Goal: Task Accomplishment & Management: Complete application form

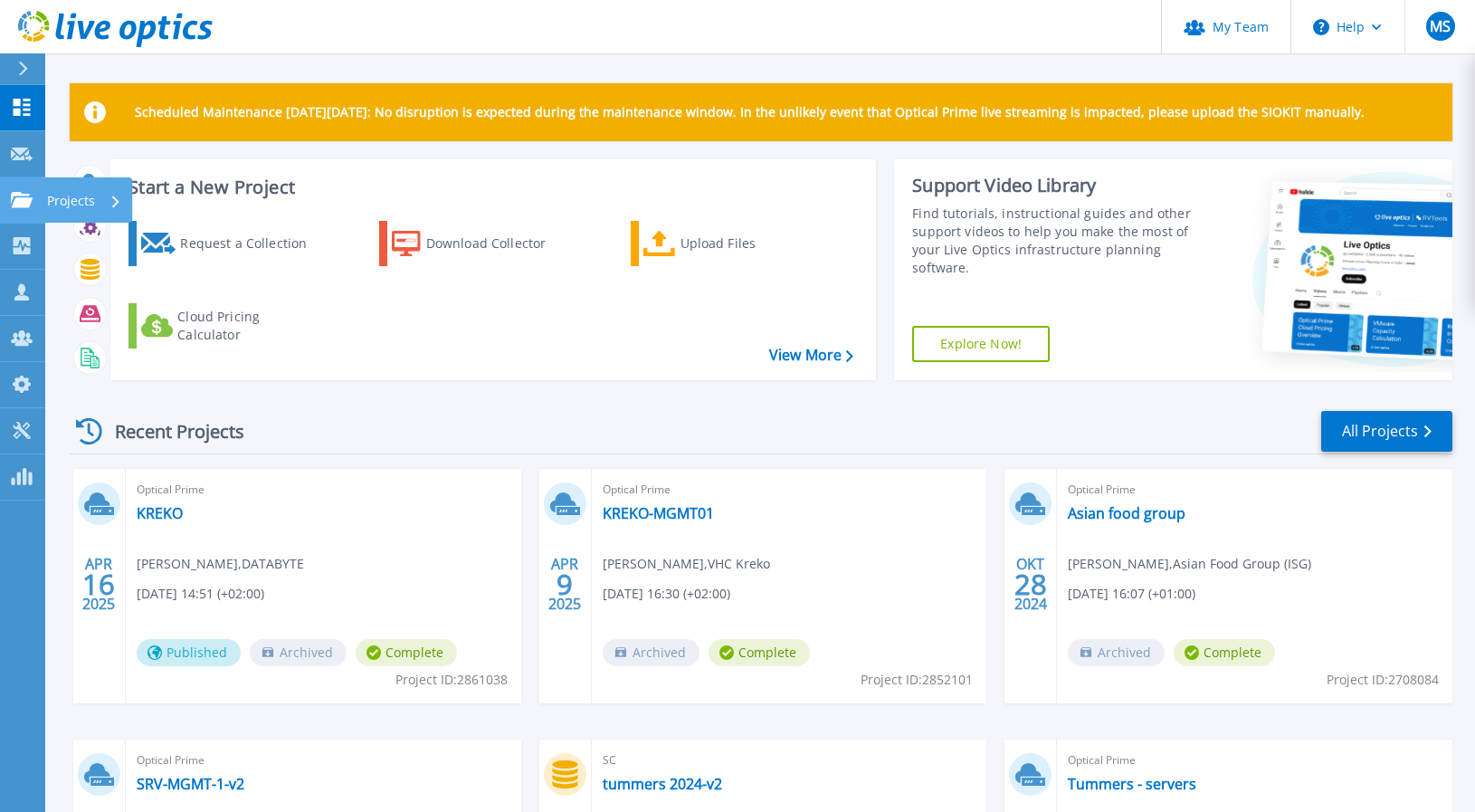
click at [83, 195] on p "Projects" at bounding box center [71, 201] width 48 height 47
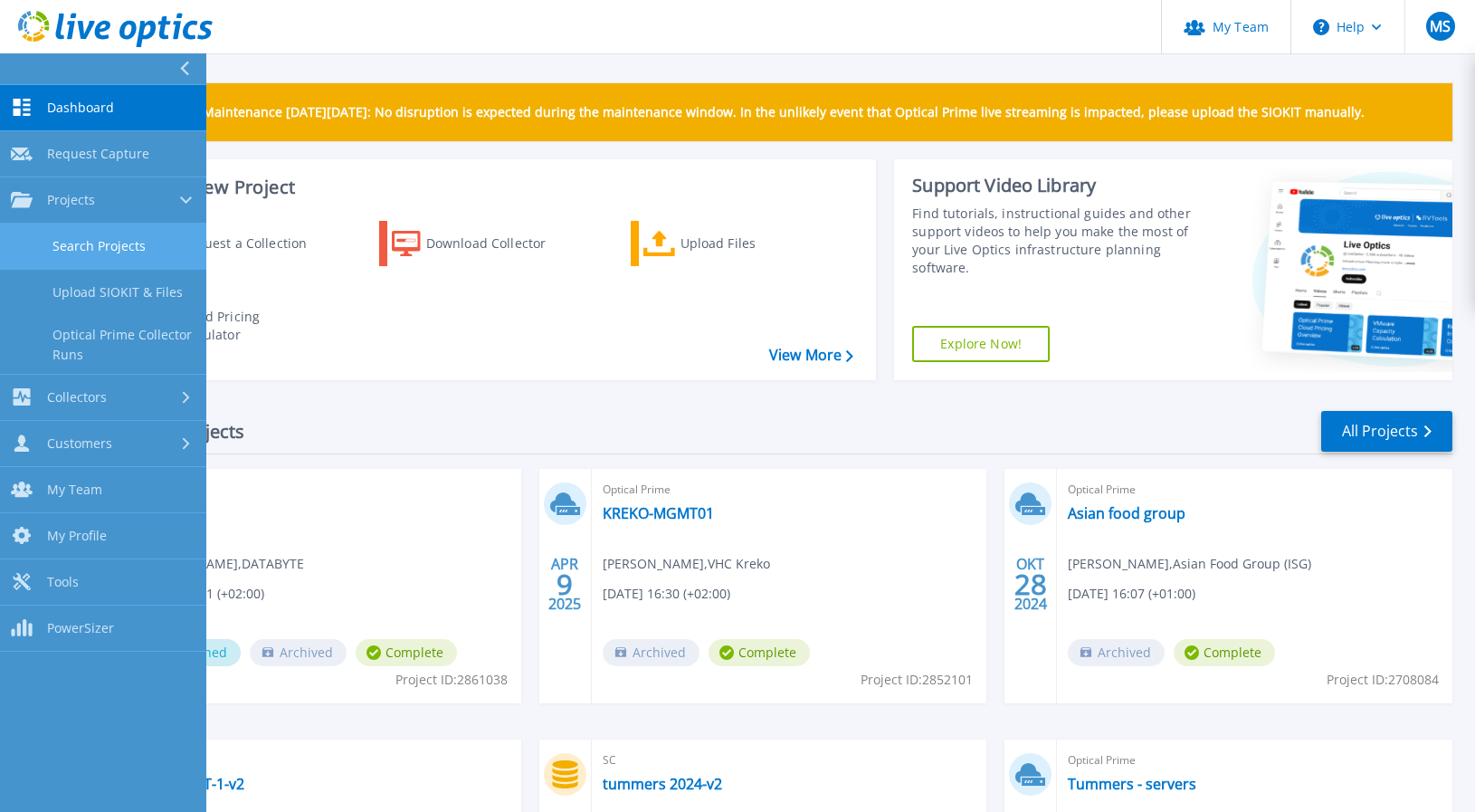
click at [113, 246] on link "Search Projects" at bounding box center [103, 246] width 207 height 46
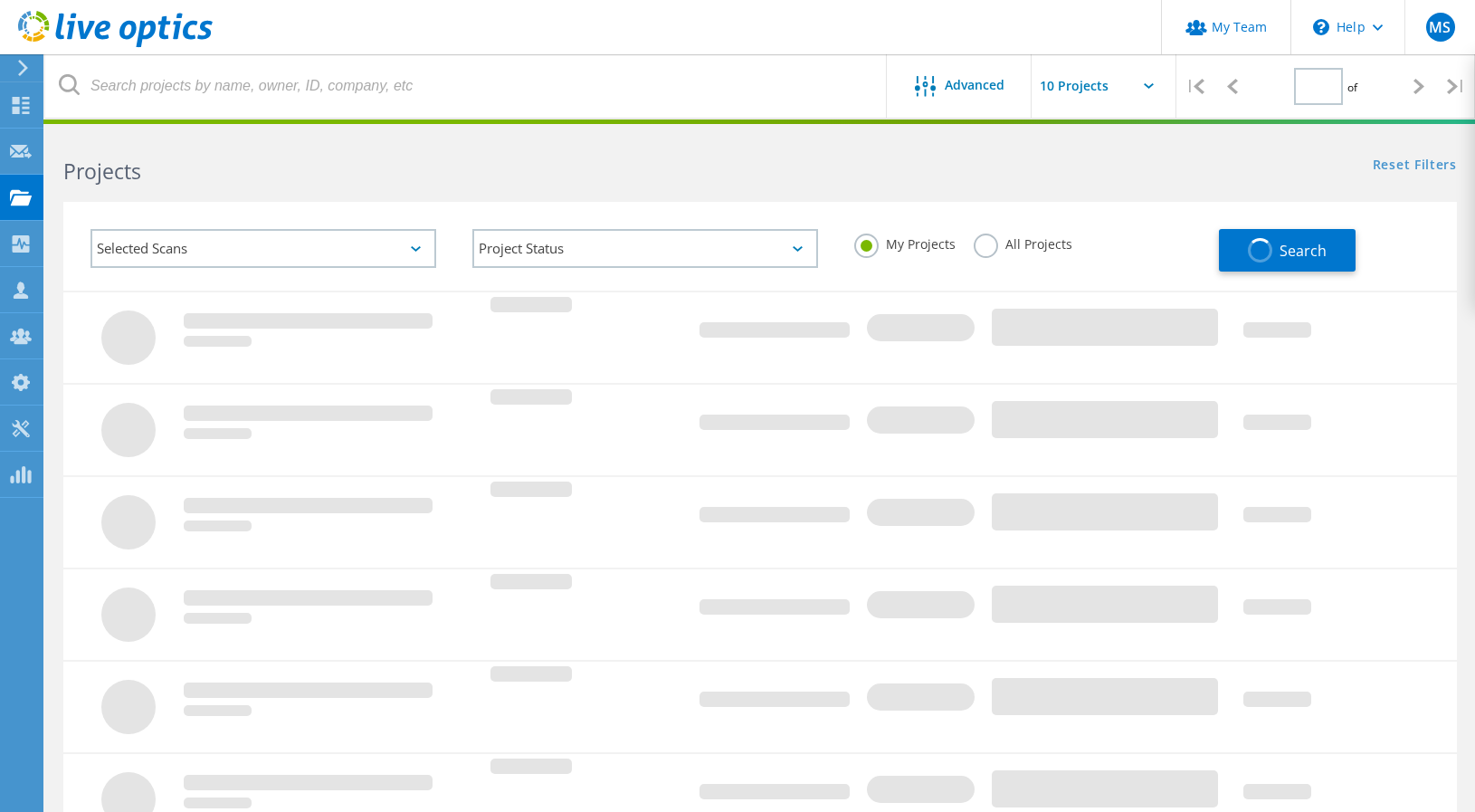
type input "1"
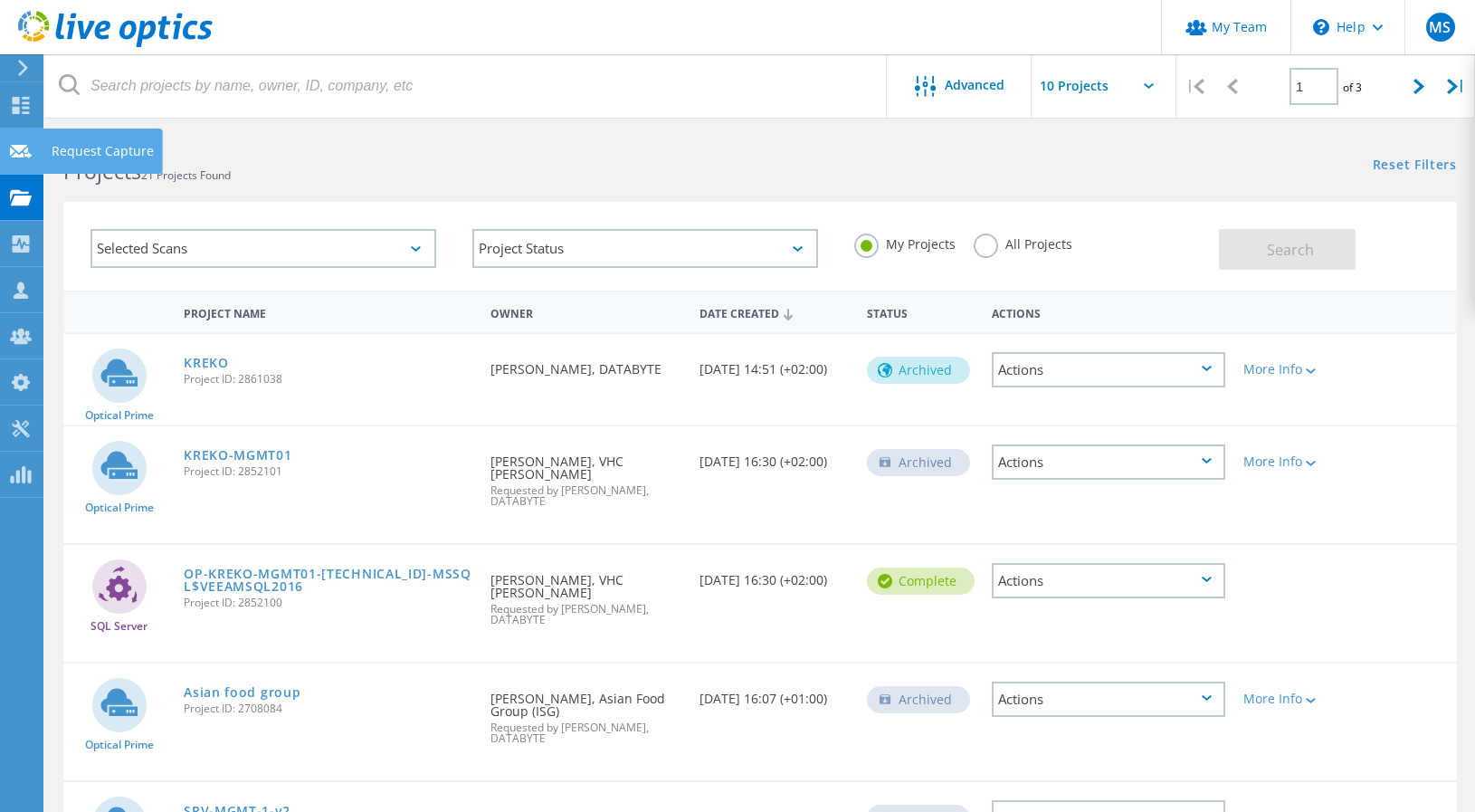
click at [24, 143] on icon at bounding box center [21, 151] width 22 height 17
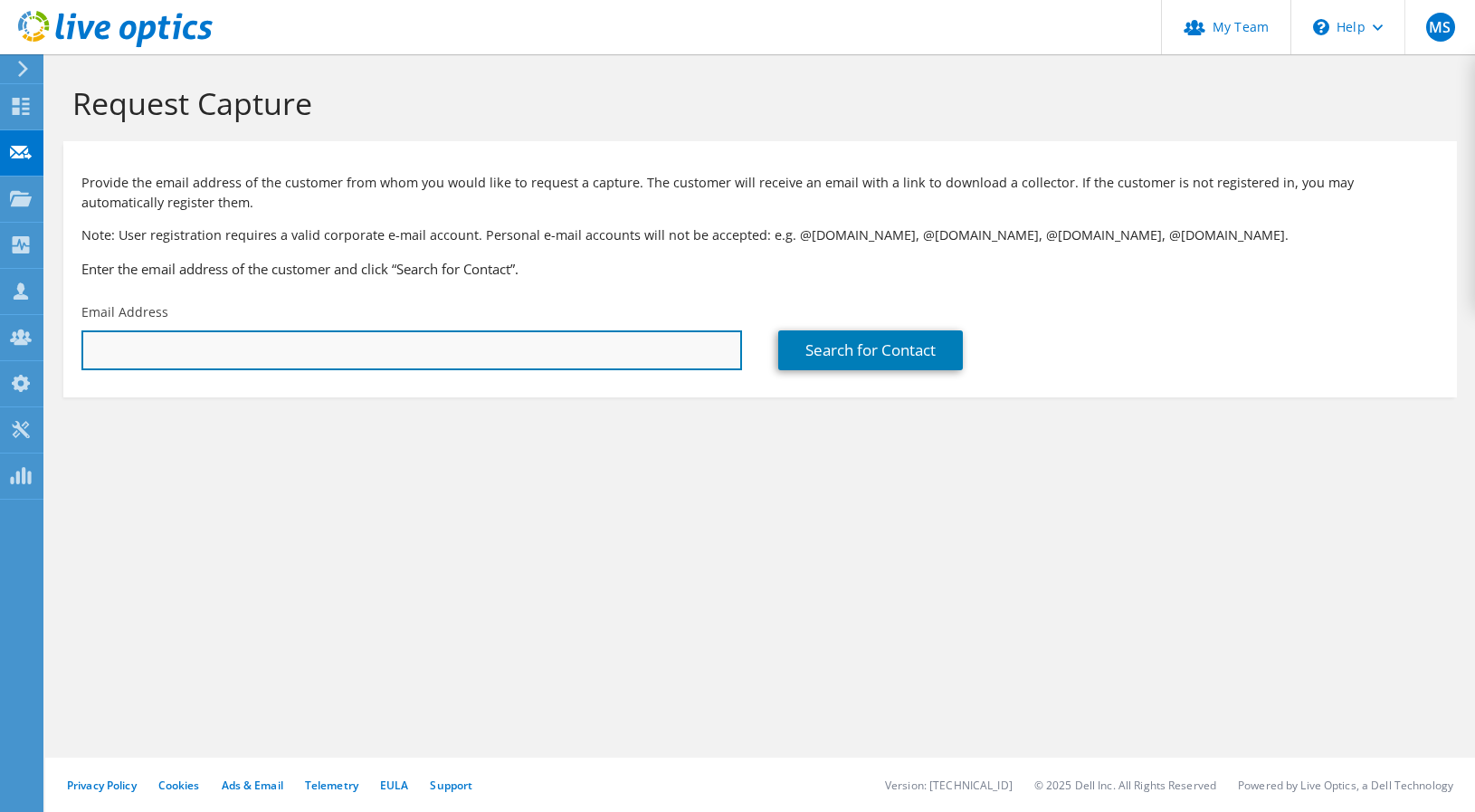
click at [459, 356] on input "text" at bounding box center [411, 350] width 661 height 40
click at [263, 330] on input "text" at bounding box center [411, 350] width 661 height 40
paste input "h.klarenbeek@bouwlogisticservices.nl"
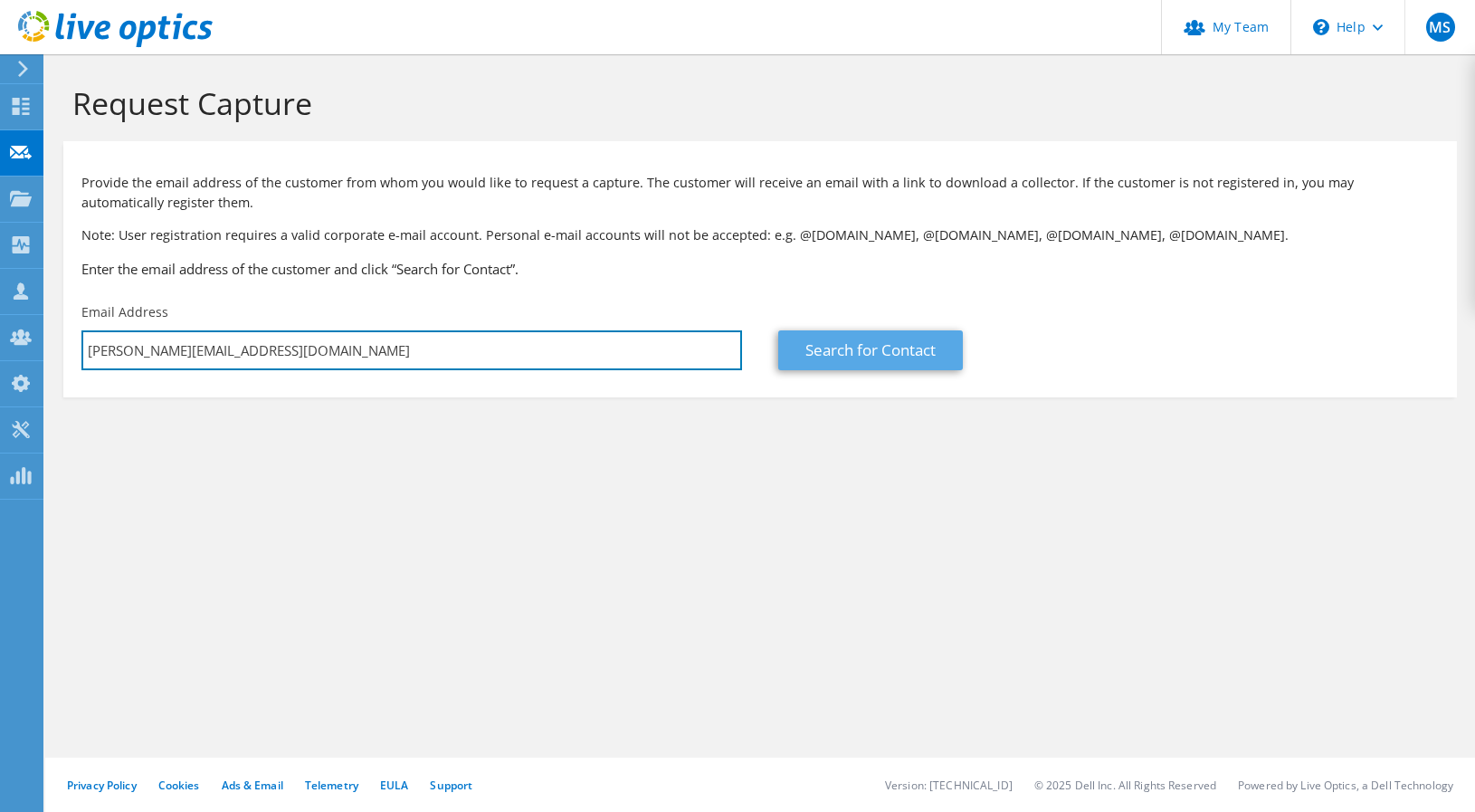
type input "h.klarenbeek@bouwlogisticservices.nl"
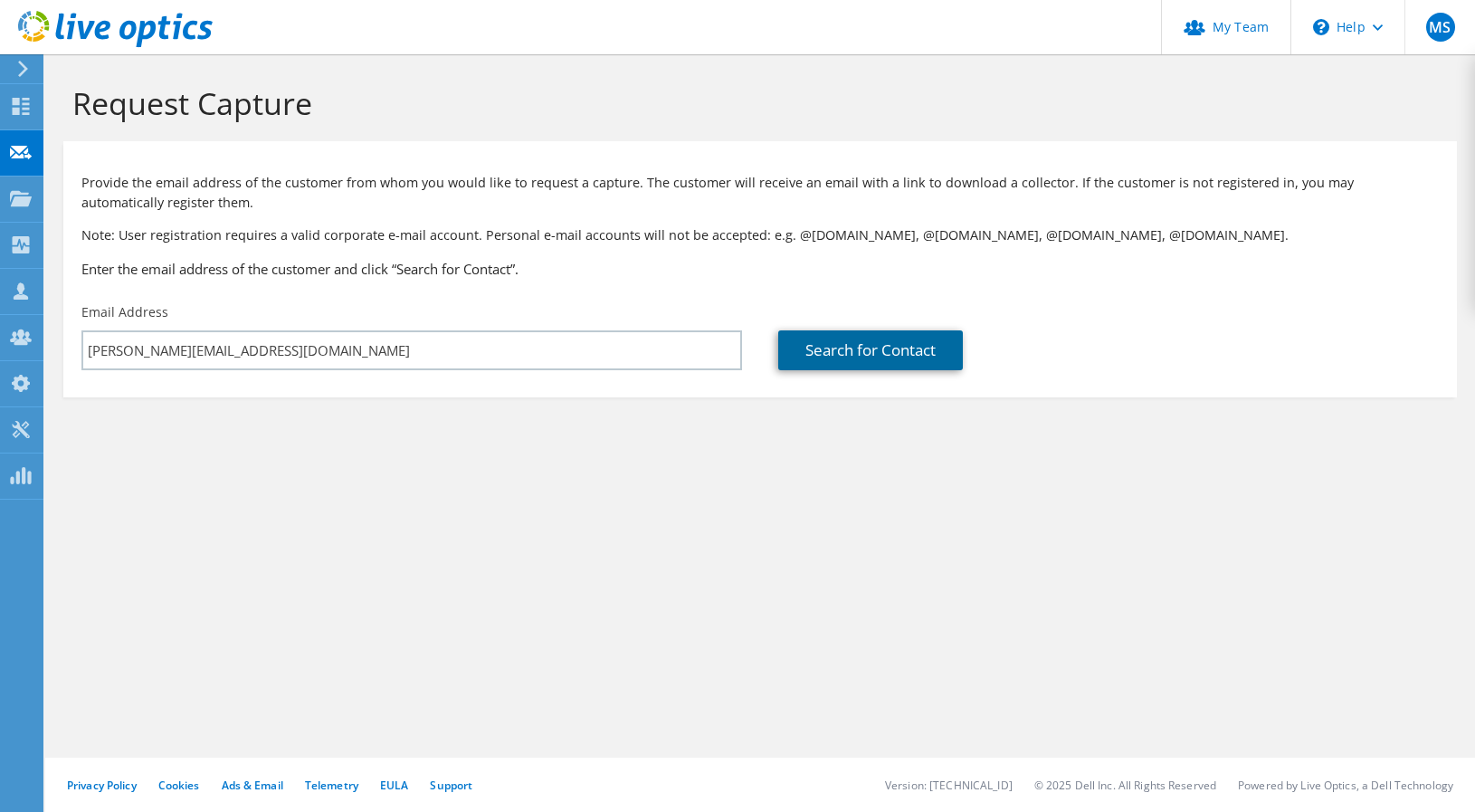
click at [892, 357] on link "Search for Contact" at bounding box center [871, 350] width 185 height 40
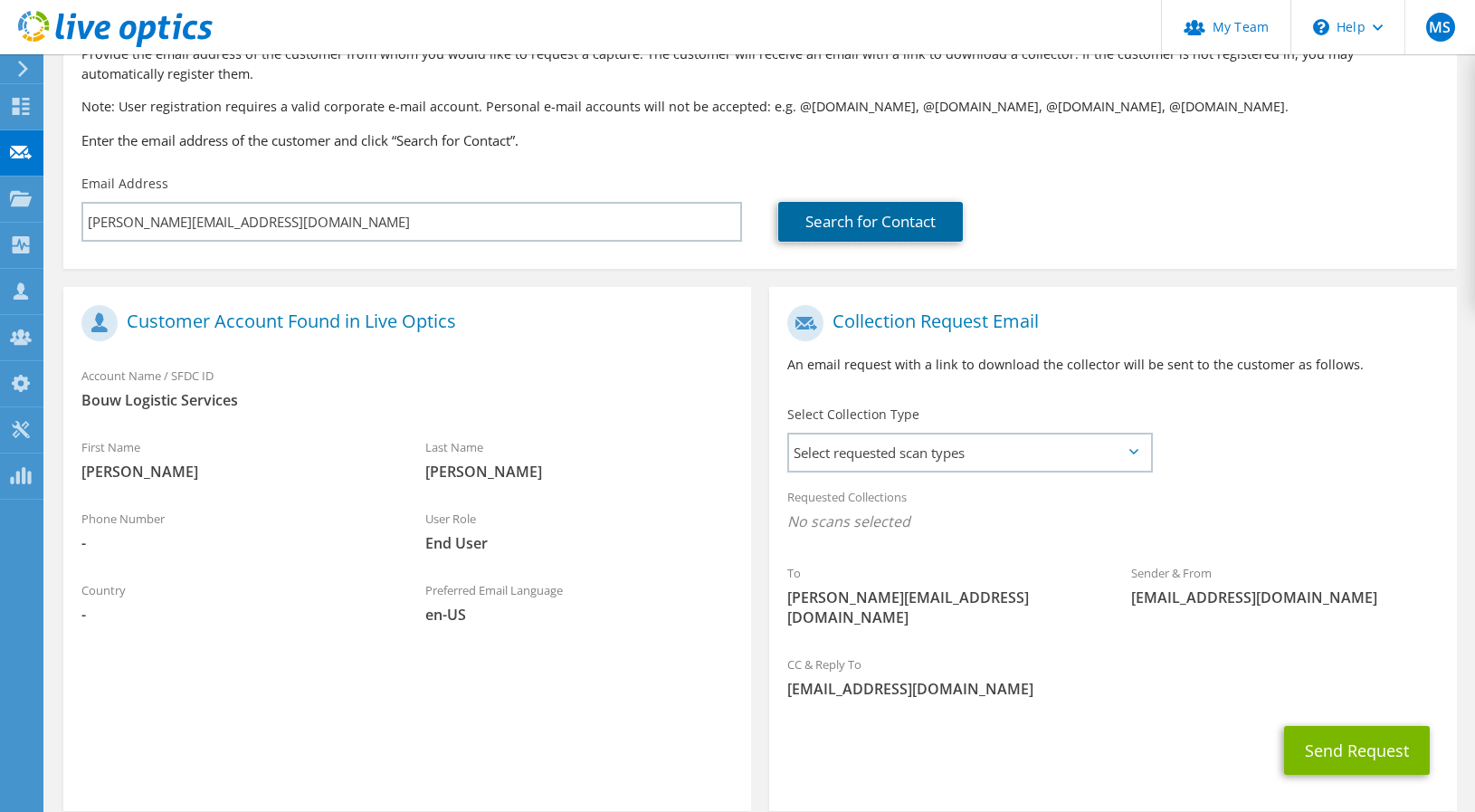
scroll to position [181, 0]
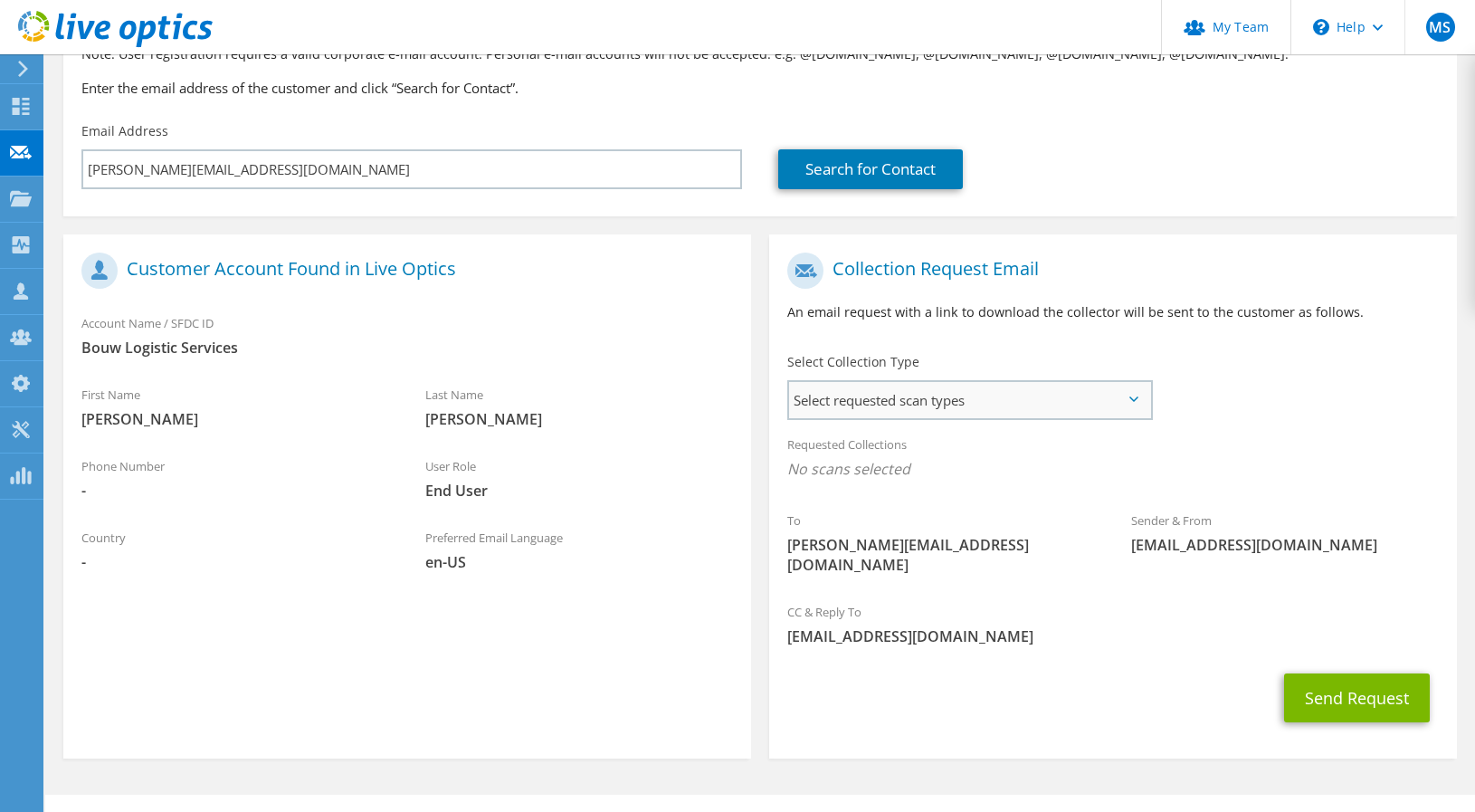
click at [971, 410] on span "Select requested scan types" at bounding box center [969, 400] width 361 height 36
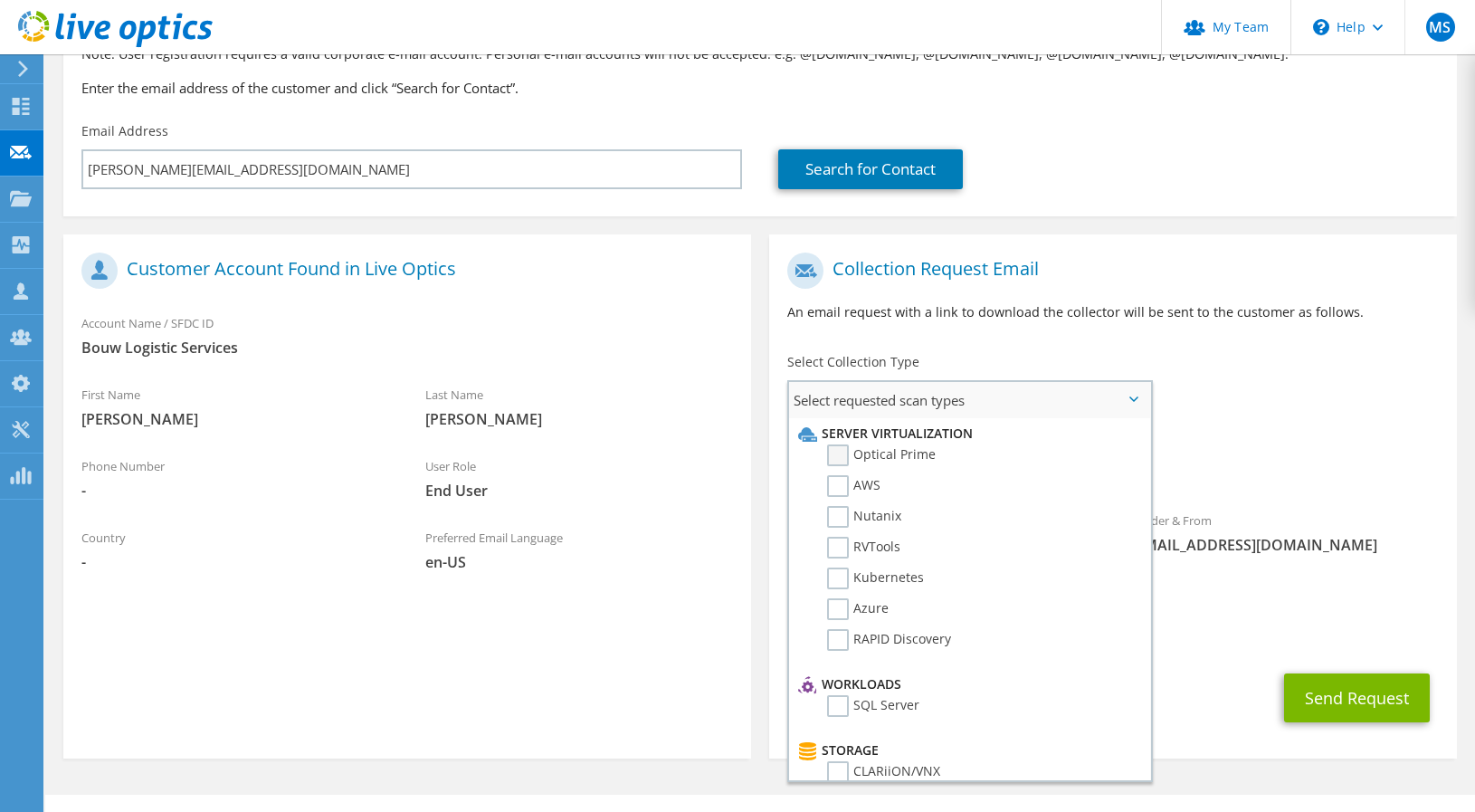
click at [898, 460] on label "Optical Prime" at bounding box center [881, 455] width 108 height 22
click at [0, 0] on input "Optical Prime" at bounding box center [0, 0] width 0 height 0
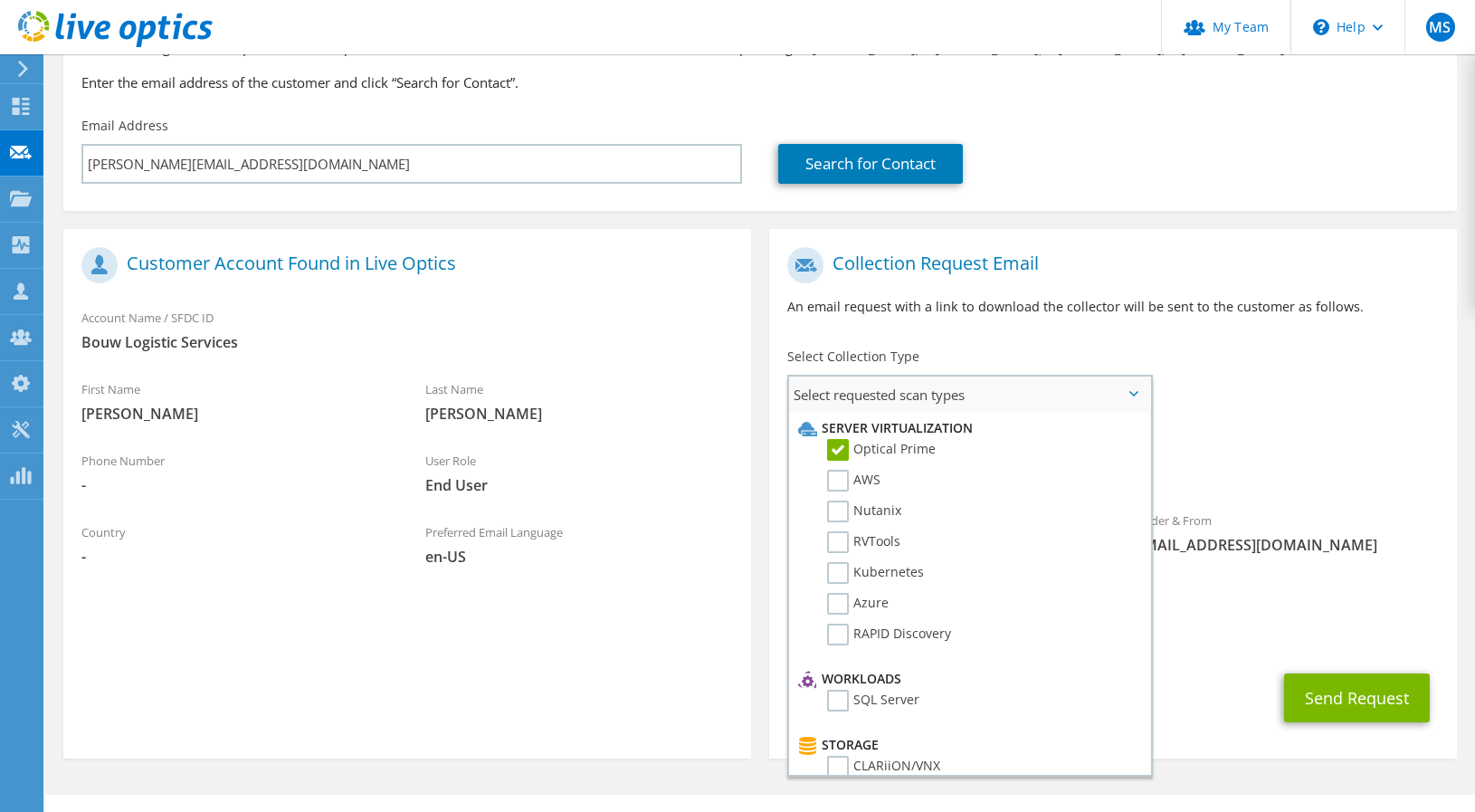
scroll to position [204, 0]
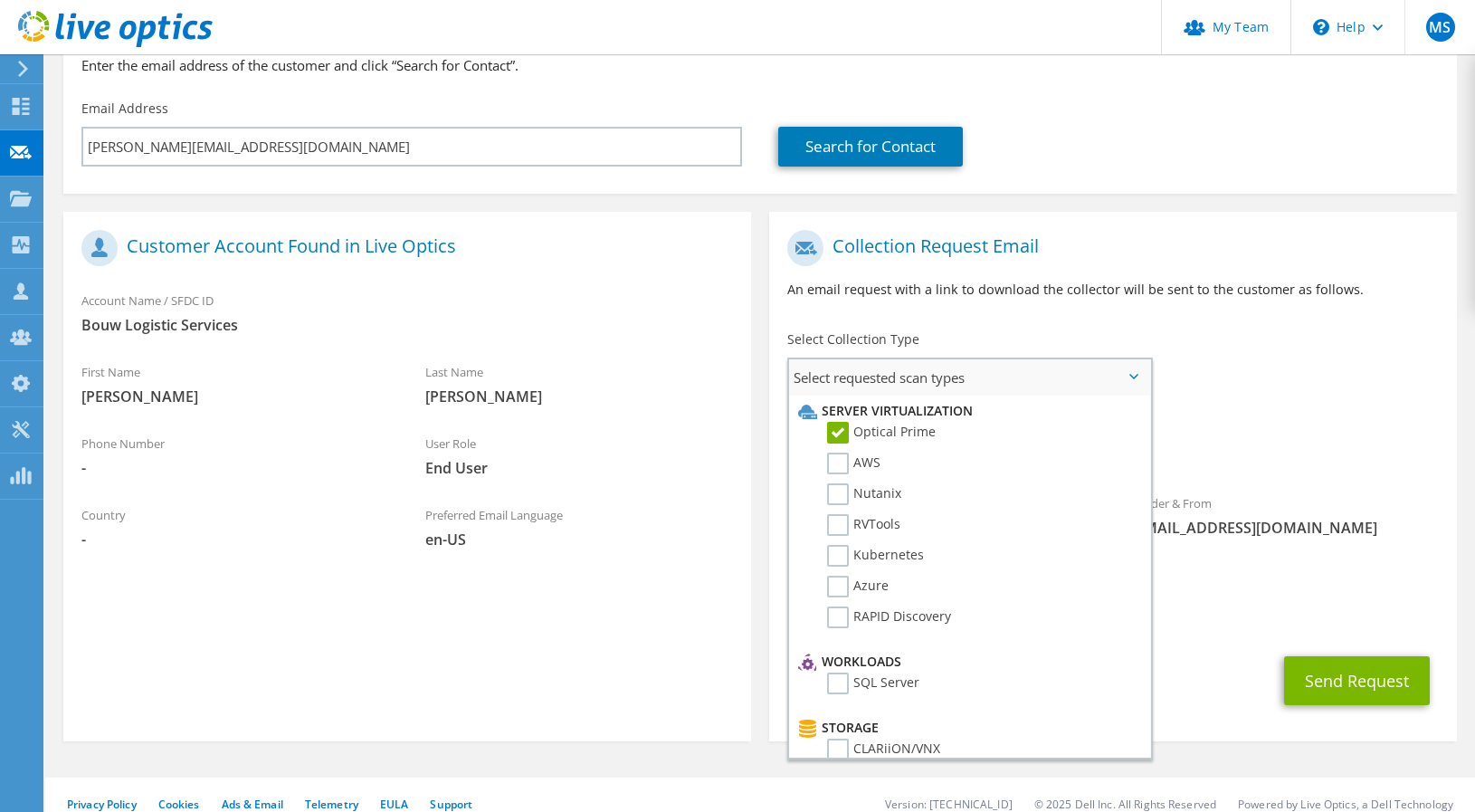
click at [1108, 383] on span "Select requested scan types" at bounding box center [969, 378] width 361 height 36
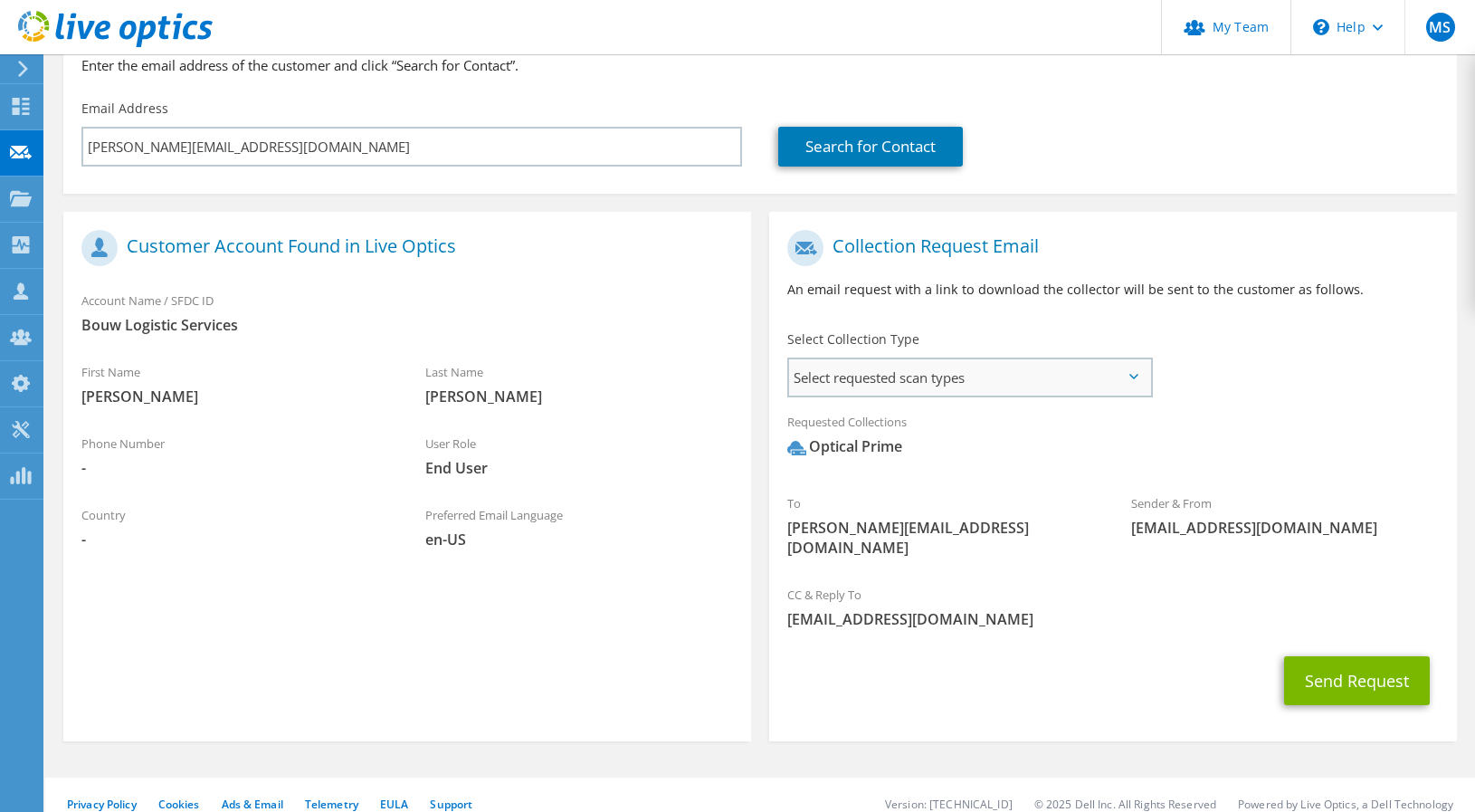
click at [1107, 382] on span "Select requested scan types" at bounding box center [969, 378] width 361 height 36
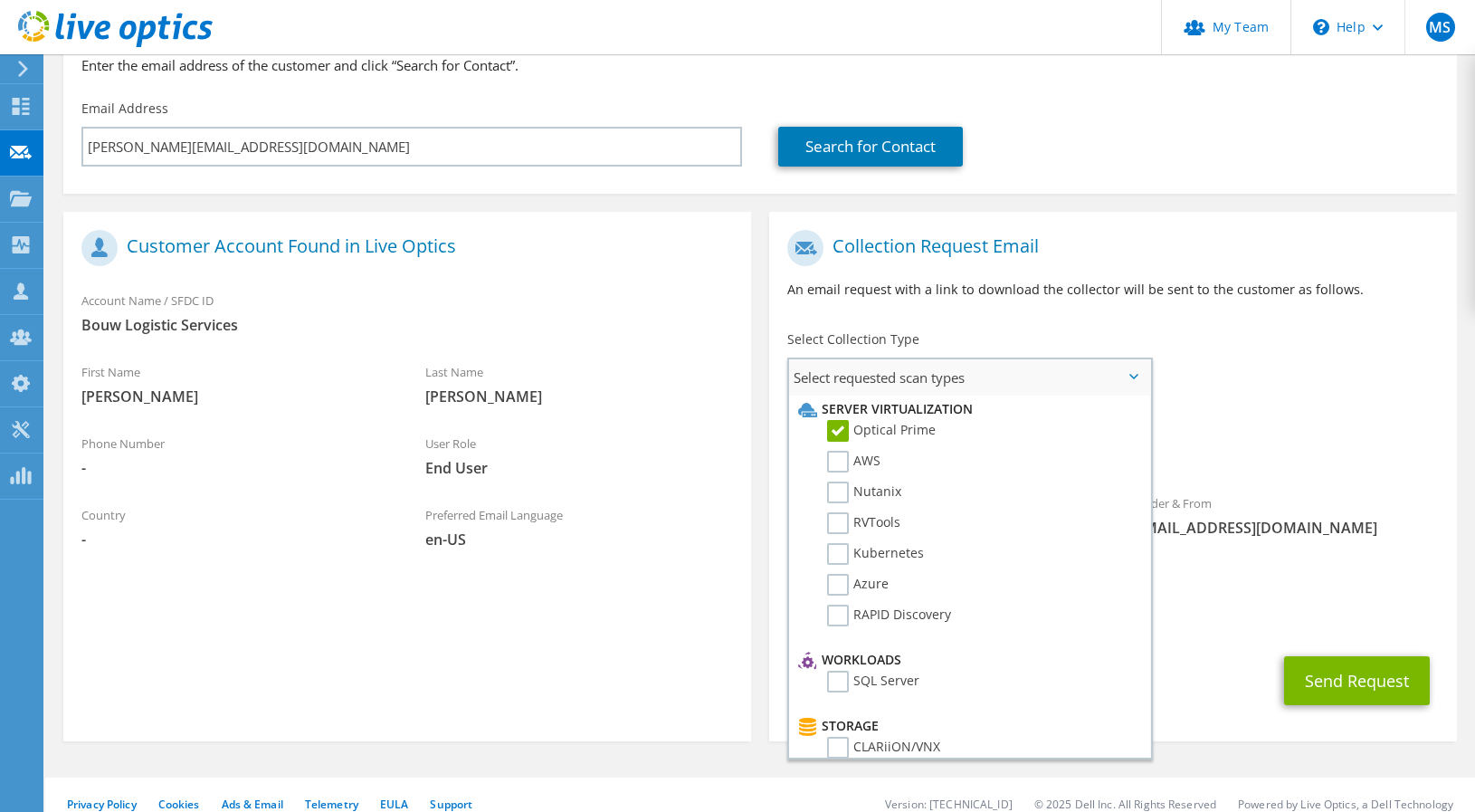
scroll to position [0, 0]
click at [1205, 361] on div "To [PERSON_NAME][EMAIL_ADDRESS][DOMAIN_NAME] Sender & From [EMAIL_ADDRESS][DOMA…" at bounding box center [1113, 398] width 688 height 355
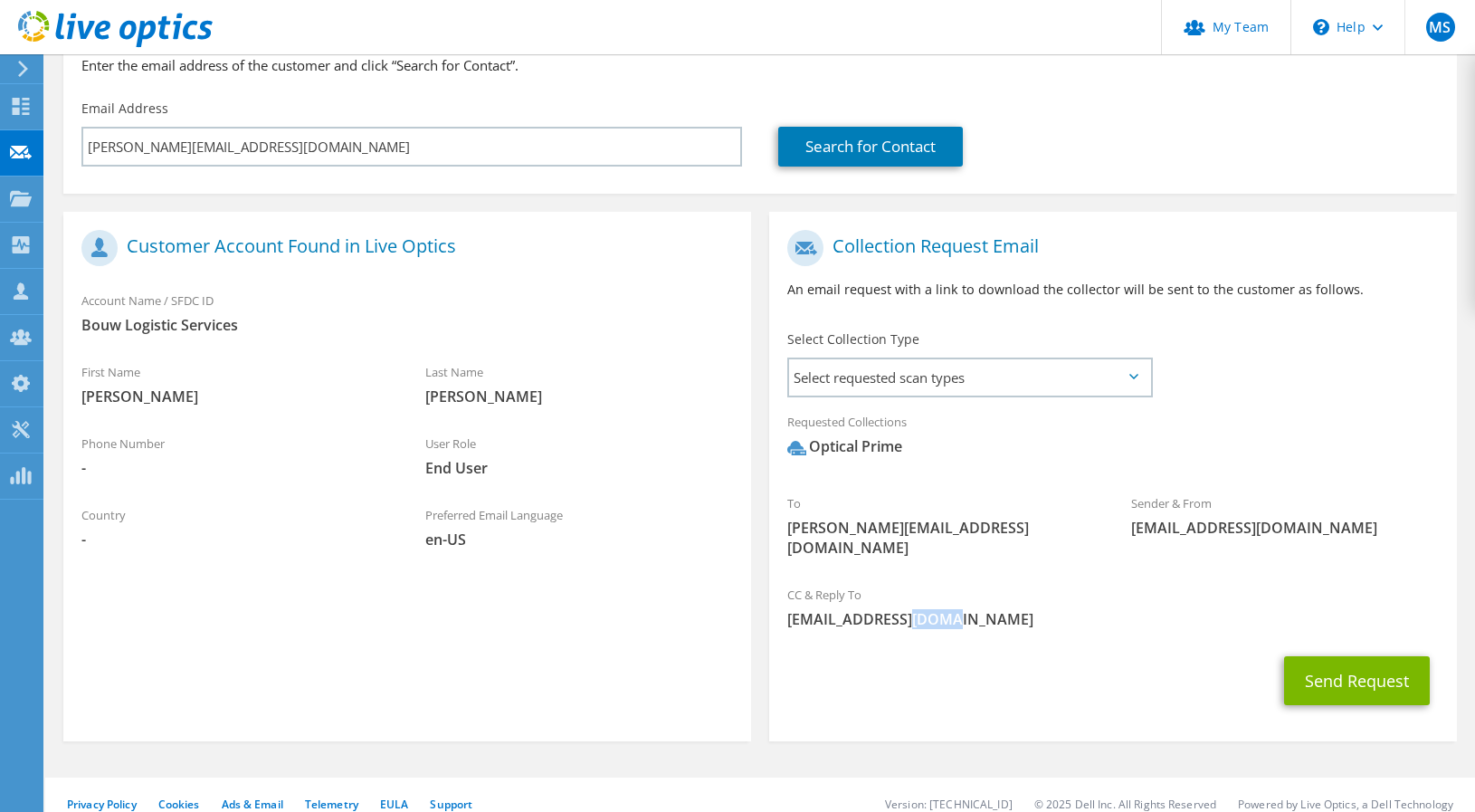
drag, startPoint x: 950, startPoint y: 596, endPoint x: 917, endPoint y: 595, distance: 33.0
click at [917, 609] on span "[EMAIL_ADDRESS][DOMAIN_NAME]" at bounding box center [1113, 619] width 652 height 20
click at [1203, 575] on div "CC & Reply To m.swaans@databyte.nl" at bounding box center [1113, 606] width 688 height 63
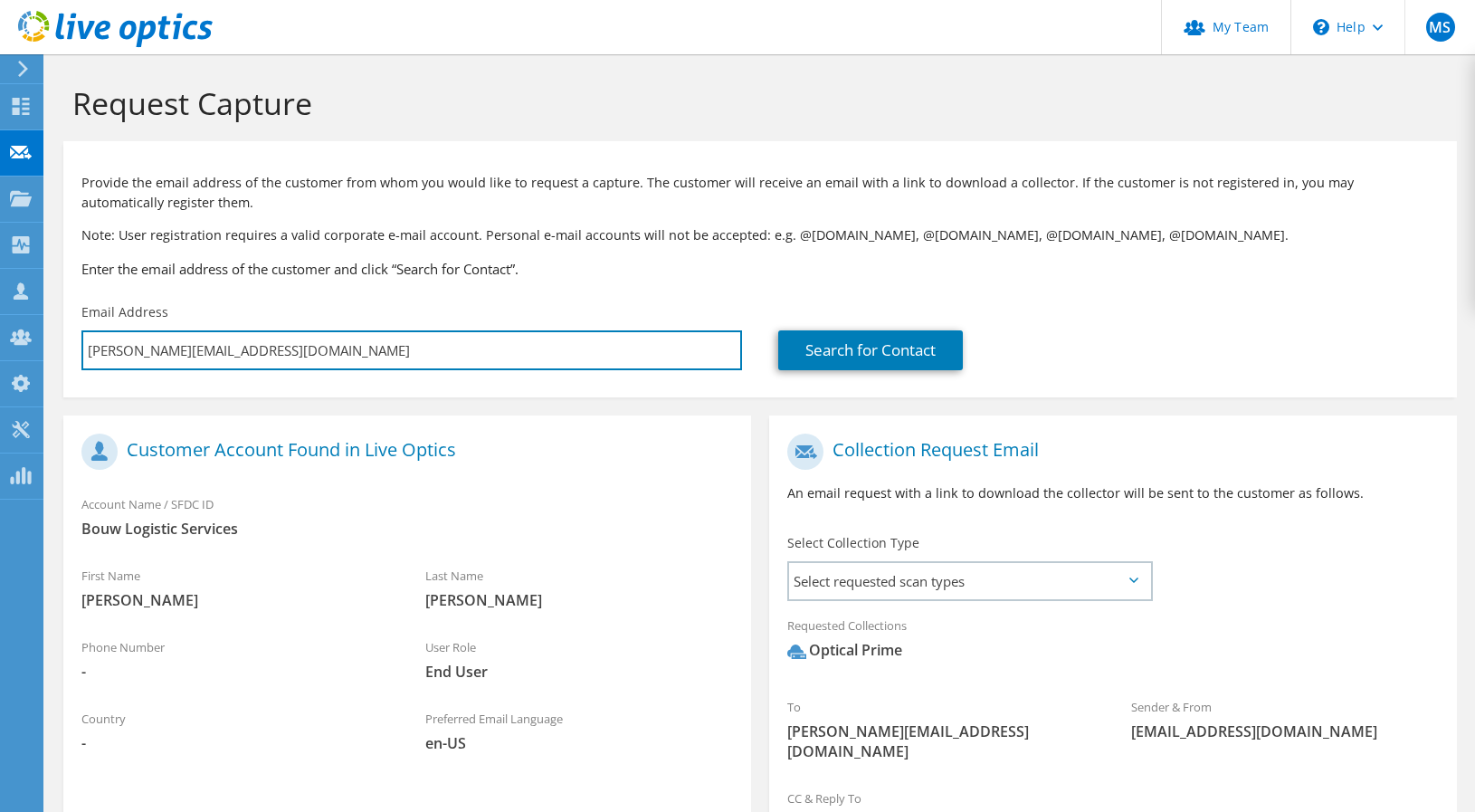
drag, startPoint x: 395, startPoint y: 359, endPoint x: 66, endPoint y: 355, distance: 329.0
click at [66, 355] on div "Email Address h.klarenbeek@bouwlogisticservices.nl" at bounding box center [411, 337] width 697 height 85
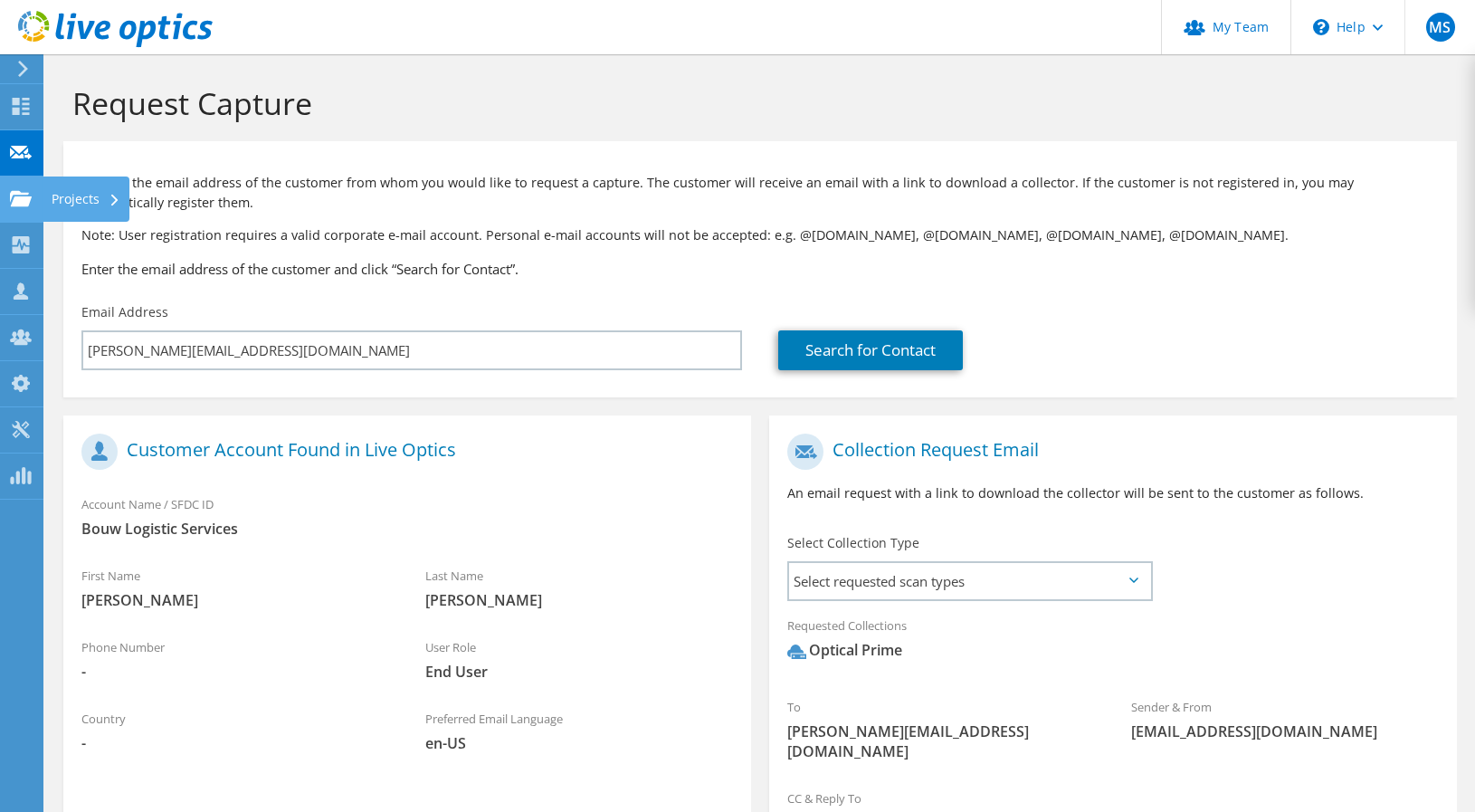
click at [24, 201] on use at bounding box center [21, 197] width 22 height 15
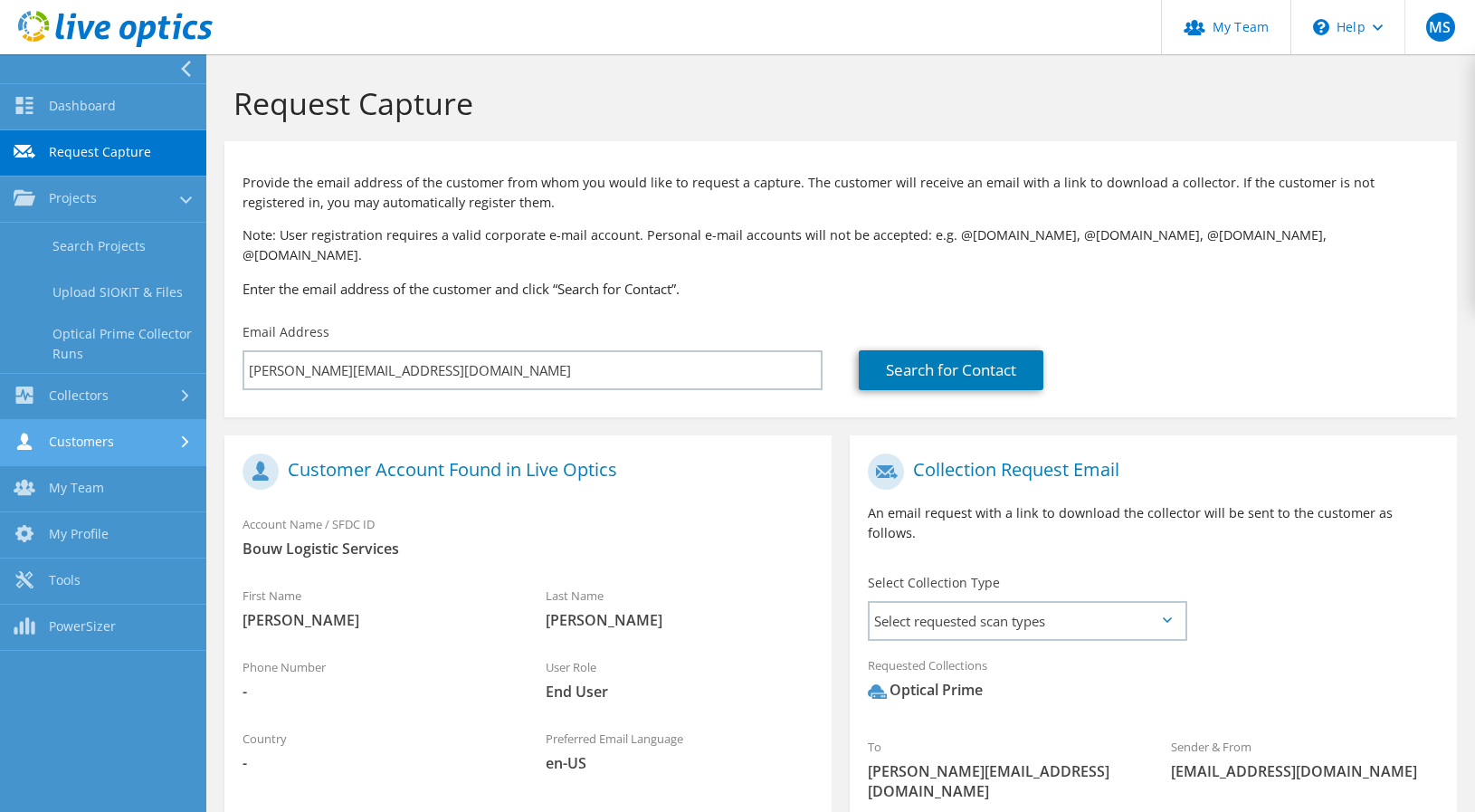
click at [88, 438] on link "Customers" at bounding box center [103, 443] width 207 height 46
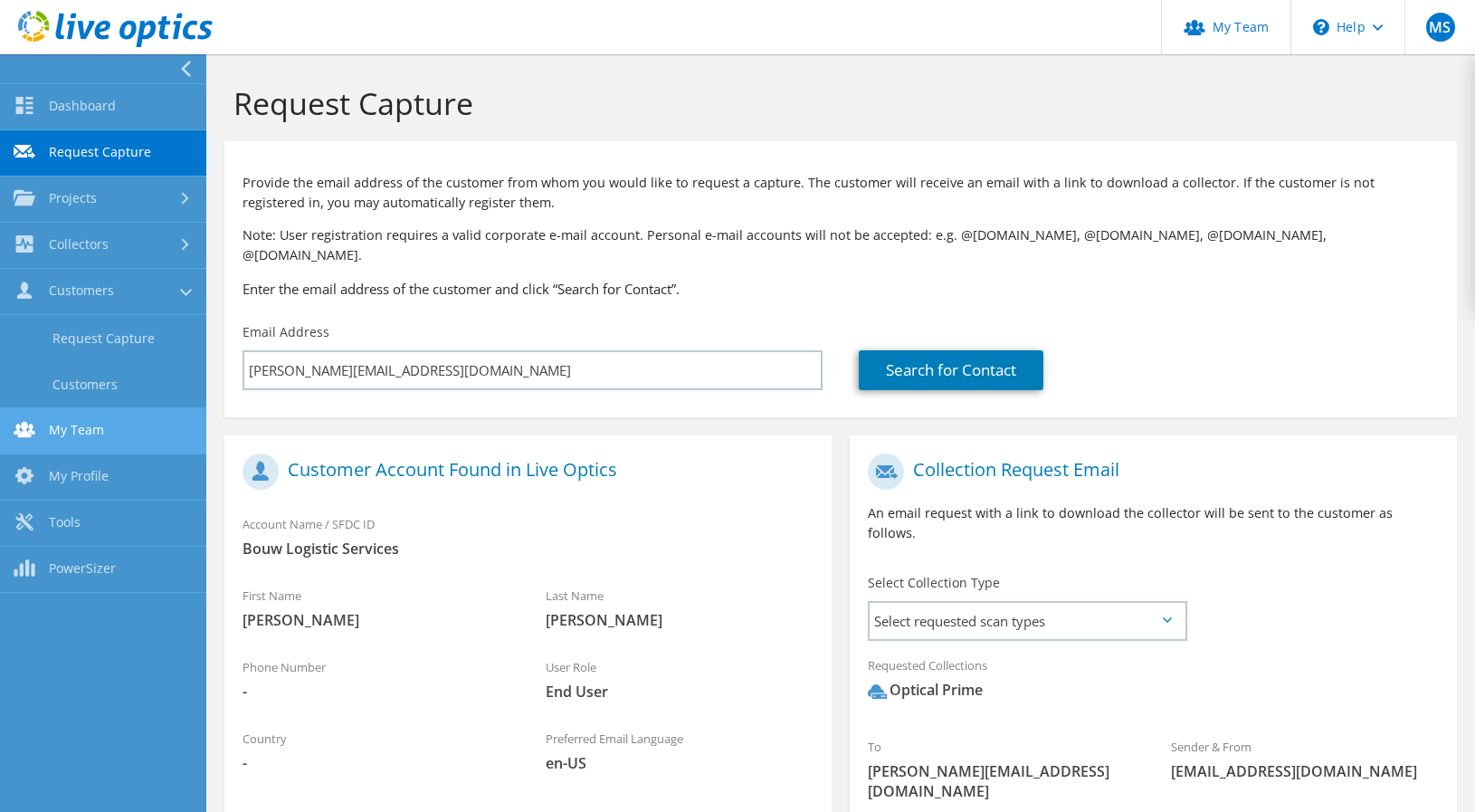
click at [86, 413] on link "My Team" at bounding box center [103, 431] width 207 height 46
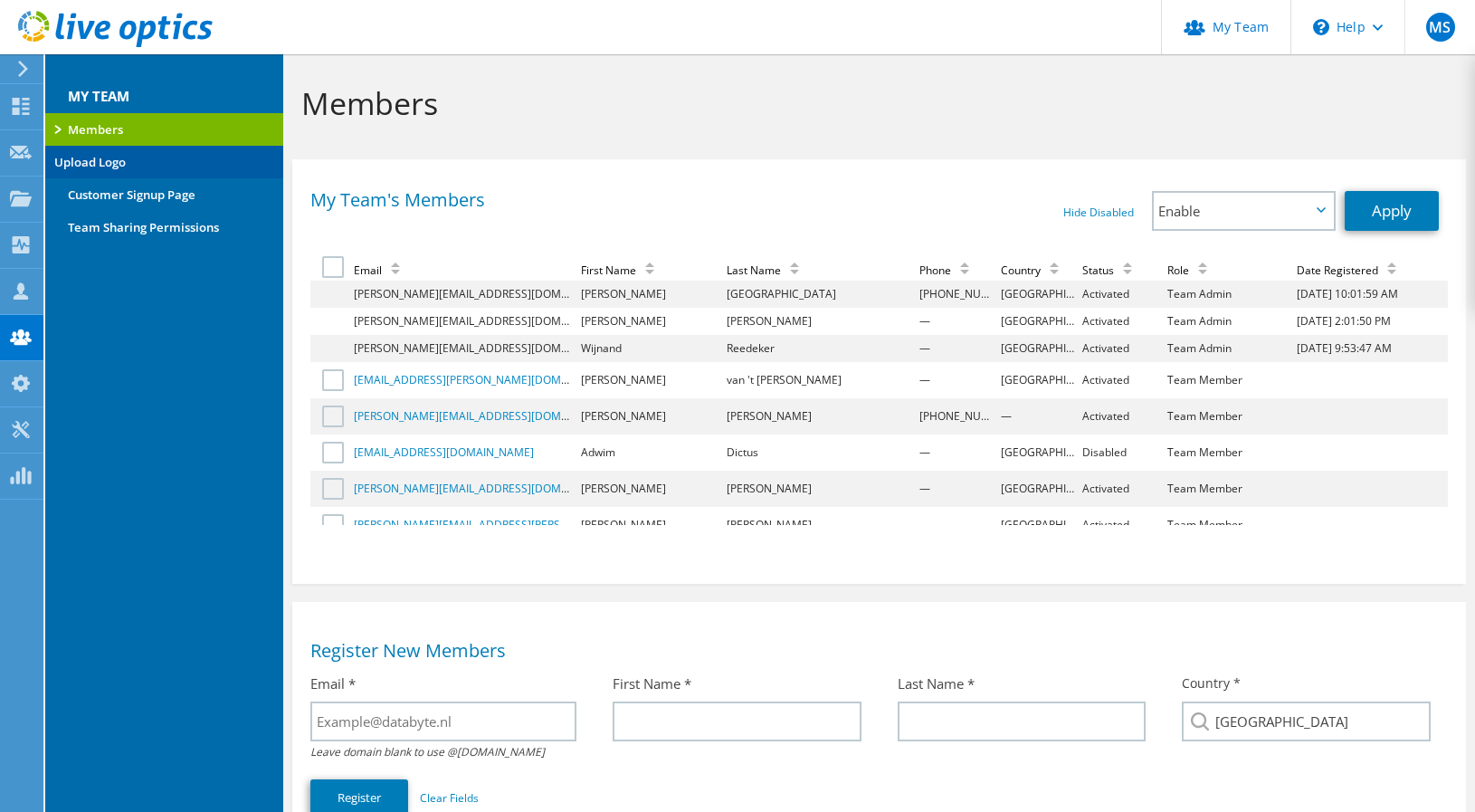
click at [153, 177] on link "Upload Logo" at bounding box center [165, 162] width 239 height 33
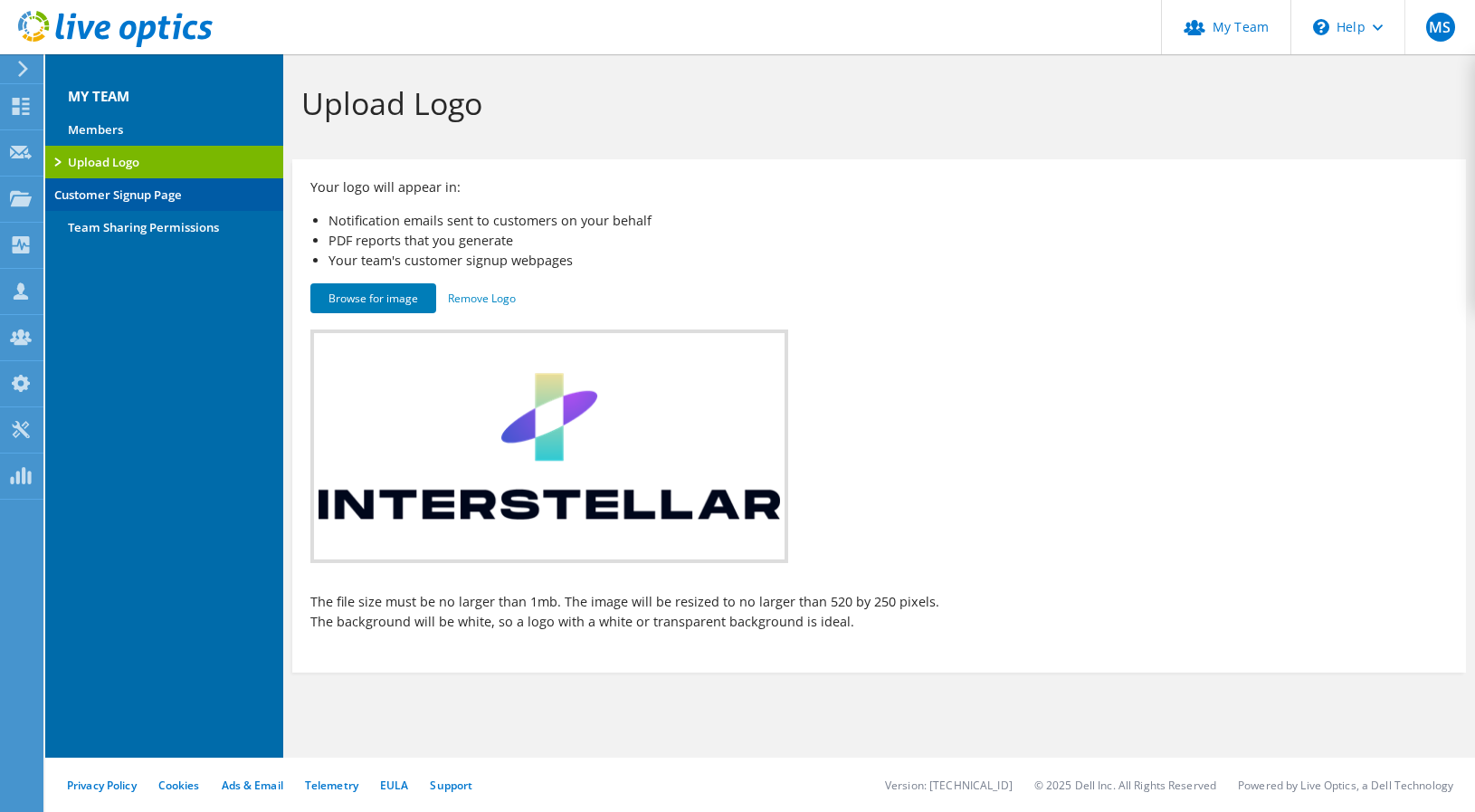
click at [162, 207] on link "Customer Signup Page" at bounding box center [165, 194] width 239 height 33
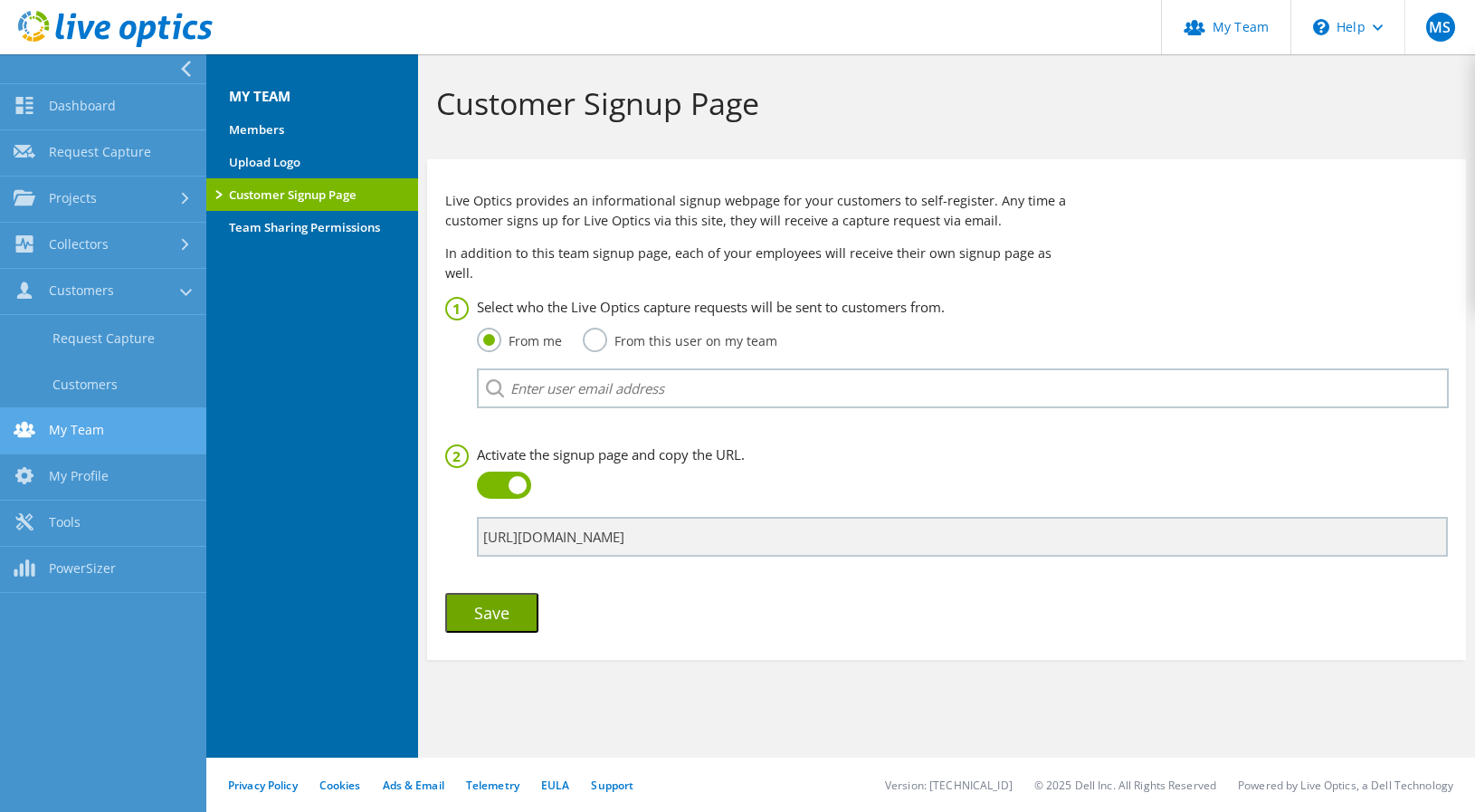
click at [80, 442] on link "My Team" at bounding box center [103, 431] width 207 height 46
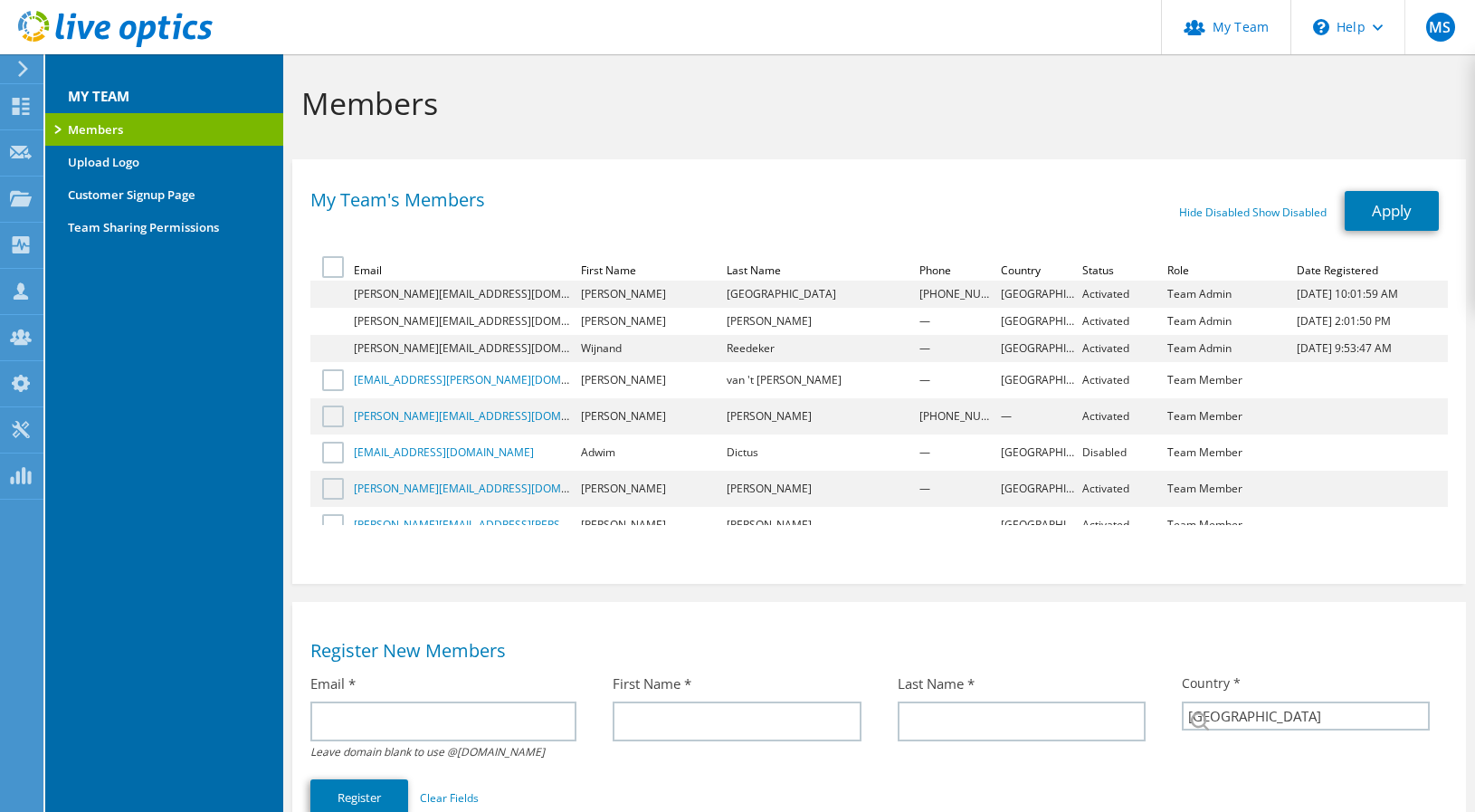
select select "160"
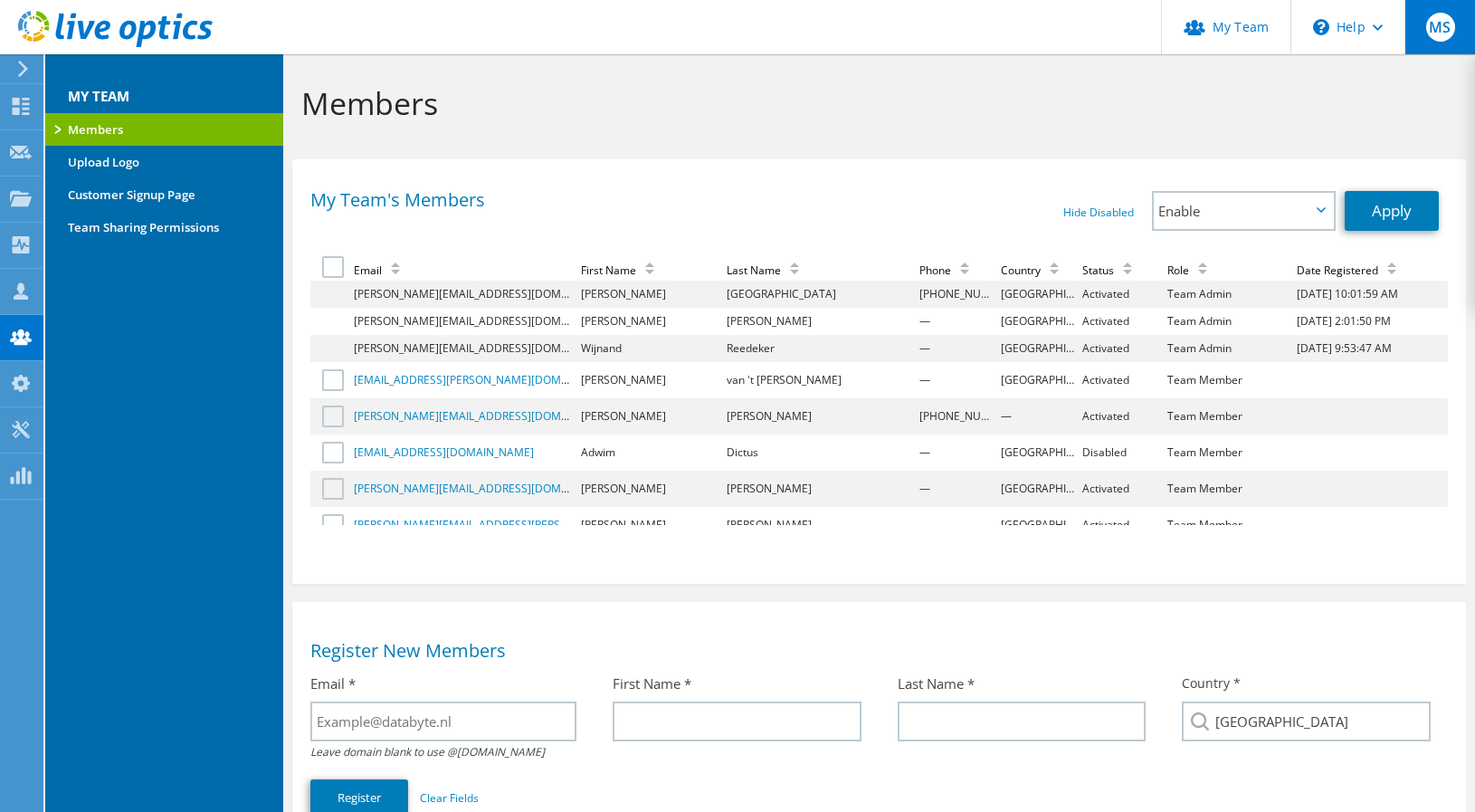
click at [1441, 20] on span "MS" at bounding box center [1440, 27] width 29 height 29
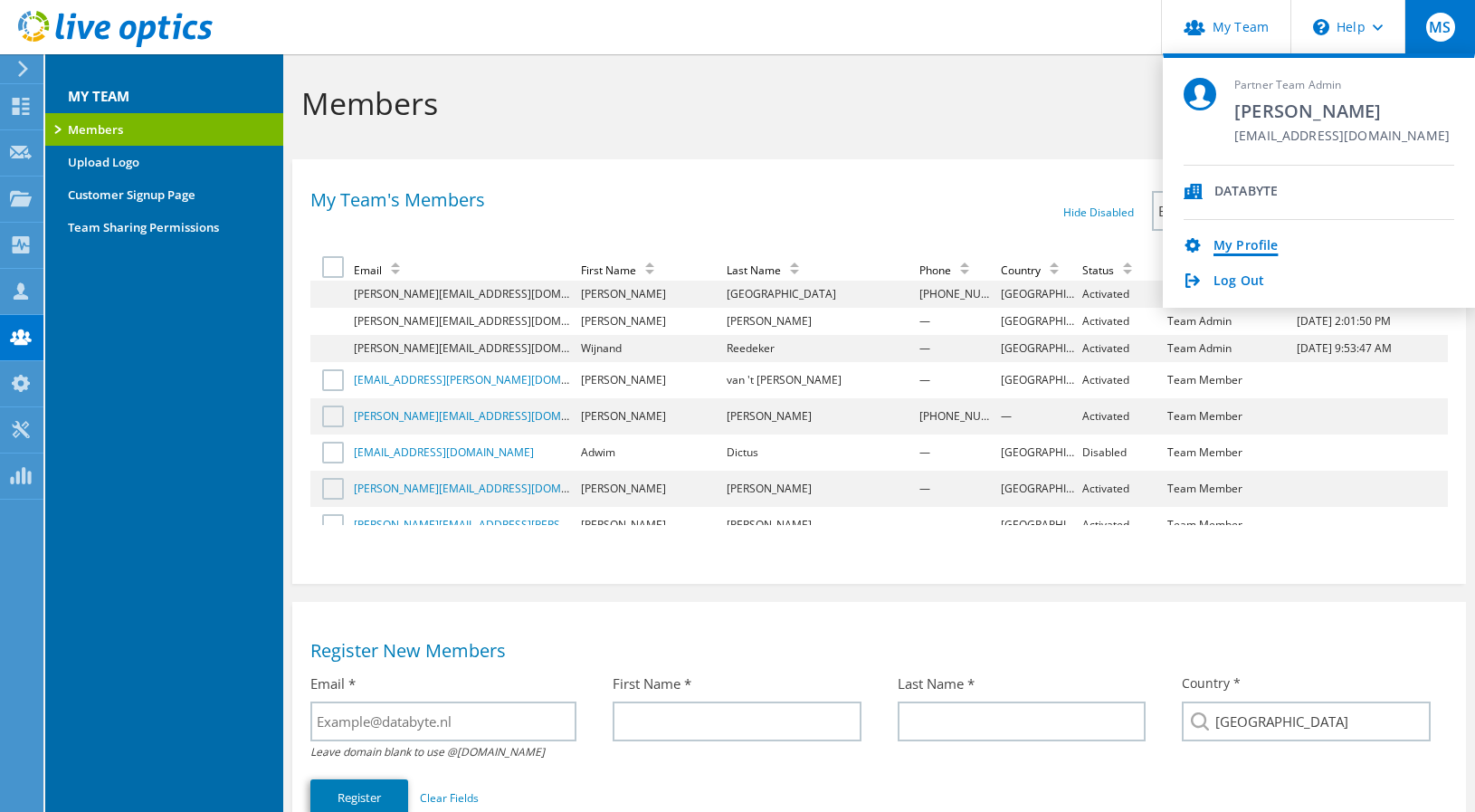
click at [1247, 244] on link "My Profile" at bounding box center [1245, 246] width 65 height 17
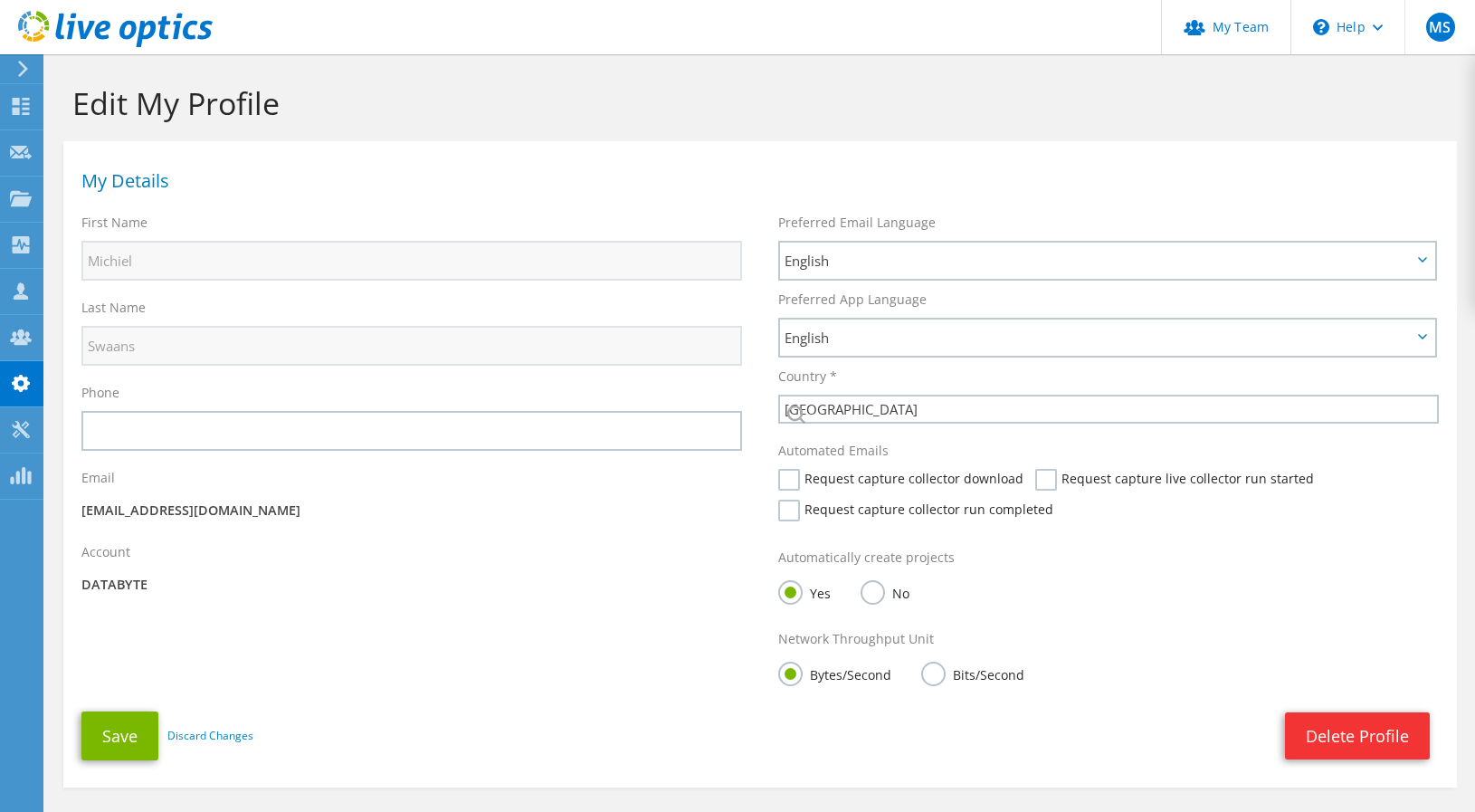
select select "160"
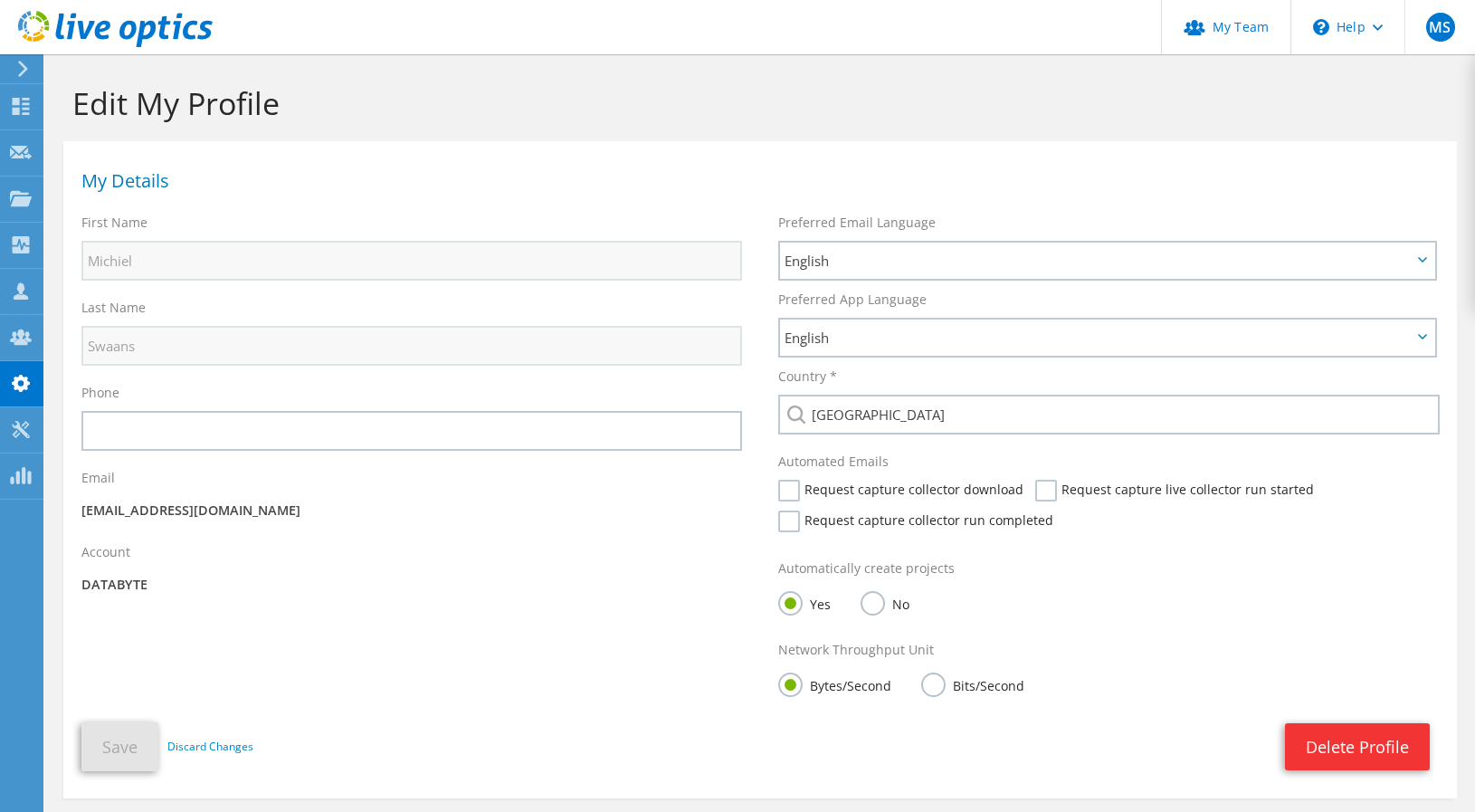
click at [151, 512] on p "[EMAIL_ADDRESS][DOMAIN_NAME]" at bounding box center [411, 511] width 661 height 20
click at [22, 194] on use at bounding box center [21, 197] width 22 height 15
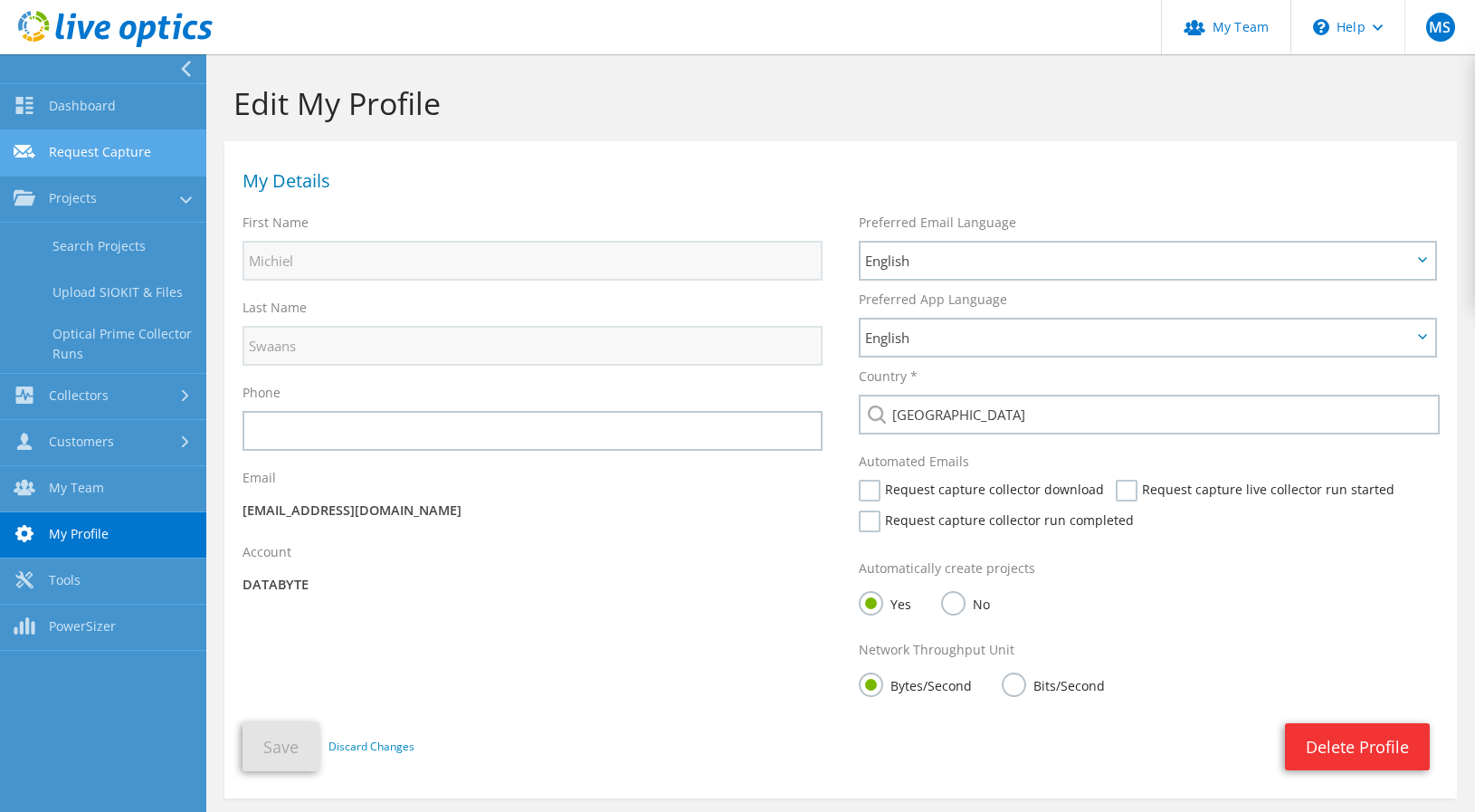
click at [91, 165] on link "Request Capture" at bounding box center [103, 153] width 207 height 46
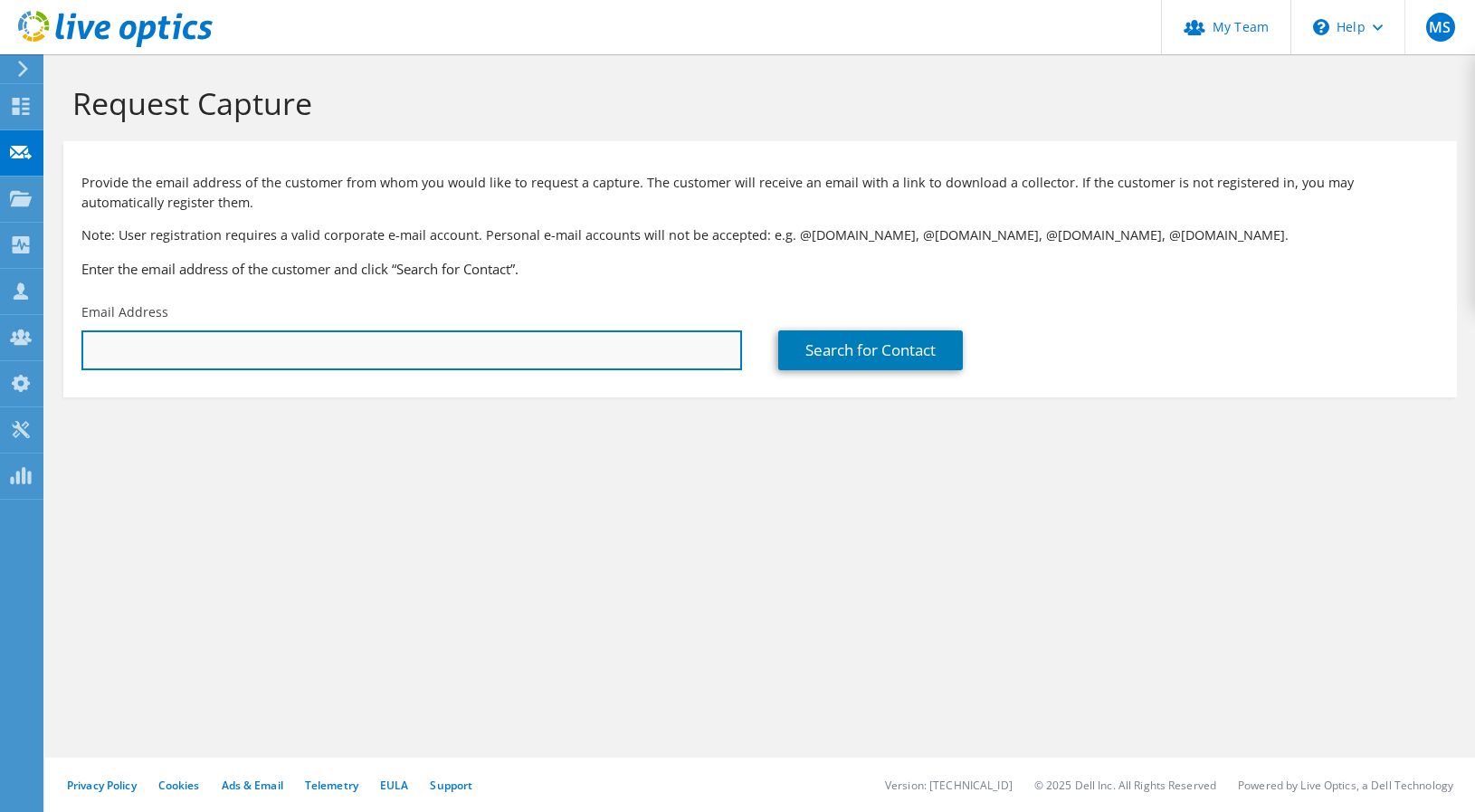
click at [289, 331] on input "text" at bounding box center [411, 350] width 661 height 40
paste input "[PERSON_NAME][EMAIL_ADDRESS][DOMAIN_NAME]"
type input "[PERSON_NAME][EMAIL_ADDRESS][DOMAIN_NAME]"
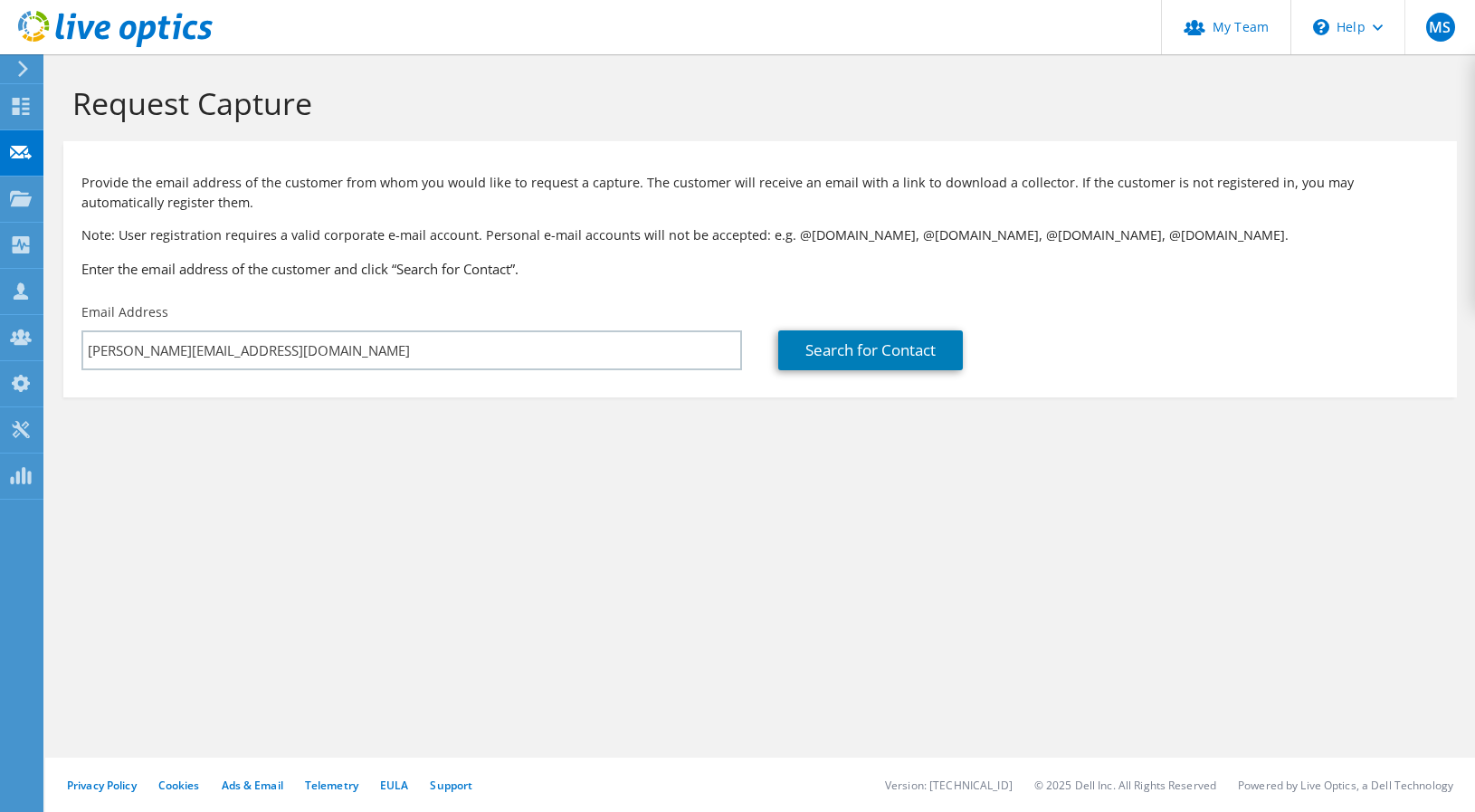
click at [490, 312] on div "Email Address [PERSON_NAME][EMAIL_ADDRESS][DOMAIN_NAME]" at bounding box center [411, 337] width 697 height 85
click at [854, 344] on link "Search for Contact" at bounding box center [871, 350] width 185 height 40
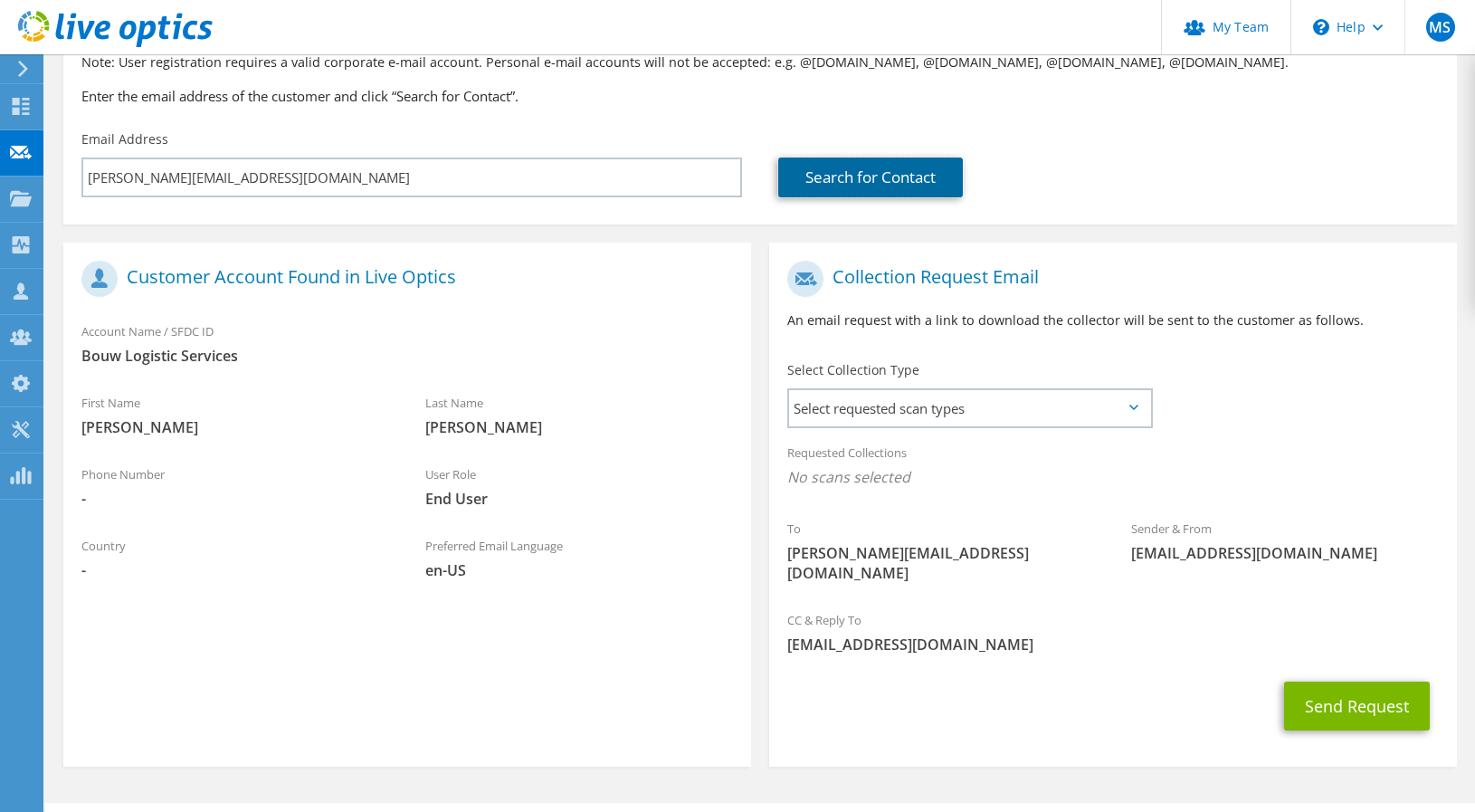
scroll to position [181, 0]
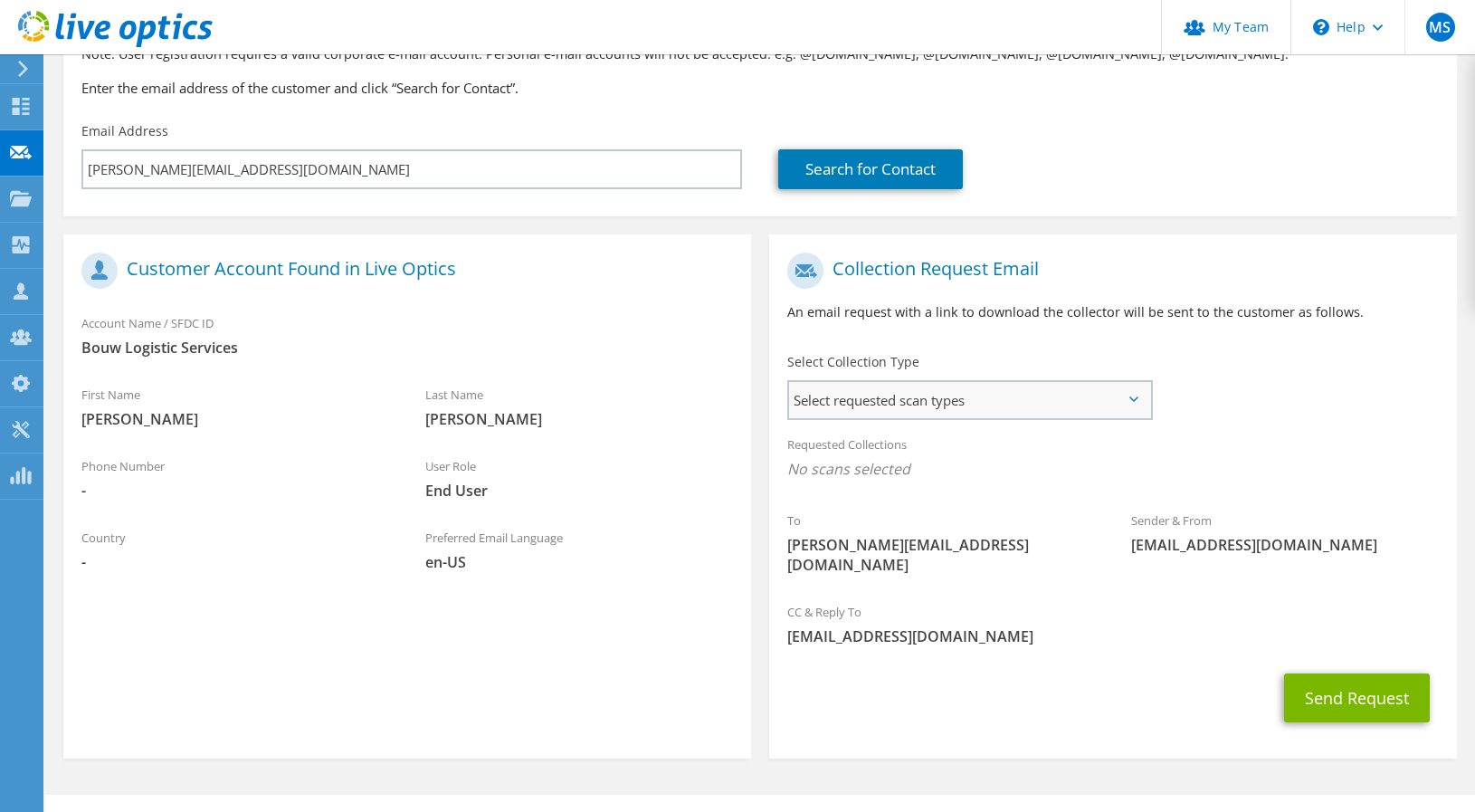
click at [854, 404] on span "Select requested scan types" at bounding box center [969, 400] width 361 height 36
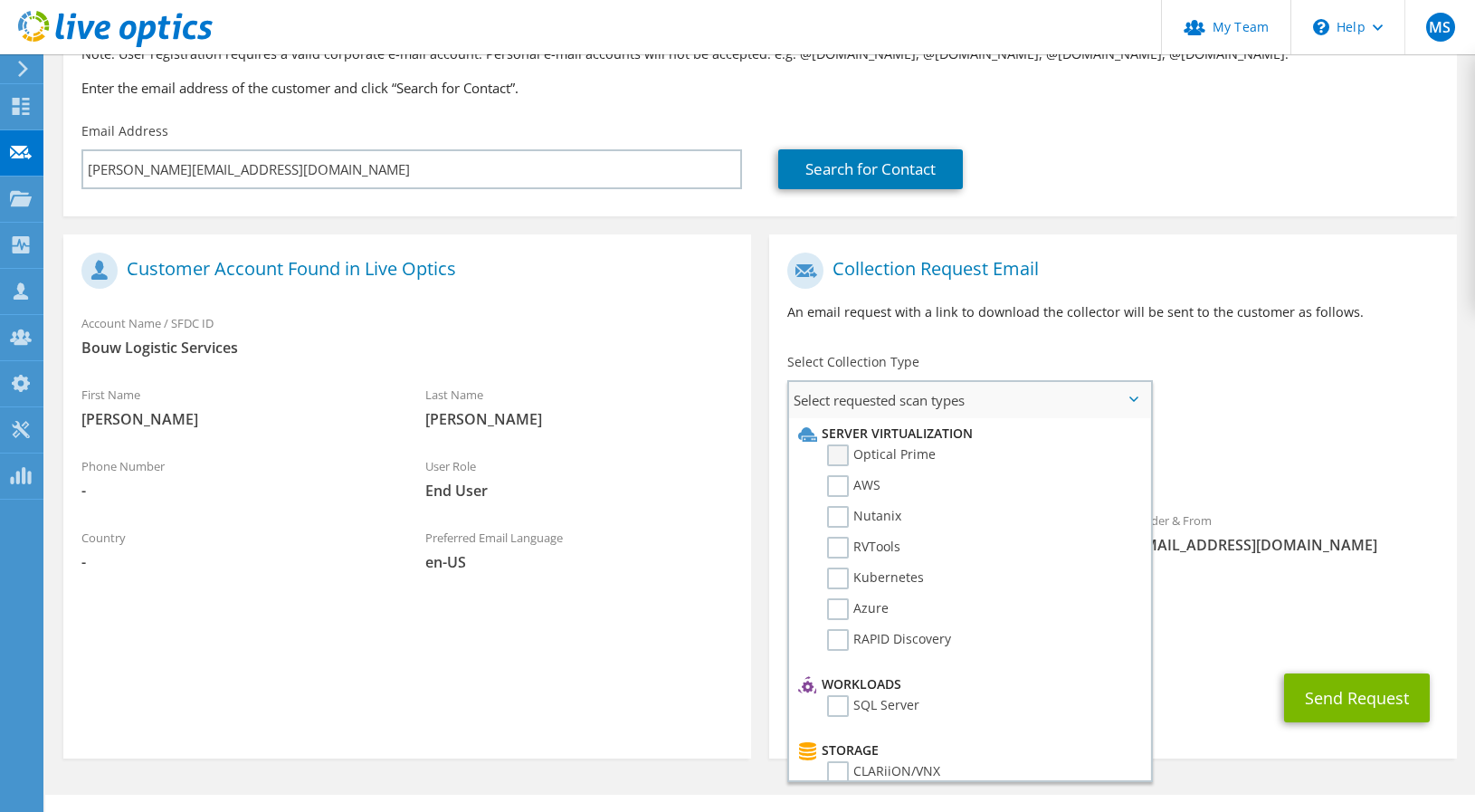
click at [884, 457] on label "Optical Prime" at bounding box center [881, 455] width 108 height 22
click at [0, 0] on input "Optical Prime" at bounding box center [0, 0] width 0 height 0
click at [1211, 411] on div "To h.klarenbeek@bouwlogisticservices.nl Sender & From liveoptics@liveoptics.com" at bounding box center [1113, 420] width 688 height 355
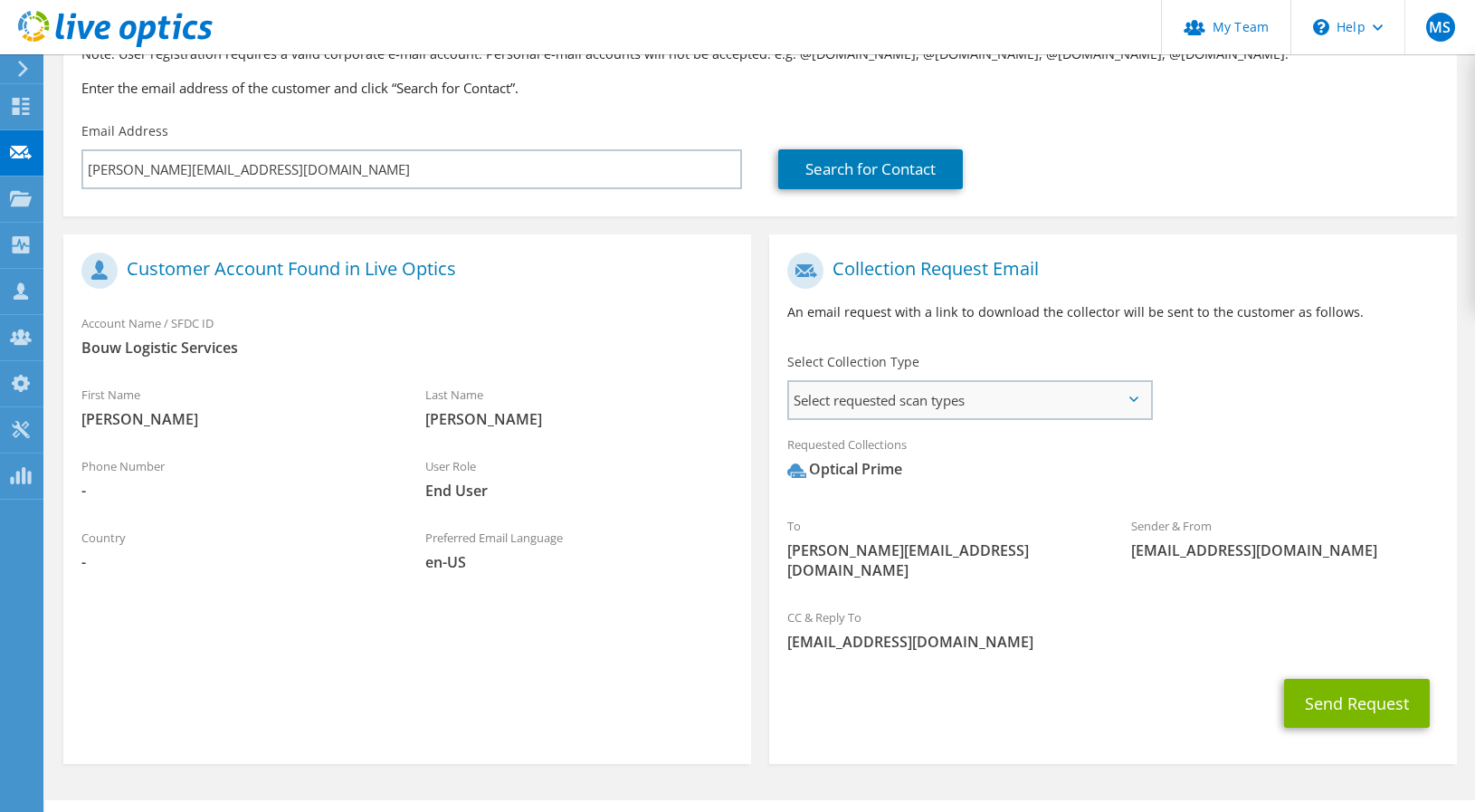
click at [925, 407] on span "Select requested scan types" at bounding box center [969, 400] width 361 height 36
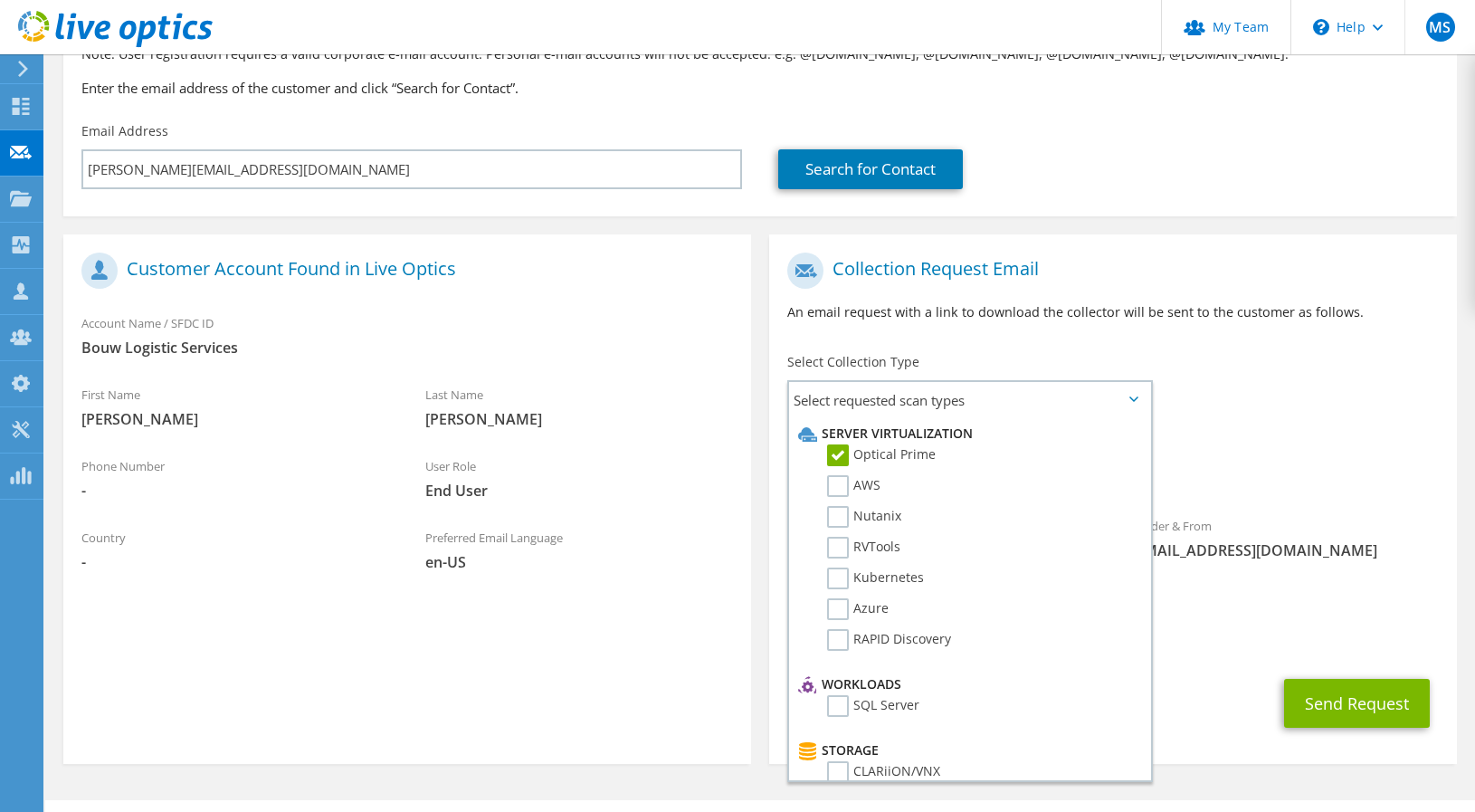
click at [1304, 388] on div "To h.klarenbeek@bouwlogisticservices.nl Sender & From liveoptics@liveoptics.com" at bounding box center [1113, 420] width 688 height 355
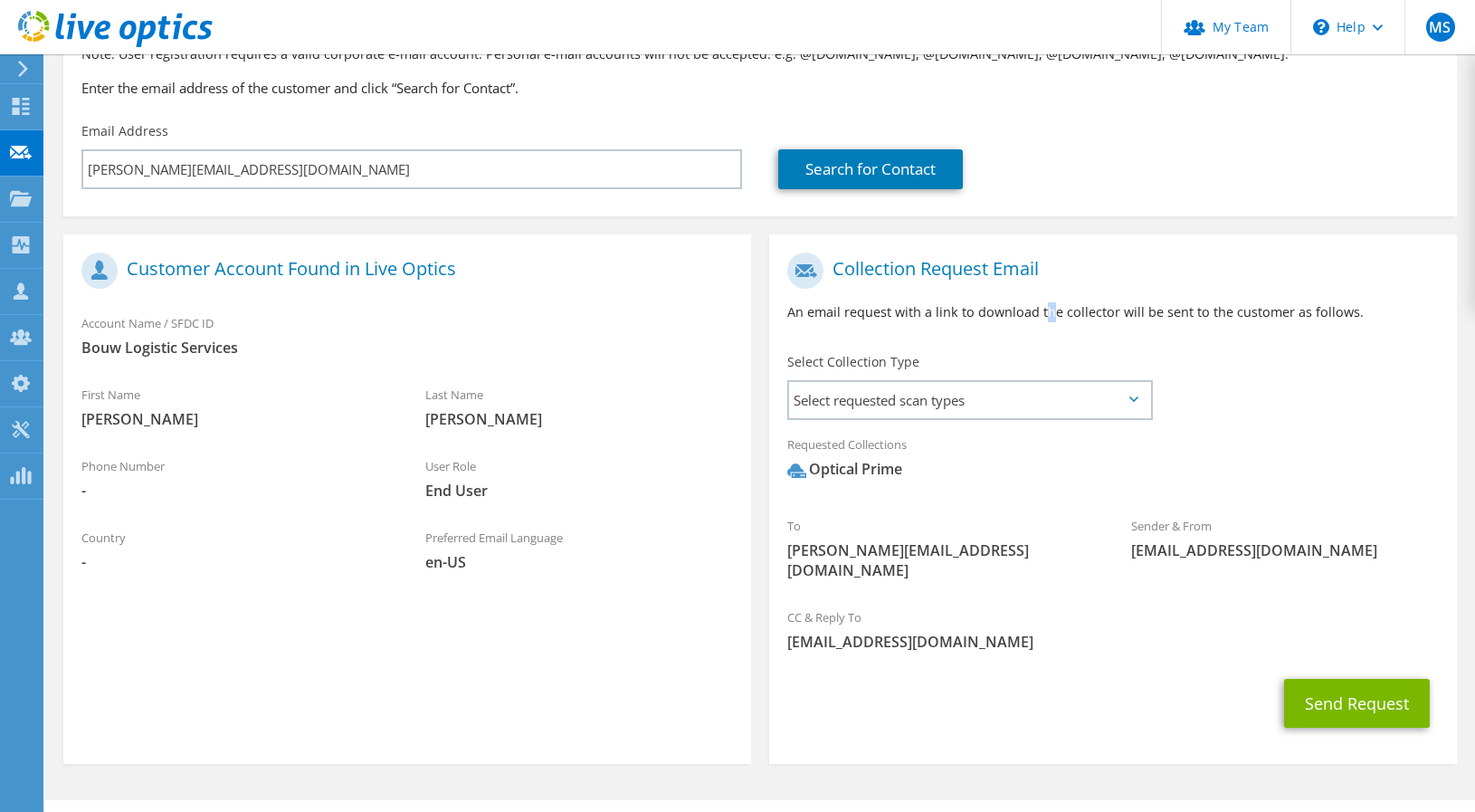
click at [1047, 328] on div "Collection Request Email An email request with a link to download the collector…" at bounding box center [1113, 293] width 688 height 100
drag, startPoint x: 1047, startPoint y: 328, endPoint x: 982, endPoint y: 309, distance: 67.7
click at [982, 309] on p "An email request with a link to download the collector will be sent to the cust…" at bounding box center [1113, 312] width 652 height 20
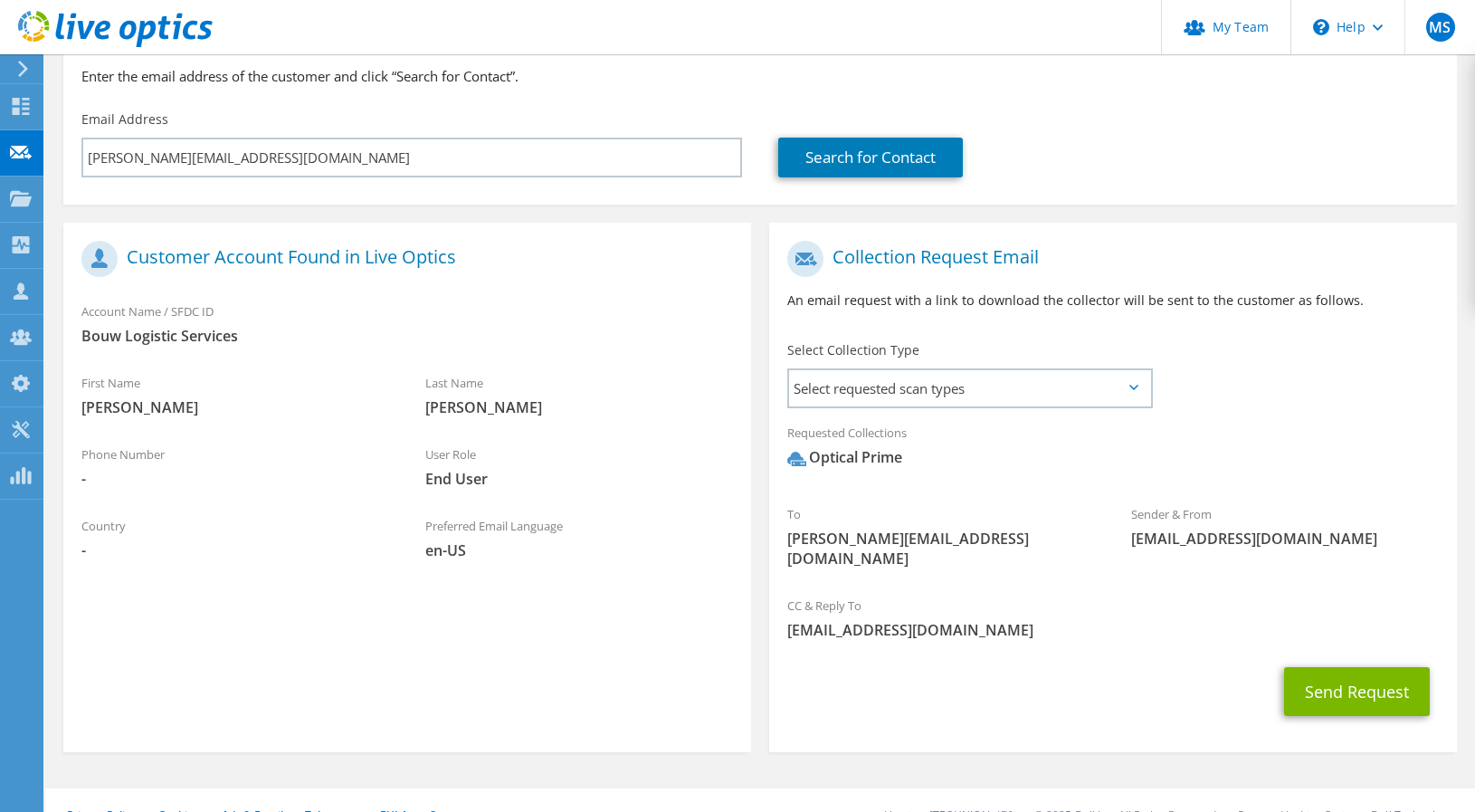
scroll to position [204, 0]
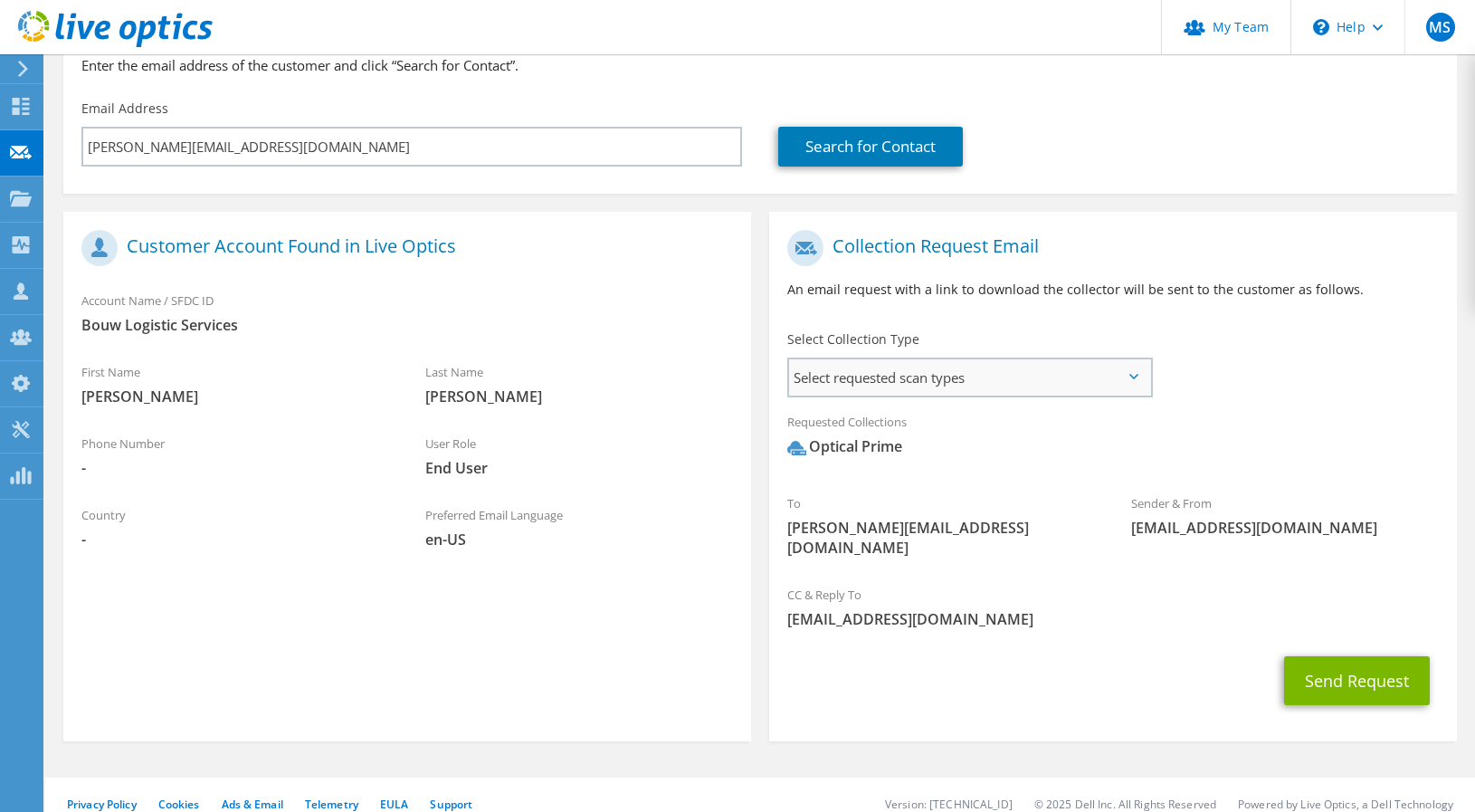
click at [1020, 391] on span "Select requested scan types" at bounding box center [969, 378] width 361 height 36
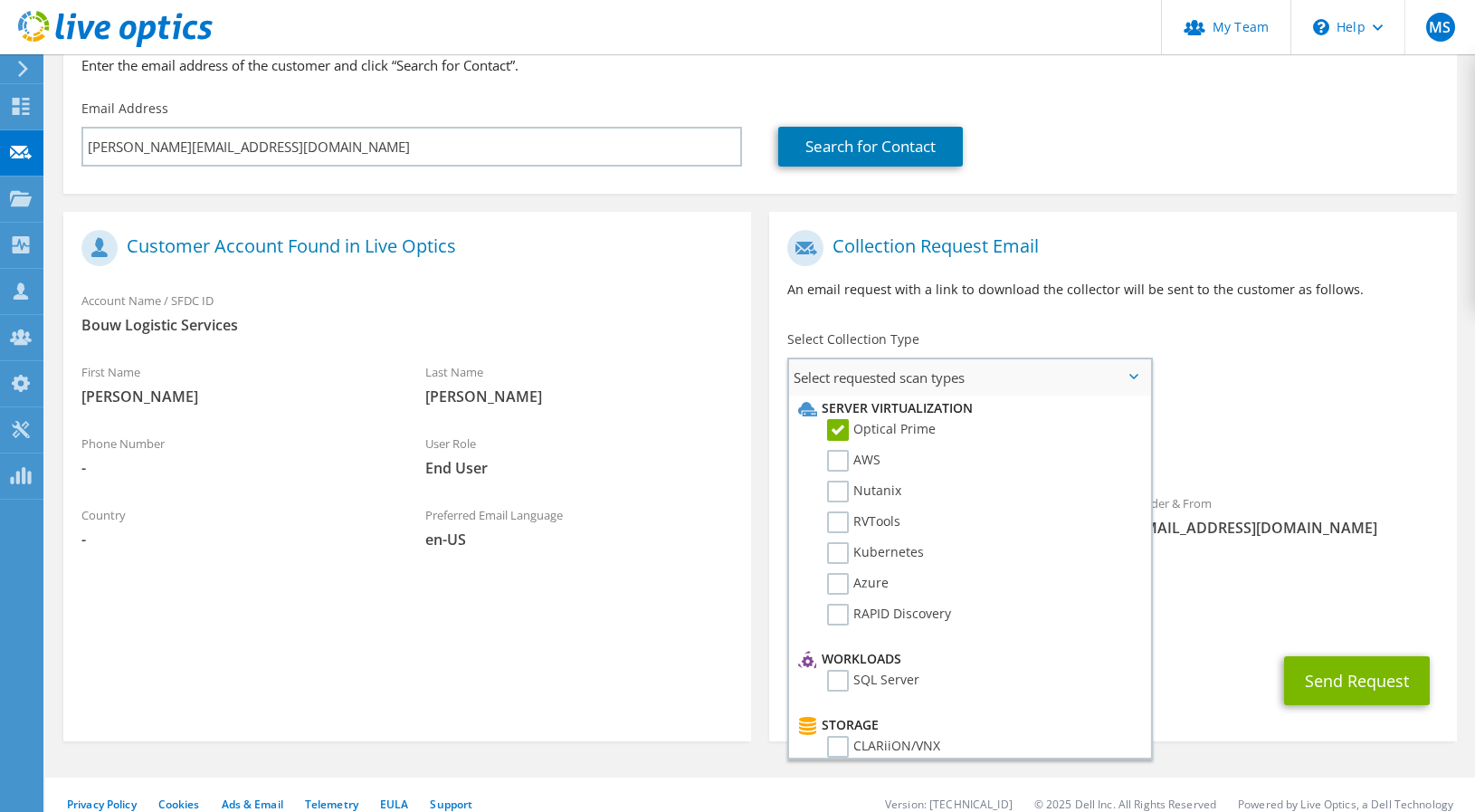
scroll to position [0, 0]
click at [1198, 288] on p "An email request with a link to download the collector will be sent to the cust…" at bounding box center [1113, 289] width 652 height 20
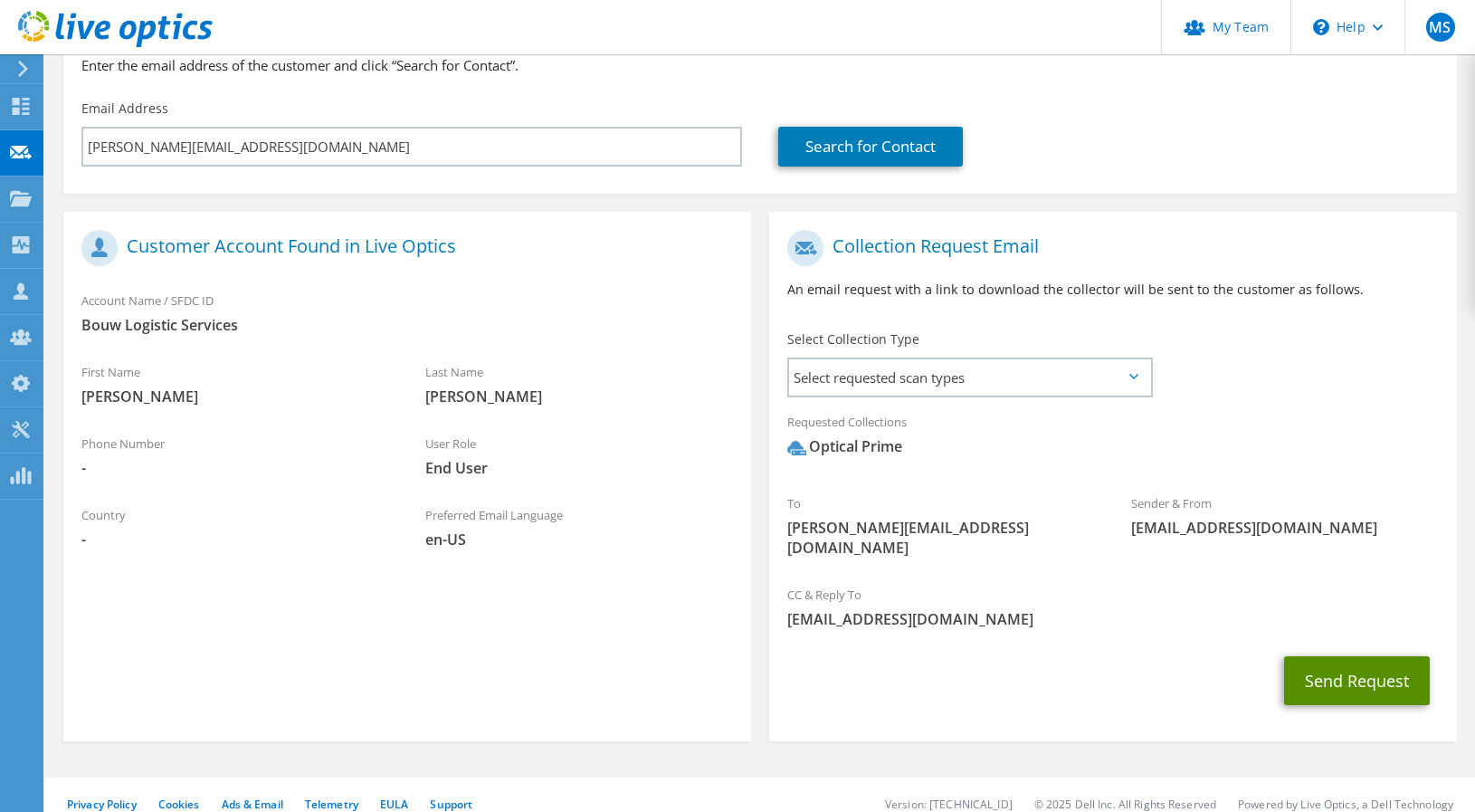
click at [1368, 671] on button "Send Request" at bounding box center [1357, 680] width 146 height 49
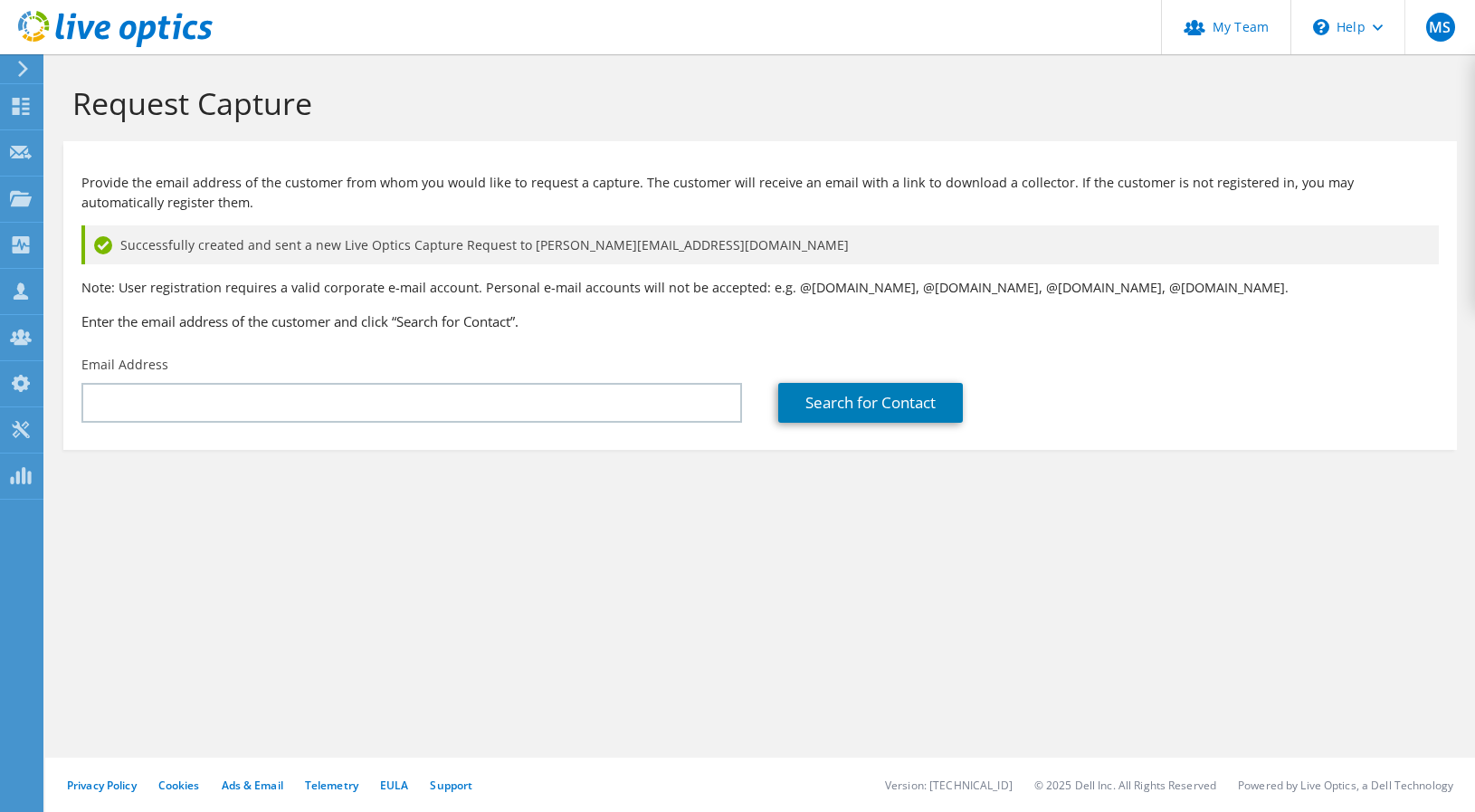
click at [520, 278] on p "Note: User registration requires a valid corporate e-mail account. Personal e-m…" at bounding box center [760, 288] width 1358 height 20
click at [20, 203] on use at bounding box center [21, 197] width 22 height 15
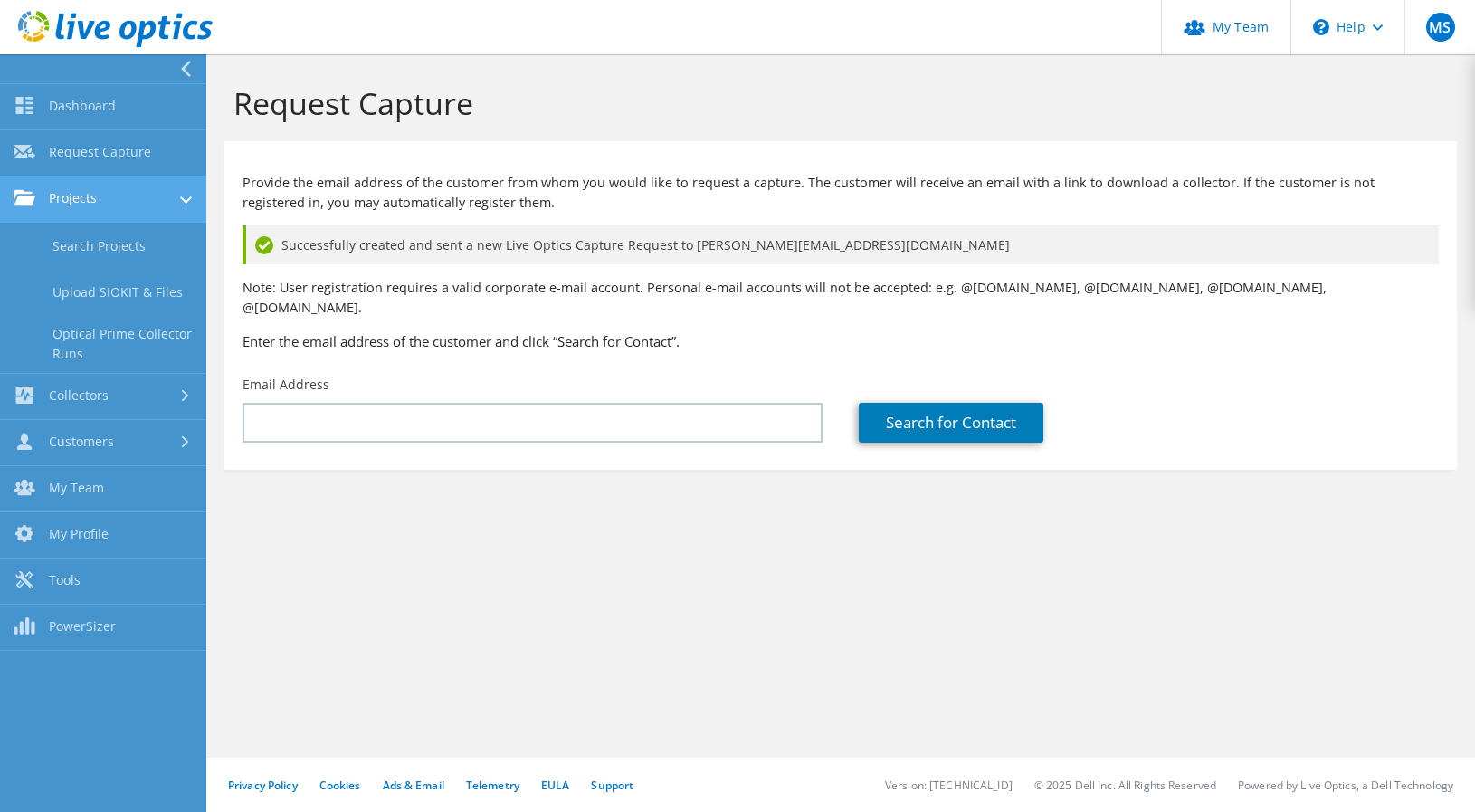
click at [132, 206] on link "Projects" at bounding box center [103, 200] width 207 height 46
click at [68, 200] on link "Projects" at bounding box center [103, 200] width 207 height 46
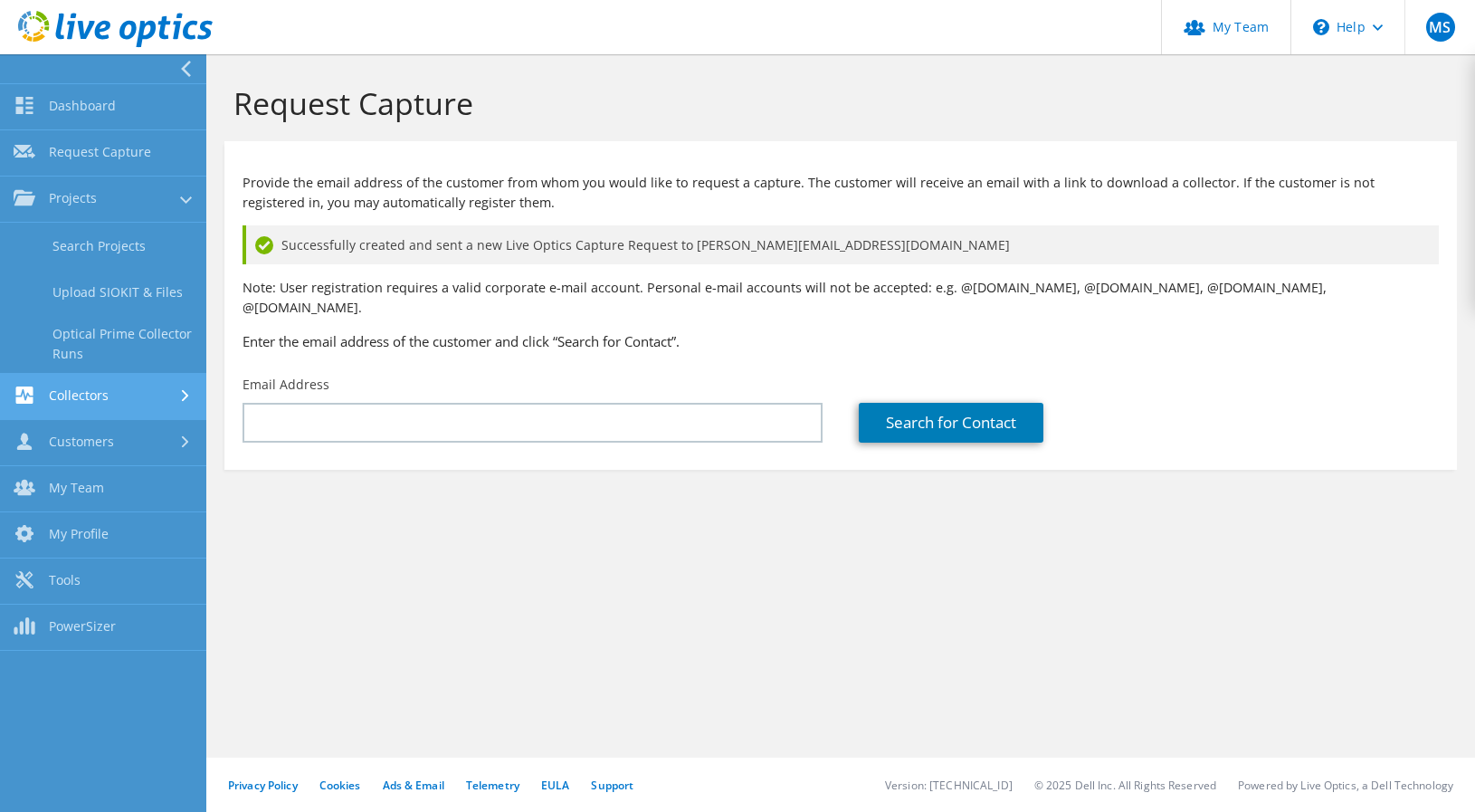
click at [76, 404] on link "Collectors" at bounding box center [103, 397] width 207 height 46
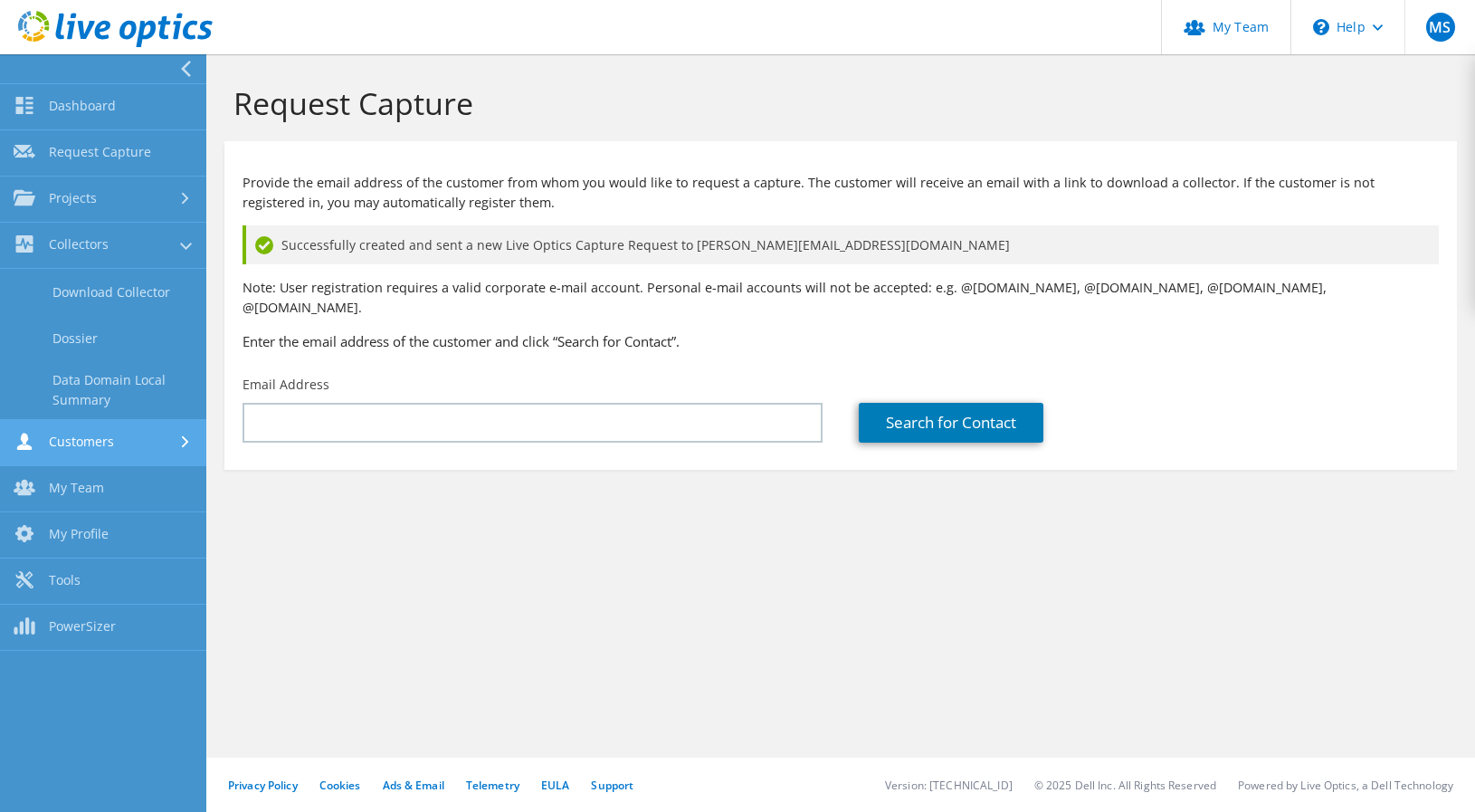
click at [86, 435] on link "Customers" at bounding box center [103, 443] width 207 height 46
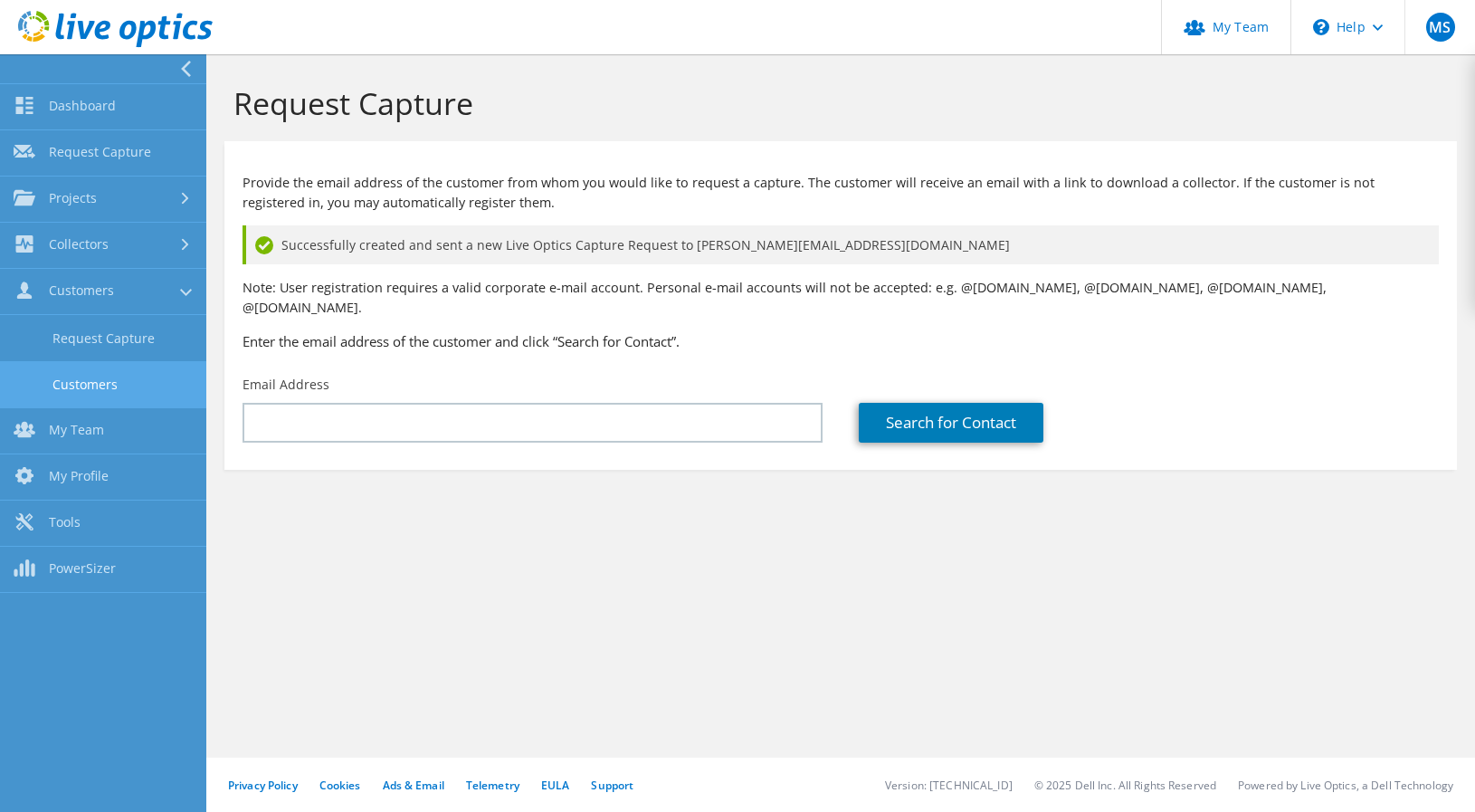
click at [84, 381] on link "Customers" at bounding box center [103, 384] width 207 height 46
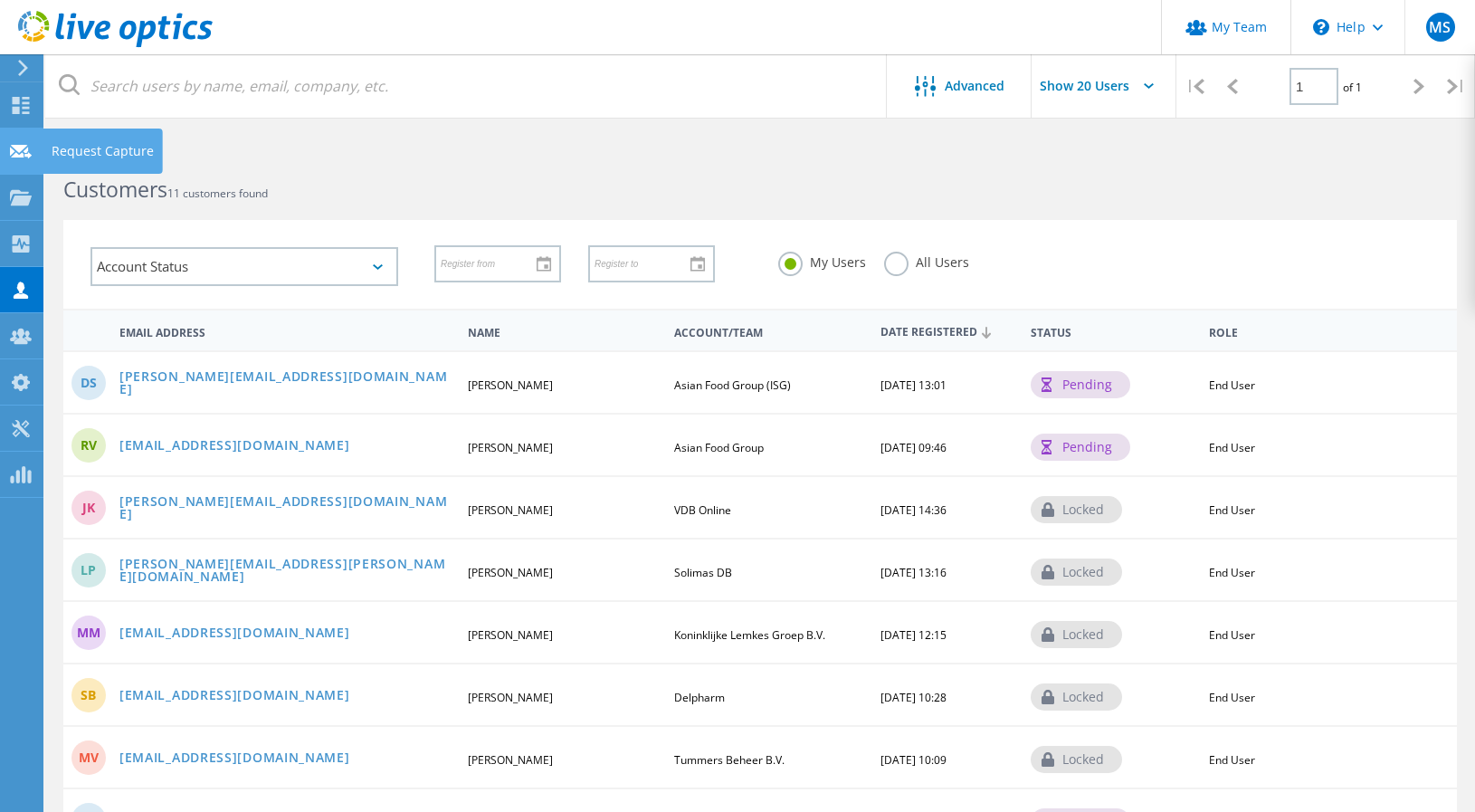
click at [30, 160] on div at bounding box center [21, 154] width 22 height 20
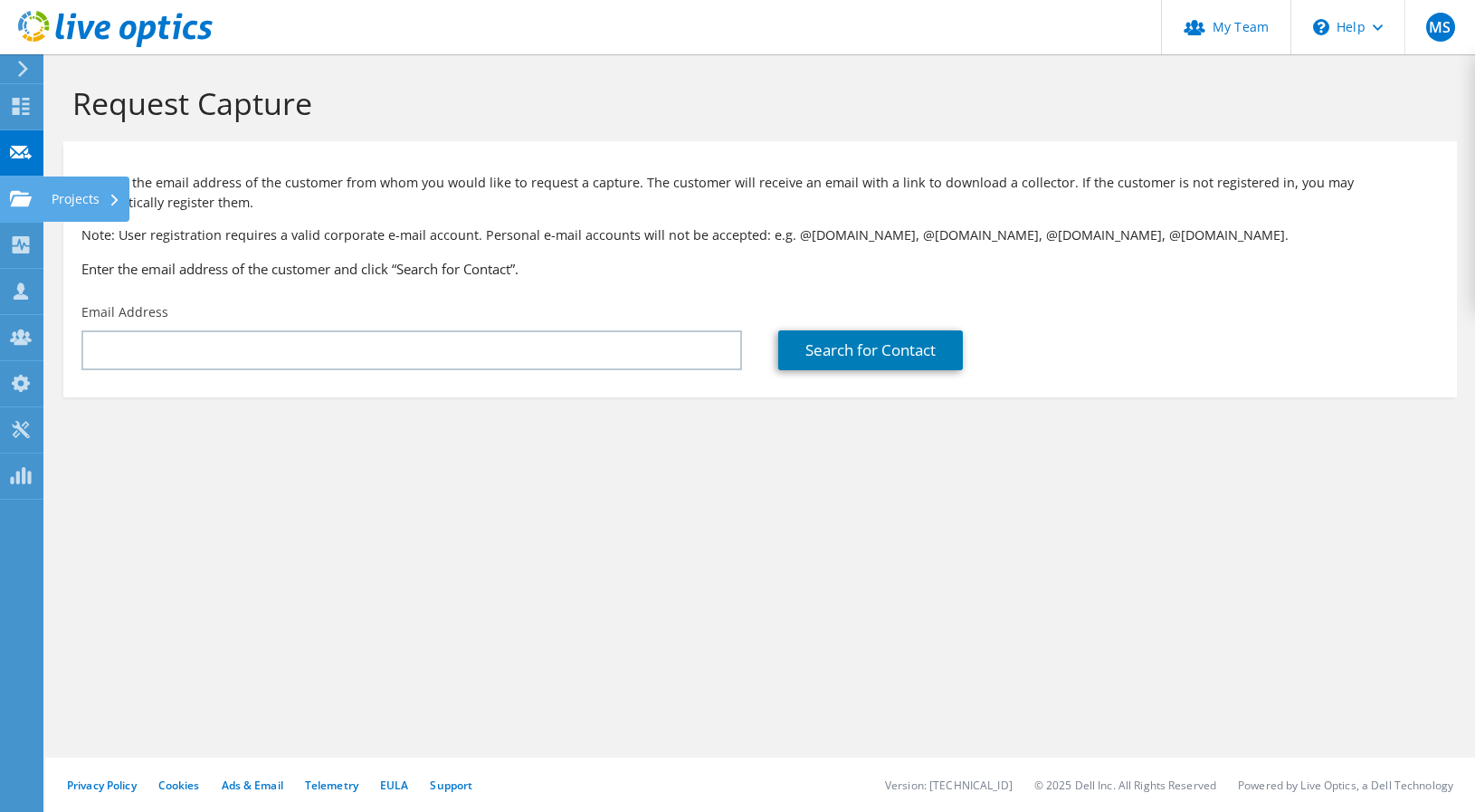
click at [19, 205] on use at bounding box center [21, 197] width 22 height 15
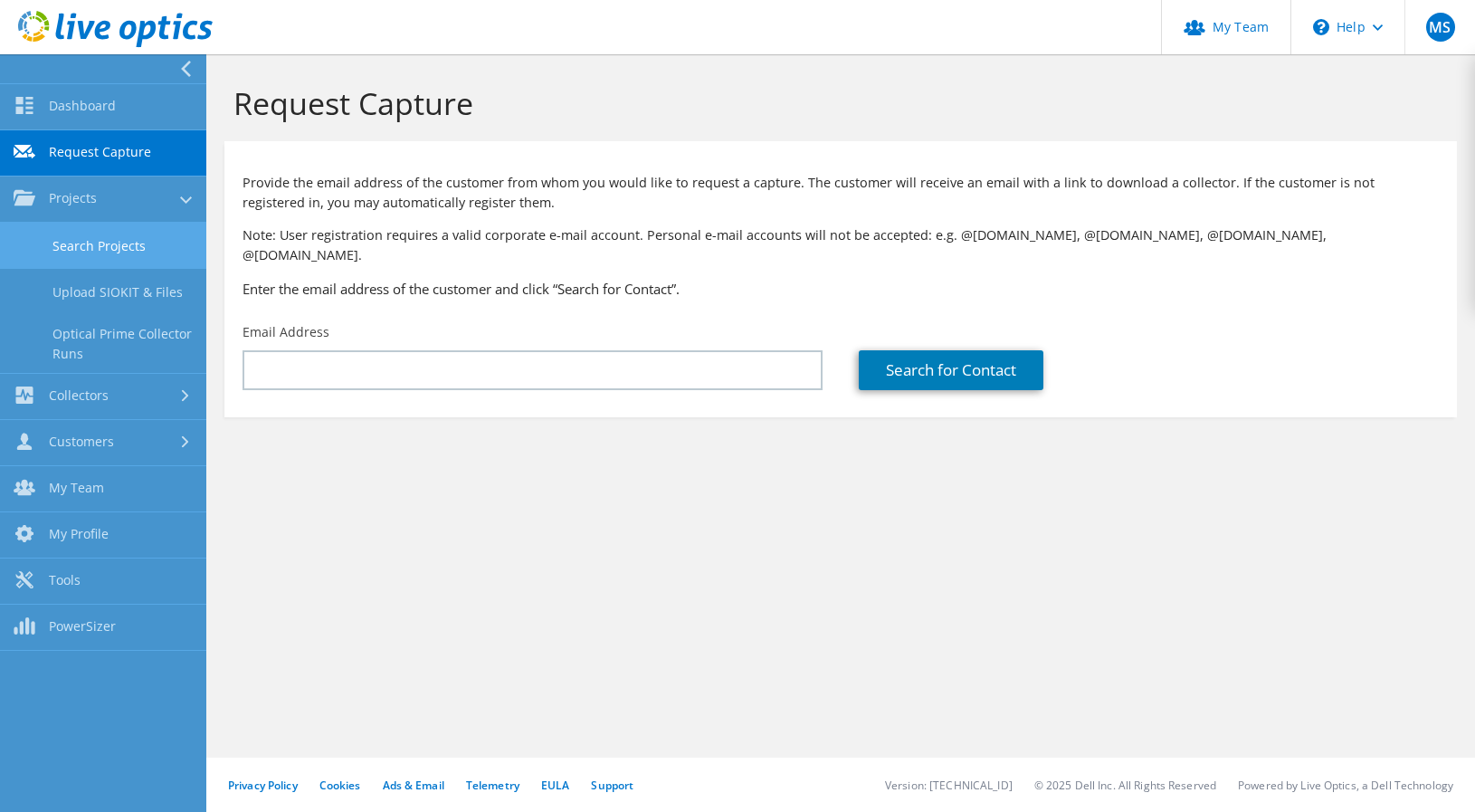
click at [93, 251] on link "Search Projects" at bounding box center [103, 245] width 207 height 46
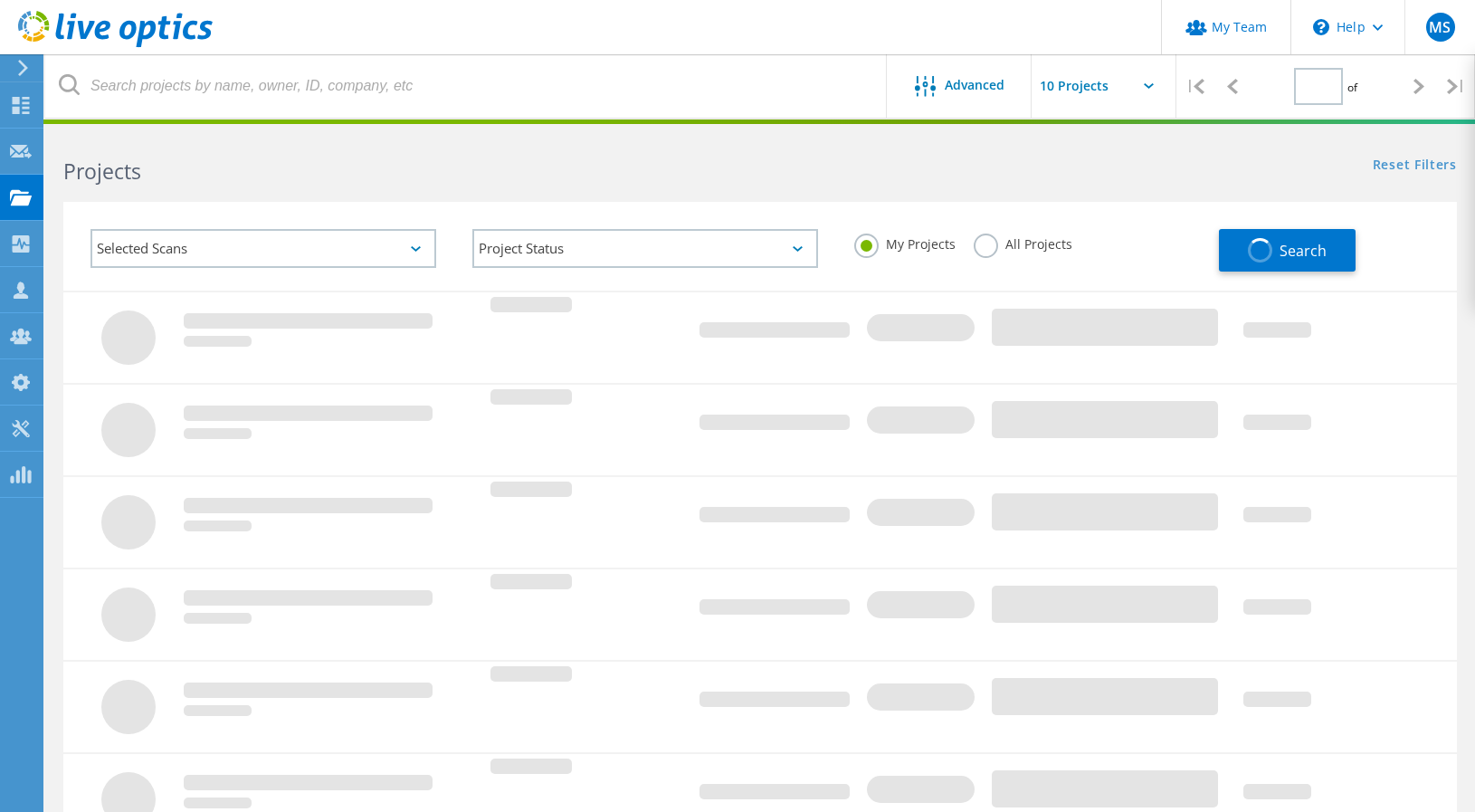
type input "1"
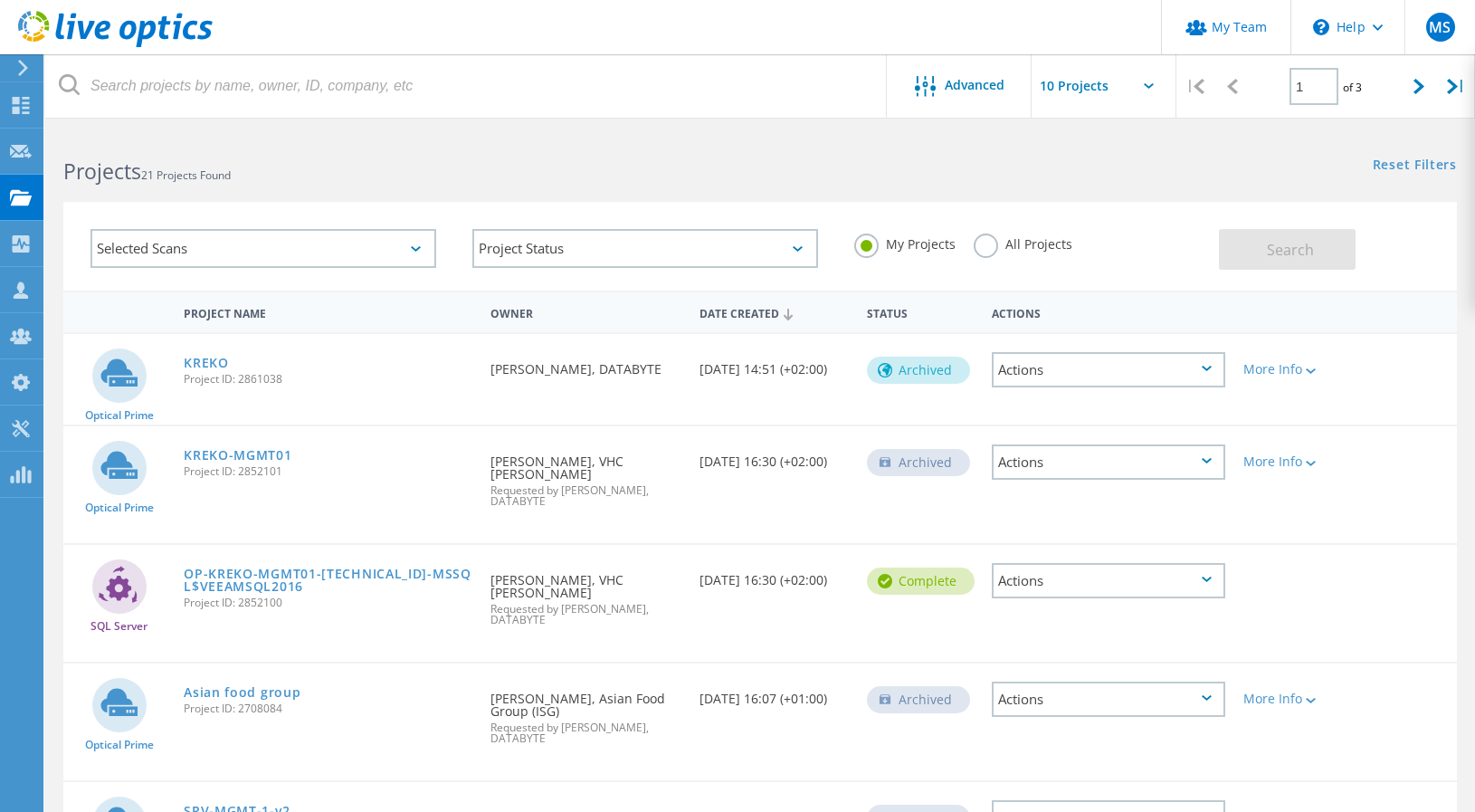
click at [578, 172] on h2 "Projects 21 Projects Found" at bounding box center [403, 172] width 679 height 30
click at [16, 339] on icon at bounding box center [21, 336] width 22 height 17
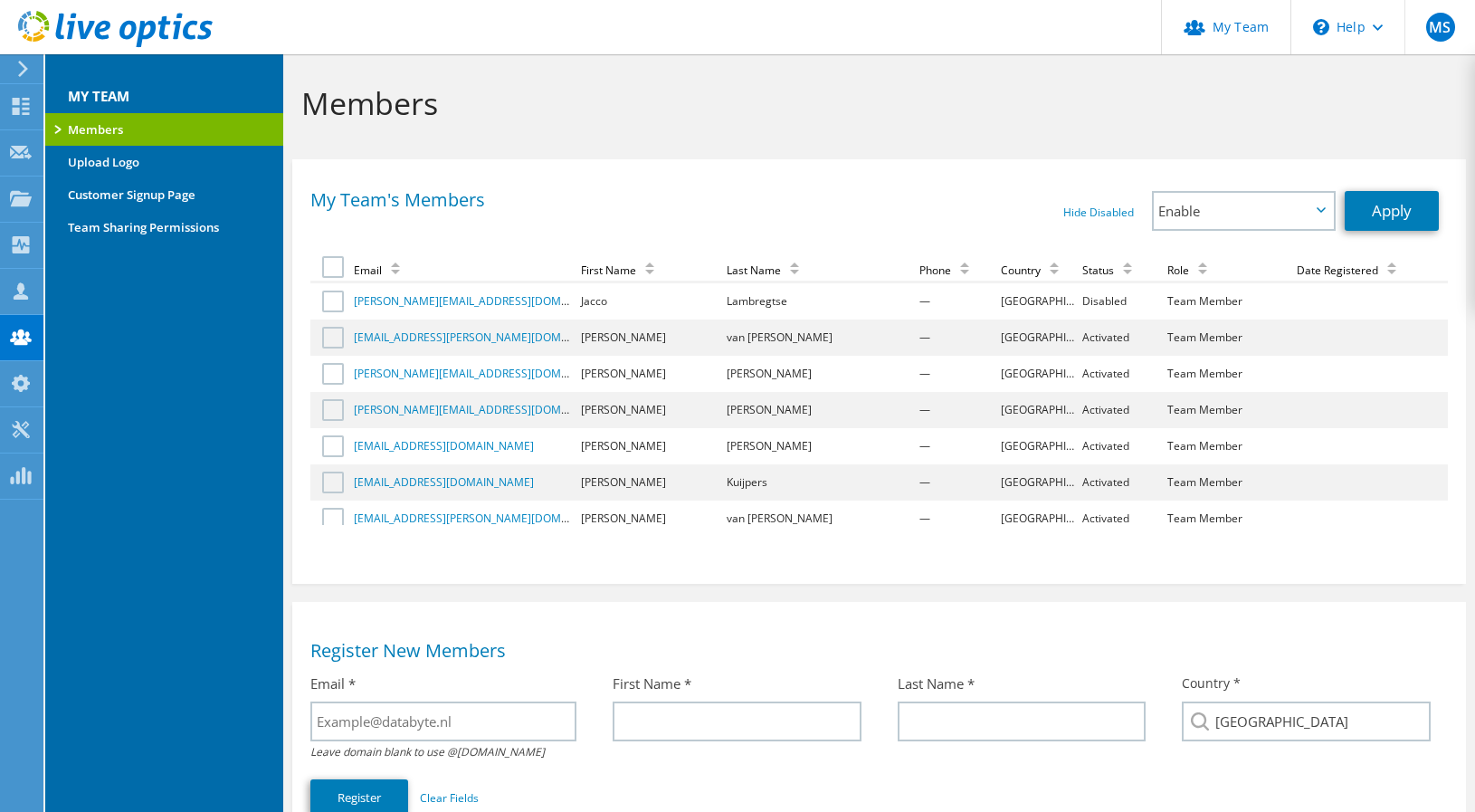
scroll to position [381, 0]
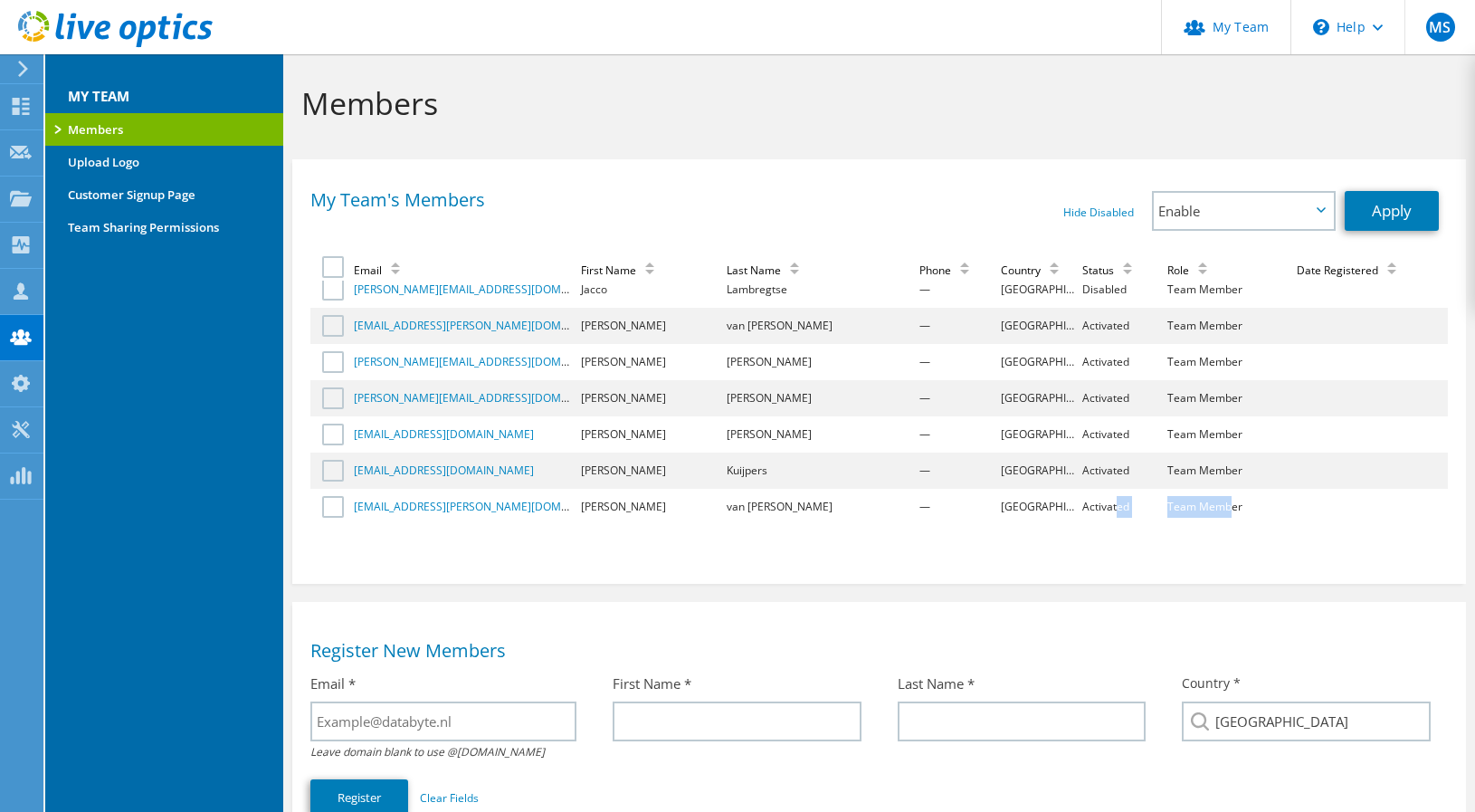
drag, startPoint x: 1186, startPoint y: 512, endPoint x: 1056, endPoint y: 500, distance: 130.6
click at [1059, 500] on tr "[EMAIL_ADDRESS][PERSON_NAME][DOMAIN_NAME] Richard van [PERSON_NAME] — Netherlan…" at bounding box center [879, 507] width 1138 height 36
click at [1079, 500] on td "Activated" at bounding box center [1121, 507] width 84 height 36
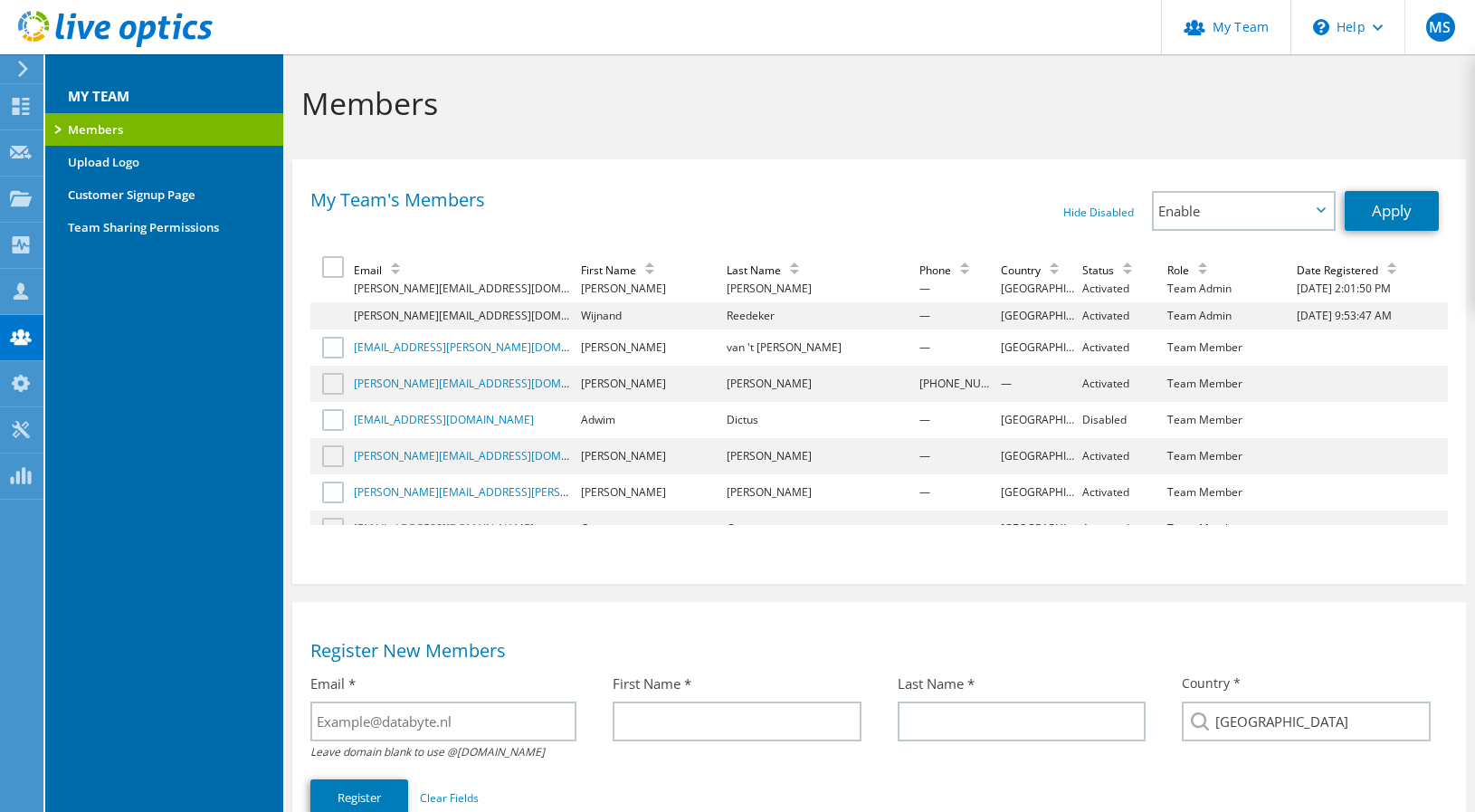
scroll to position [0, 0]
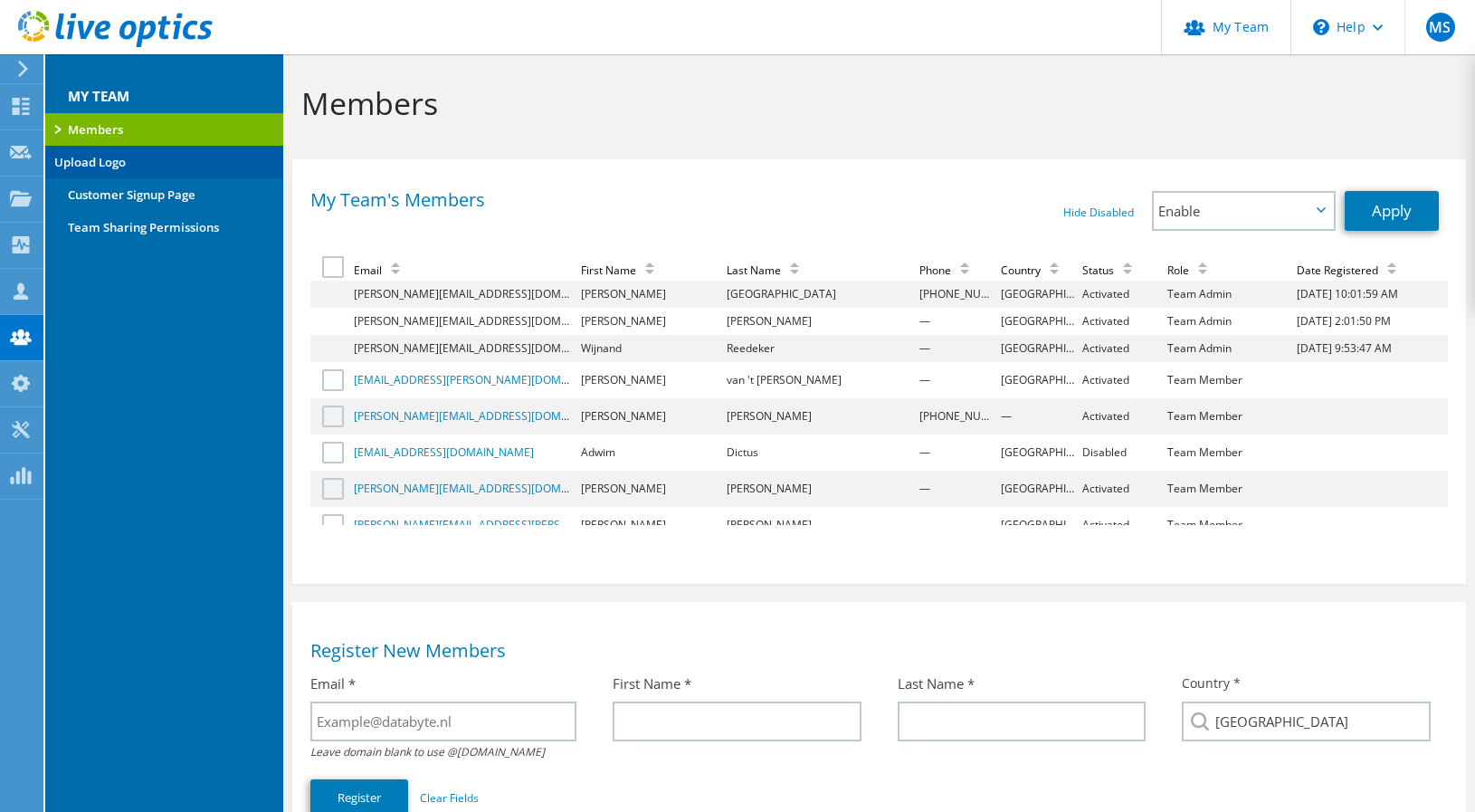
click at [154, 160] on link "Upload Logo" at bounding box center [165, 162] width 239 height 33
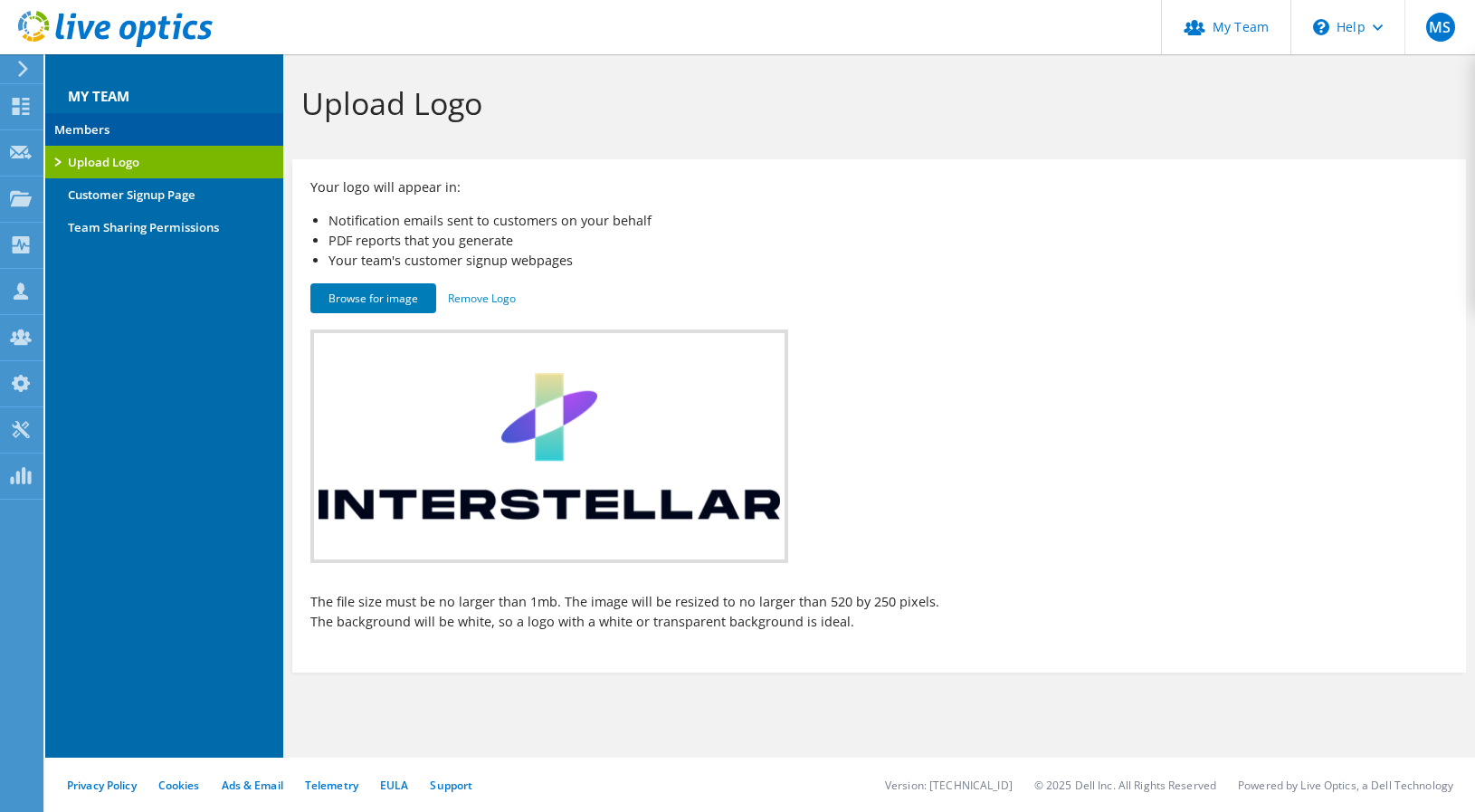
click at [154, 128] on link "Members" at bounding box center [165, 129] width 239 height 33
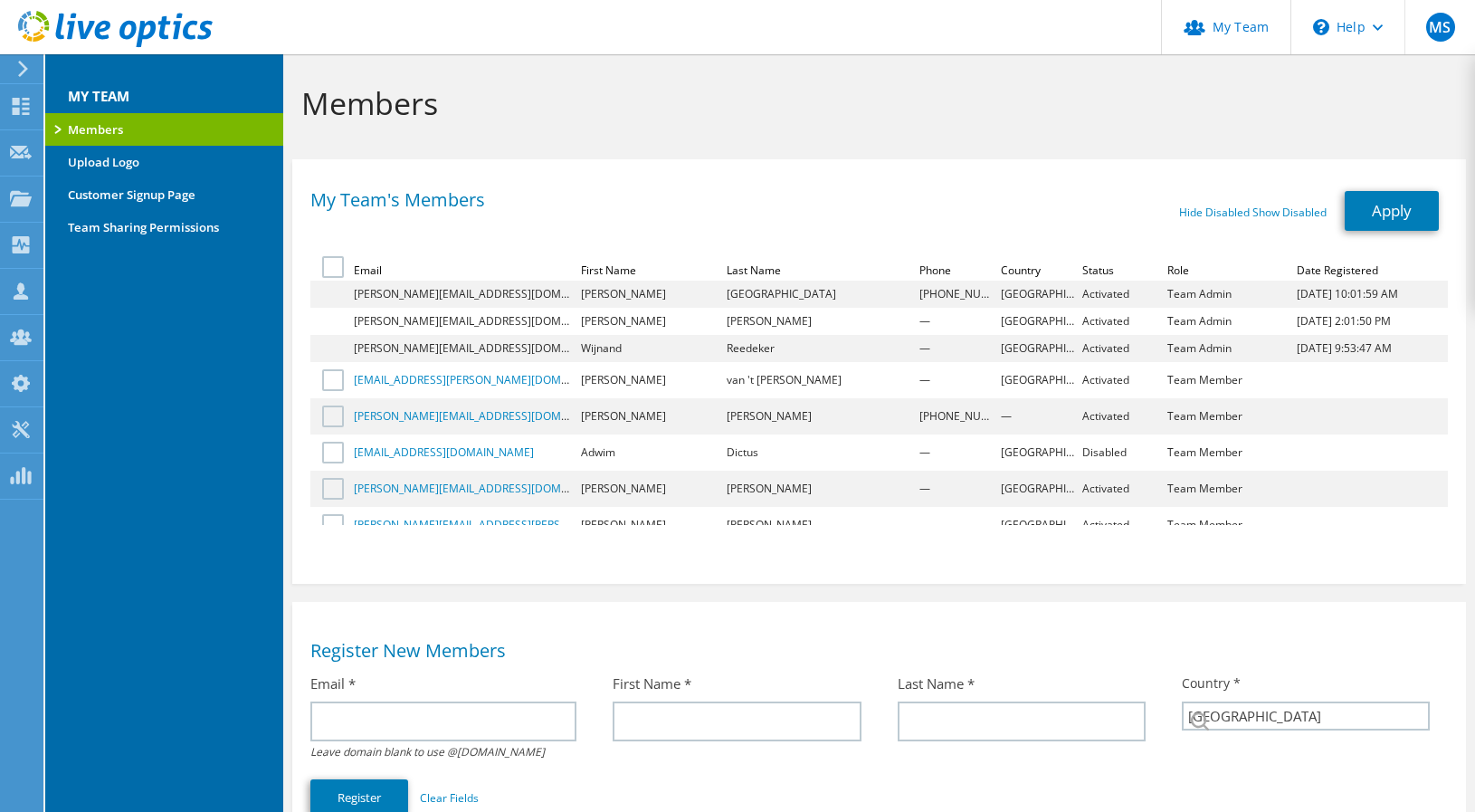
select select "160"
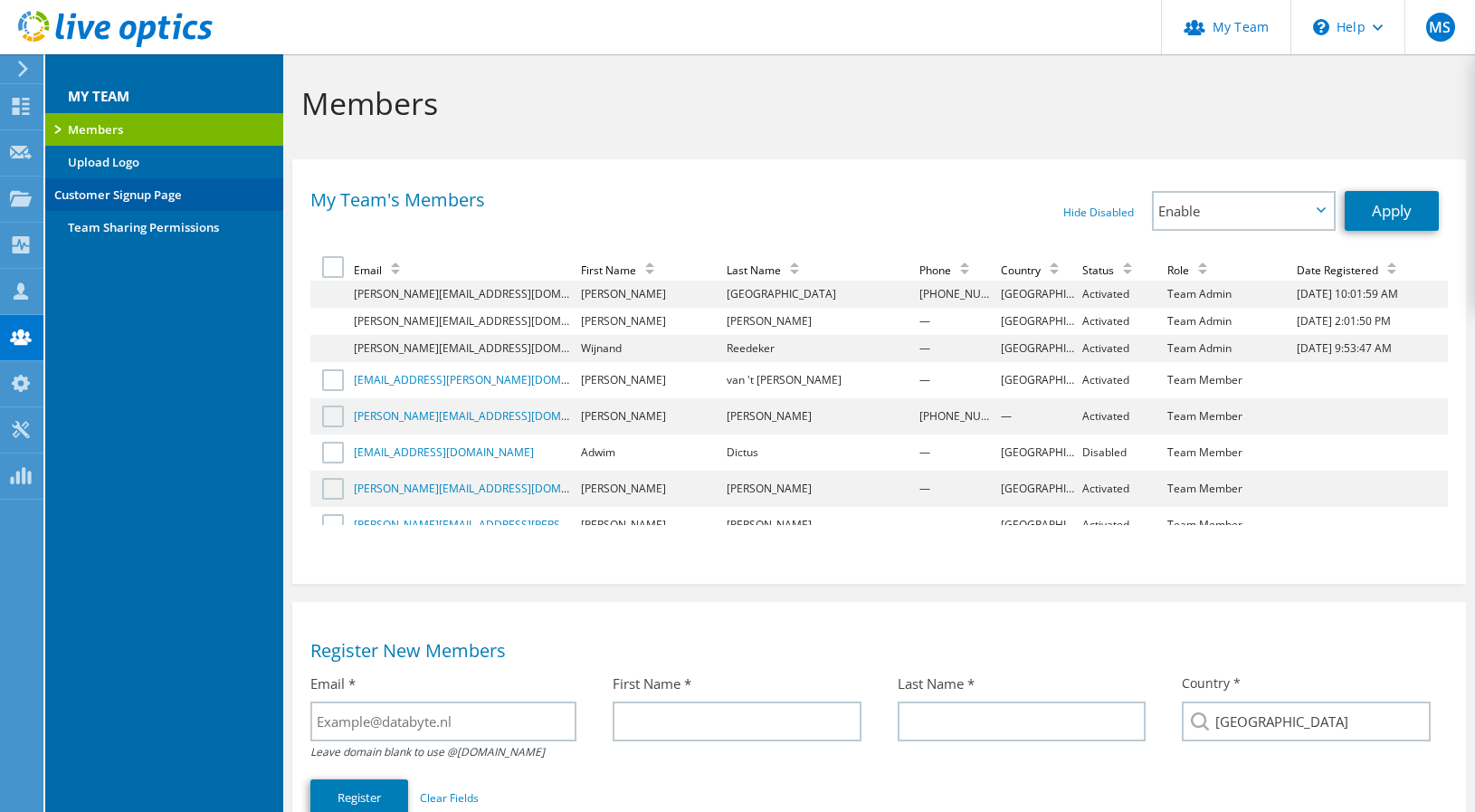
click at [145, 192] on link "Customer Signup Page" at bounding box center [165, 194] width 239 height 33
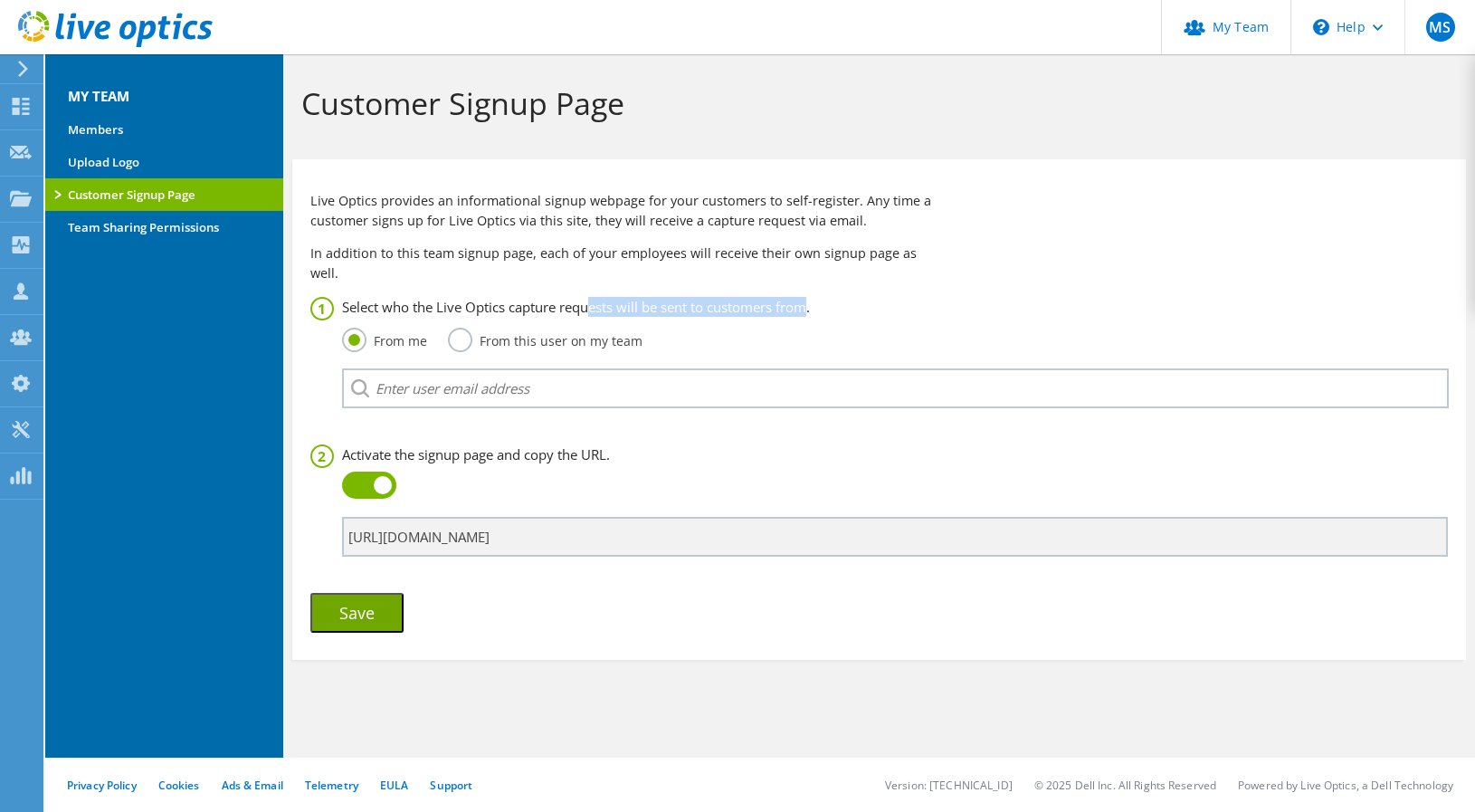
drag, startPoint x: 808, startPoint y: 287, endPoint x: 592, endPoint y: 283, distance: 216.0
click at [592, 297] on h3 "Select who the Live Optics capture requests will be sent to customers from." at bounding box center [895, 307] width 1106 height 20
click at [591, 297] on h3 "Select who the Live Optics capture requests will be sent to customers from." at bounding box center [895, 307] width 1106 height 20
drag, startPoint x: 422, startPoint y: 525, endPoint x: 577, endPoint y: 522, distance: 155.0
click at [577, 522] on input "https://app.liveoptics.com/signup/databyte" at bounding box center [895, 537] width 1106 height 40
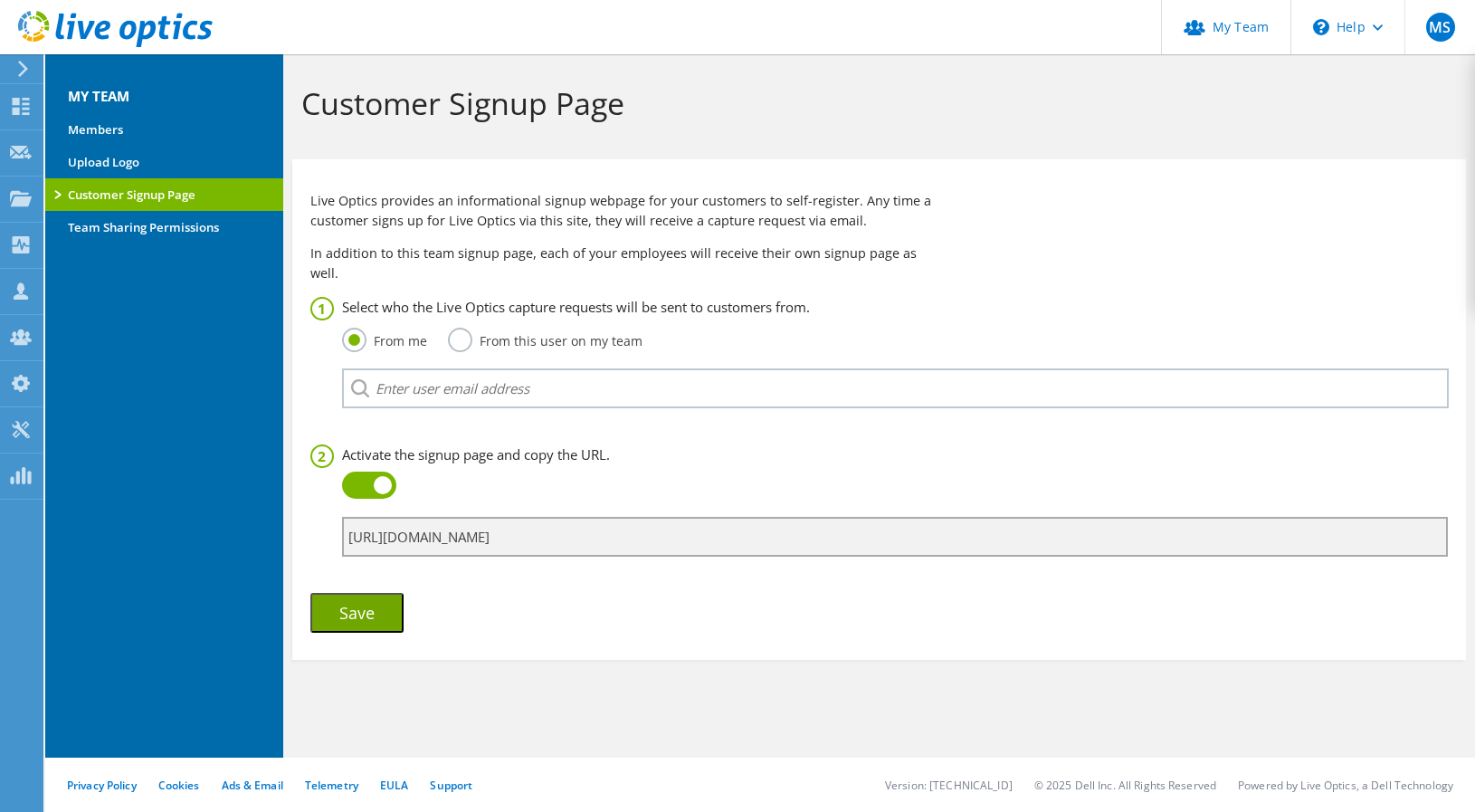
drag, startPoint x: 577, startPoint y: 522, endPoint x: 587, endPoint y: 523, distance: 10.0
click at [581, 523] on input "https://app.liveoptics.com/signup/databyte" at bounding box center [895, 537] width 1106 height 40
click at [615, 517] on input "https://app.liveoptics.com/signup/databyte" at bounding box center [895, 537] width 1106 height 40
drag, startPoint x: 615, startPoint y: 516, endPoint x: 462, endPoint y: 516, distance: 153.0
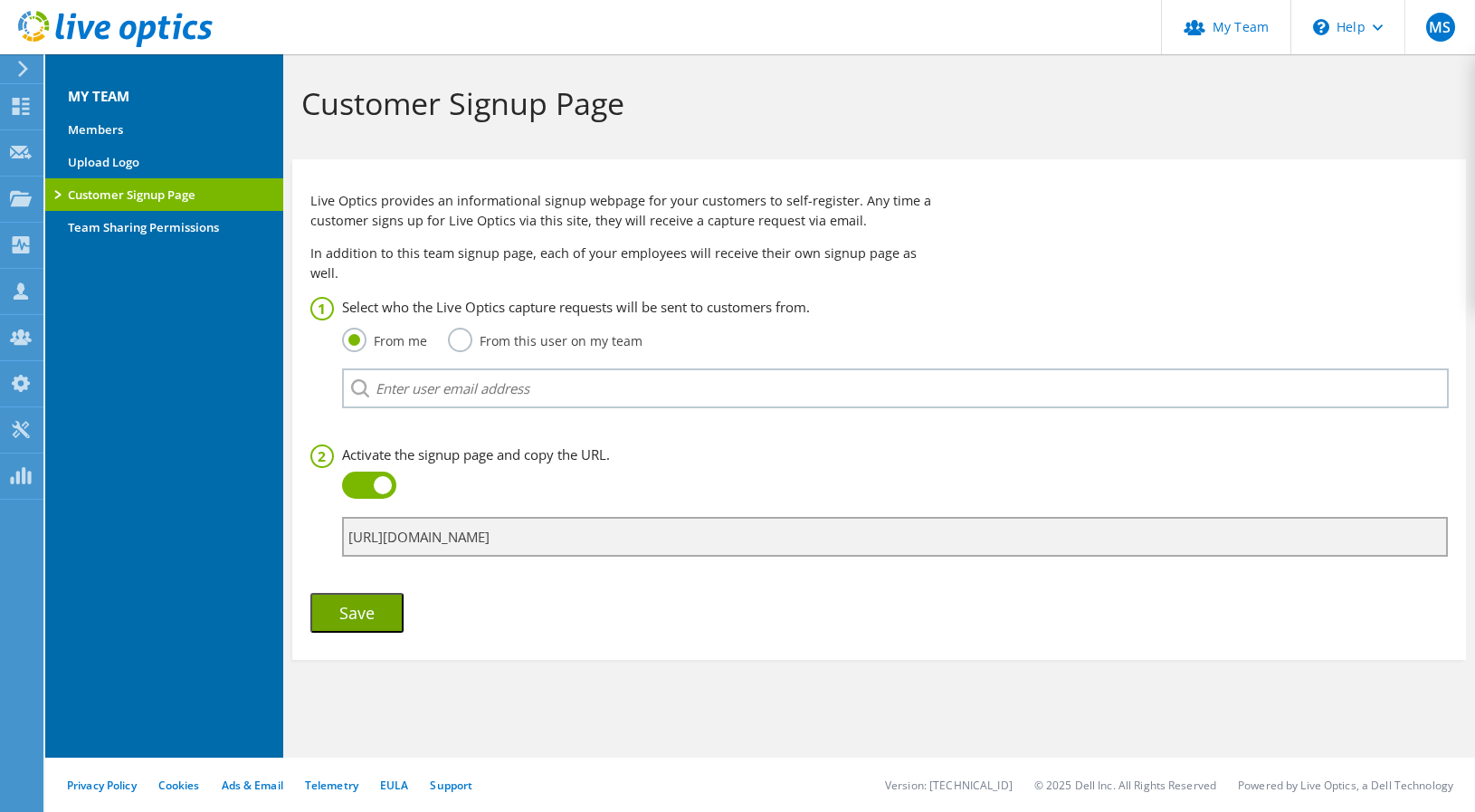
click at [462, 517] on input "https://app.liveoptics.com/signup/databyte" at bounding box center [895, 537] width 1106 height 40
click at [591, 444] on h3 "Activate the signup page and copy the URL." at bounding box center [895, 454] width 1106 height 20
click at [114, 127] on link "Members" at bounding box center [165, 129] width 239 height 33
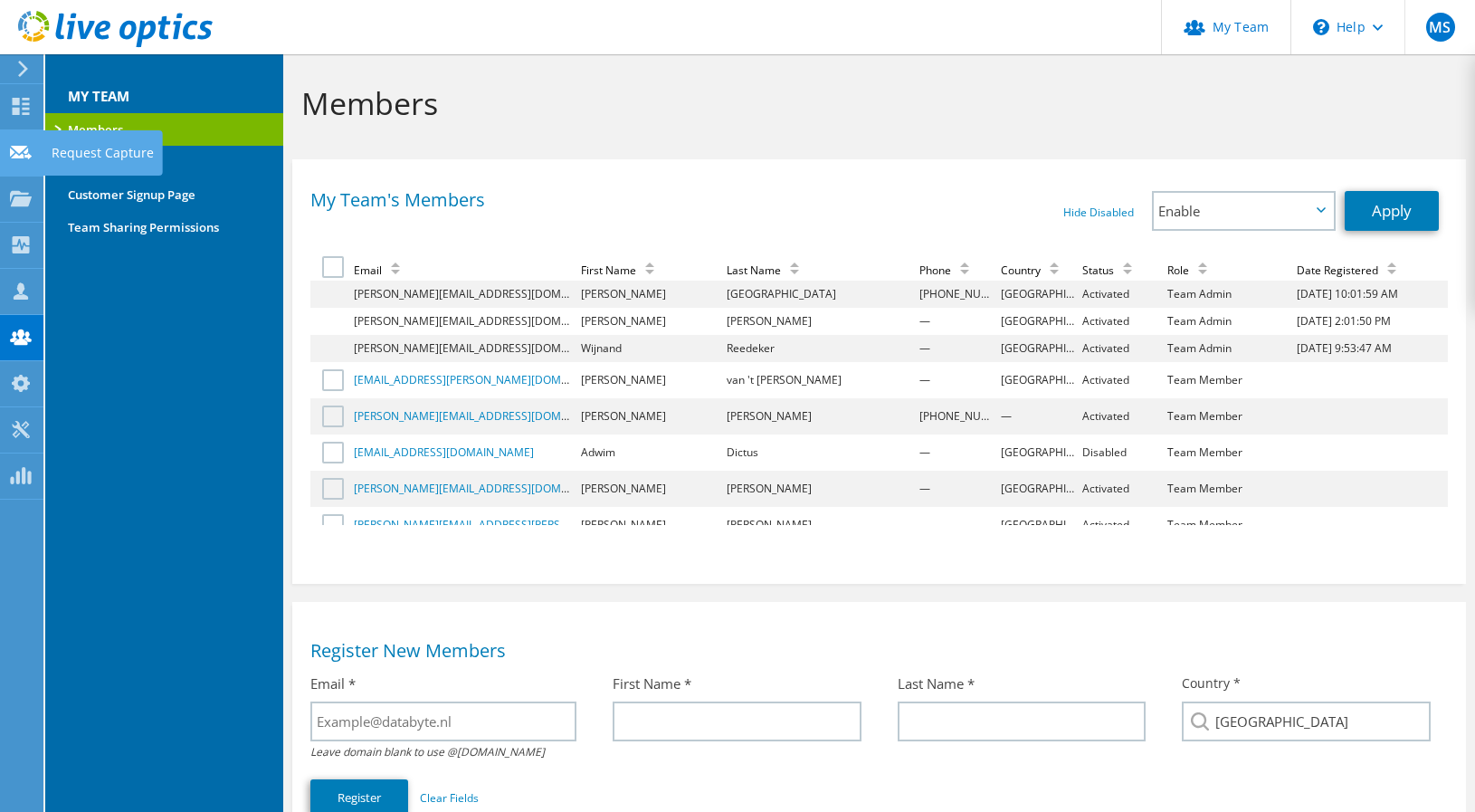
click at [98, 158] on div "Request Capture" at bounding box center [102, 153] width 120 height 46
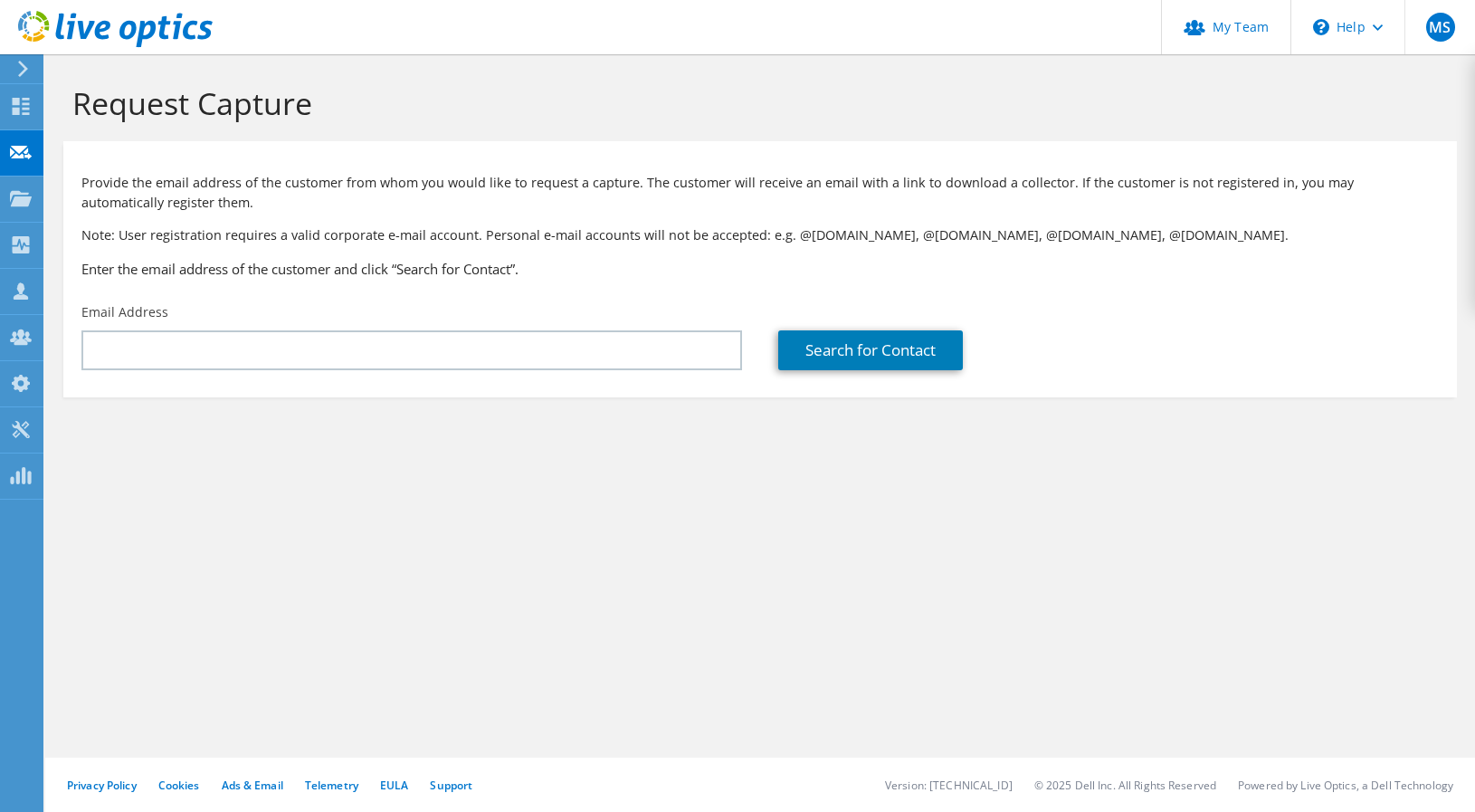
click at [260, 274] on h3 "Enter the email address of the customer and click “Search for Contact”." at bounding box center [760, 268] width 1358 height 20
click at [935, 547] on div "Request Capture Provide the email address of the customer from whom you would l…" at bounding box center [760, 433] width 1430 height 757
click at [25, 434] on use at bounding box center [20, 428] width 17 height 17
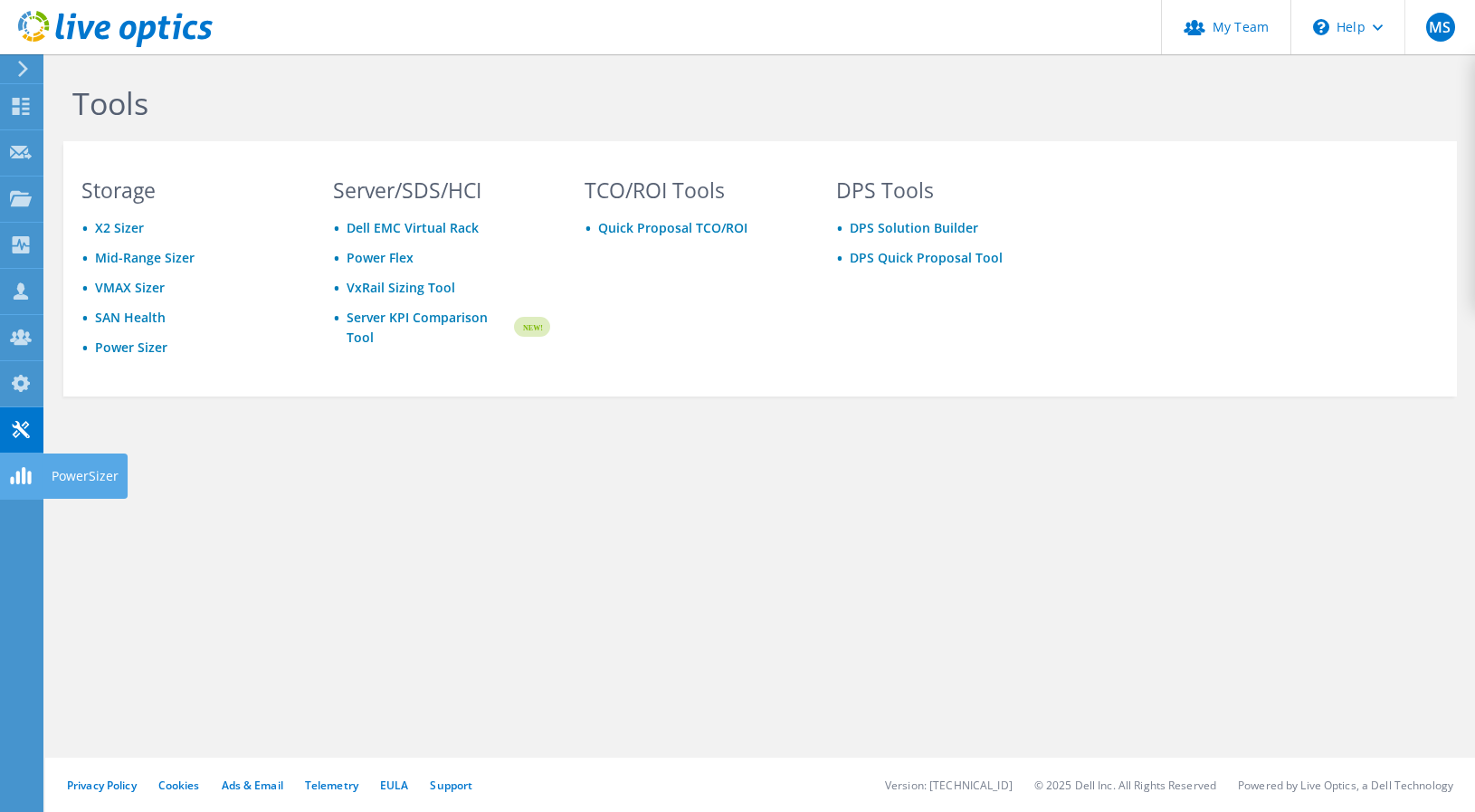
click at [25, 486] on div at bounding box center [21, 478] width 22 height 20
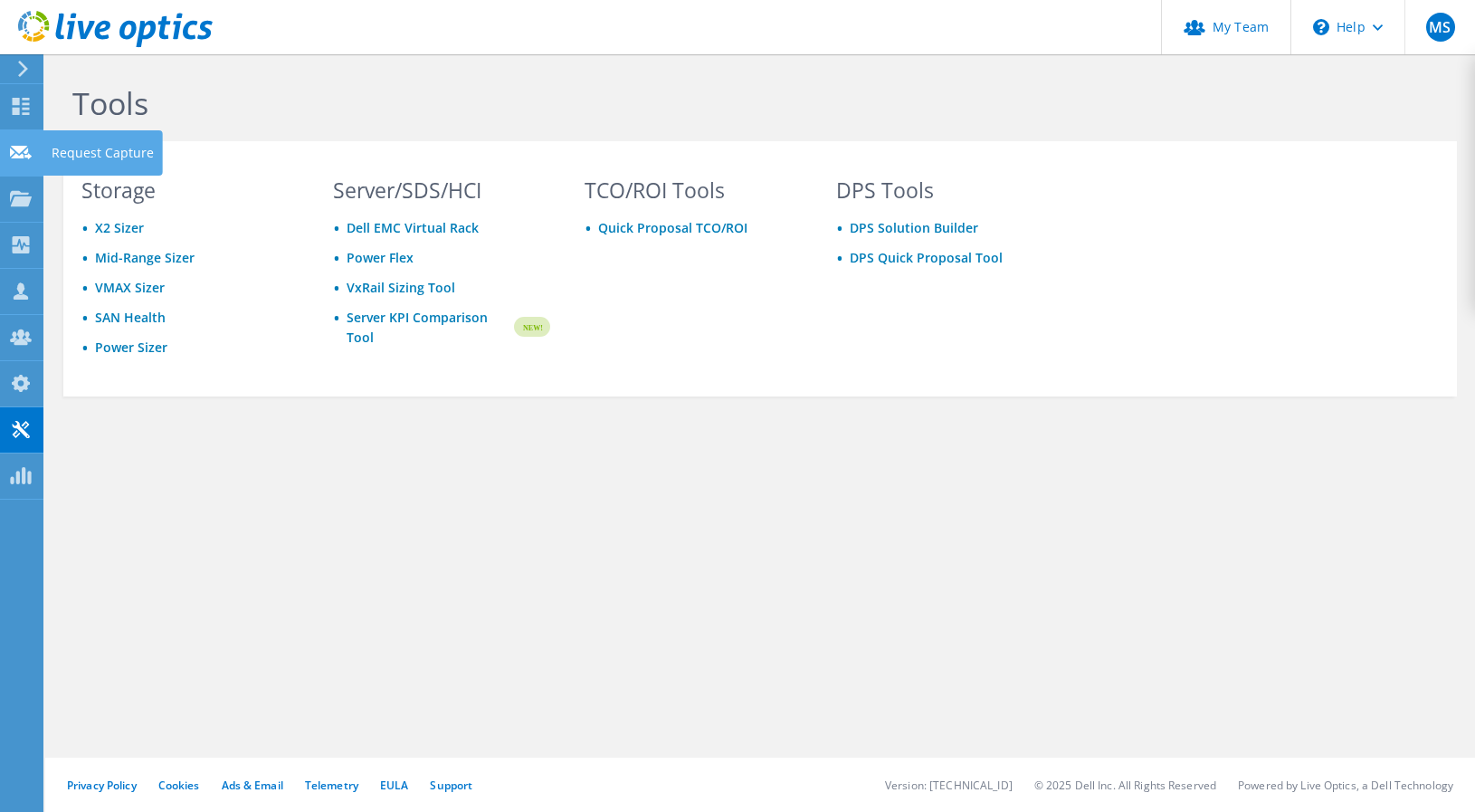
click at [26, 147] on use at bounding box center [21, 152] width 22 height 14
